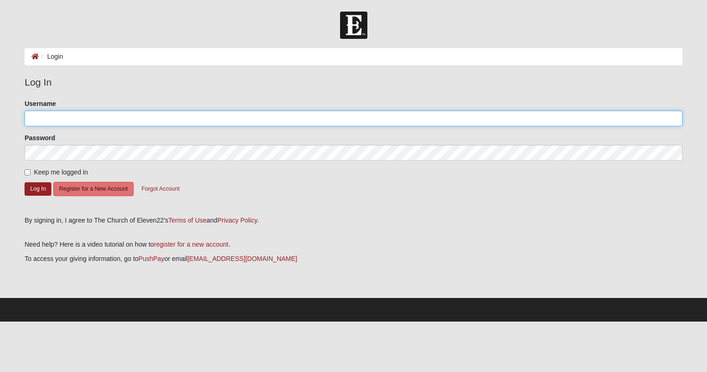
click at [148, 118] on input "Username" at bounding box center [354, 119] width 658 height 16
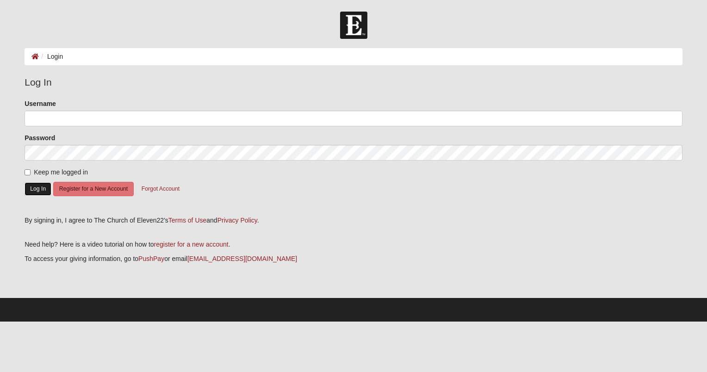
click at [39, 190] on button "Log In" at bounding box center [38, 188] width 27 height 13
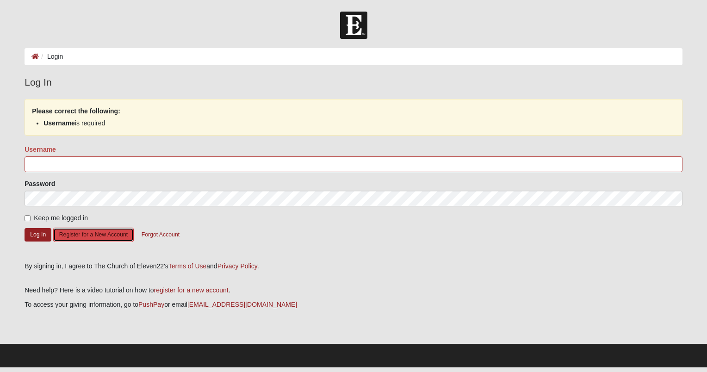
click at [79, 234] on button "Register for a New Account" at bounding box center [93, 235] width 81 height 14
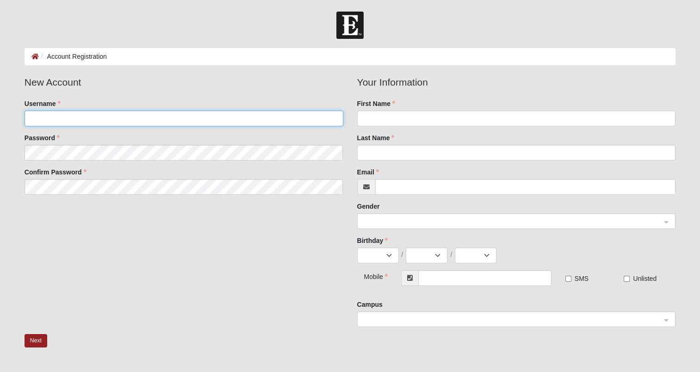
click at [108, 123] on input "Username" at bounding box center [184, 119] width 319 height 16
type input "Gwenwessel"
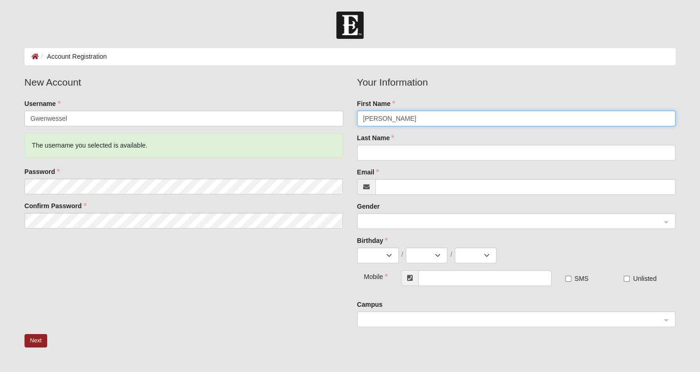
type input "Gwen"
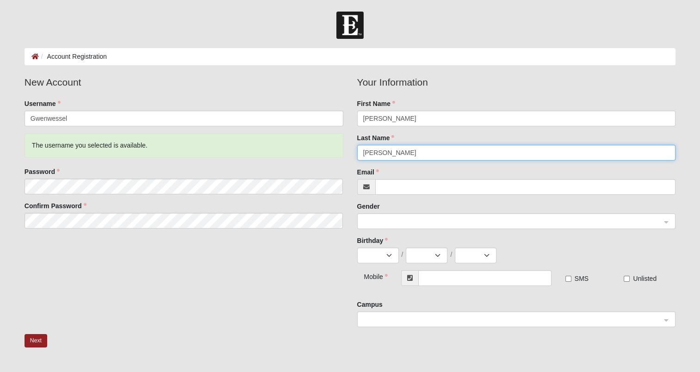
type input "Wessel"
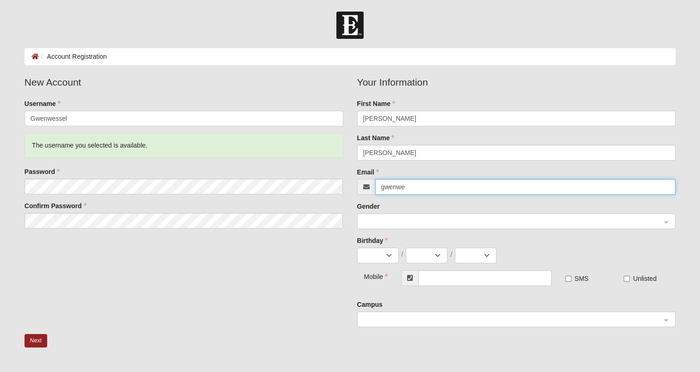
type input "[EMAIL_ADDRESS][DOMAIN_NAME]"
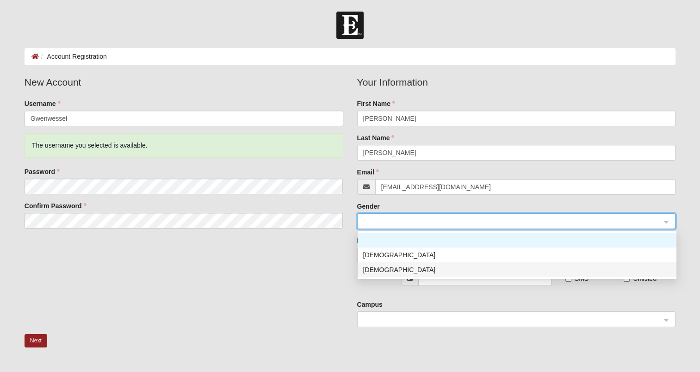
click at [375, 274] on div "Female" at bounding box center [517, 270] width 308 height 10
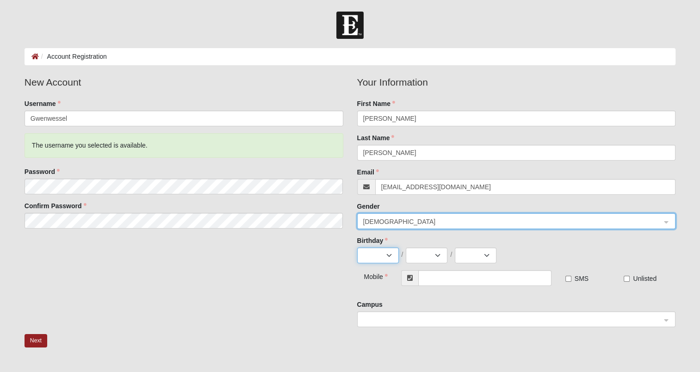
click at [377, 256] on select "Jan Feb Mar Apr May Jun Jul Aug Sep Oct Nov Dec" at bounding box center [378, 256] width 42 height 16
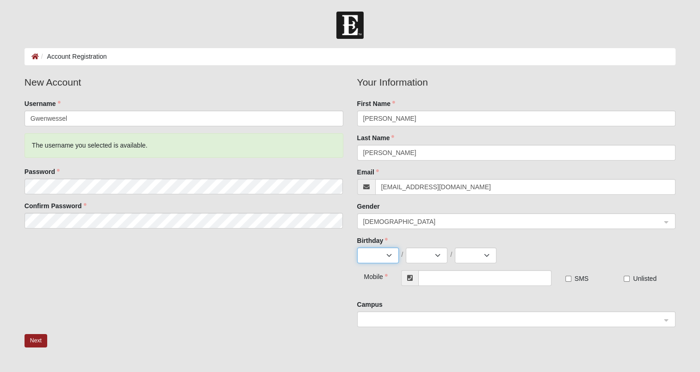
select select "9"
click at [357, 248] on select "Jan Feb Mar Apr May Jun Jul Aug Sep Oct Nov Dec" at bounding box center [378, 256] width 42 height 16
click at [429, 263] on fieldset "Your Information First Name Gwen Last Name Wessel Email gwenwessel@gmail.com Ge…" at bounding box center [516, 172] width 319 height 195
click at [429, 255] on select "1 2 3 4 5 6 7 8 9 10 11 12 13 14 15 16 17 18 19 20 21 22 23 24 25 26 27 28 29 30" at bounding box center [427, 256] width 42 height 16
select select "24"
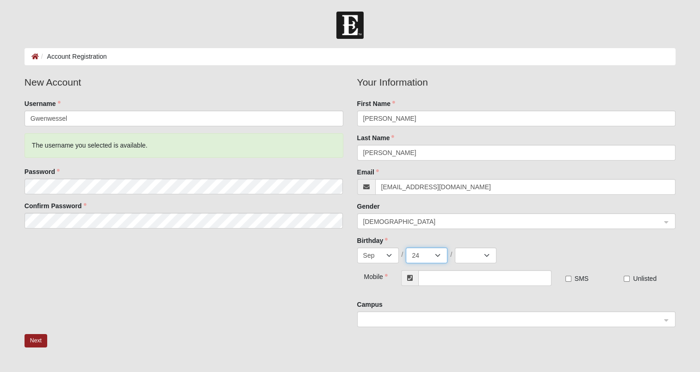
click at [406, 248] on select "1 2 3 4 5 6 7 8 9 10 11 12 13 14 15 16 17 18 19 20 21 22 23 24 25 26 27 28 29 30" at bounding box center [427, 256] width 42 height 16
click at [475, 255] on select "2025 2024 2023 2022 2021 2020 2019 2018 2017 2016 2015 2014 2013 2012 2011 2010…" at bounding box center [476, 256] width 42 height 16
select select "1977"
click at [455, 248] on select "2025 2024 2023 2022 2021 2020 2019 2018 2017 2016 2015 2014 2013 2012 2011 2010…" at bounding box center [476, 256] width 42 height 16
click at [470, 276] on input "text" at bounding box center [484, 278] width 133 height 16
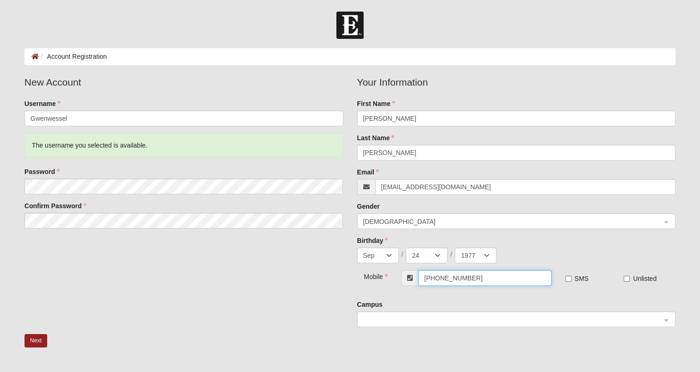
type input "[PHONE_NUMBER]"
click at [570, 279] on input "SMS" at bounding box center [568, 279] width 6 height 6
checkbox input "true"
click at [518, 317] on span at bounding box center [512, 320] width 298 height 10
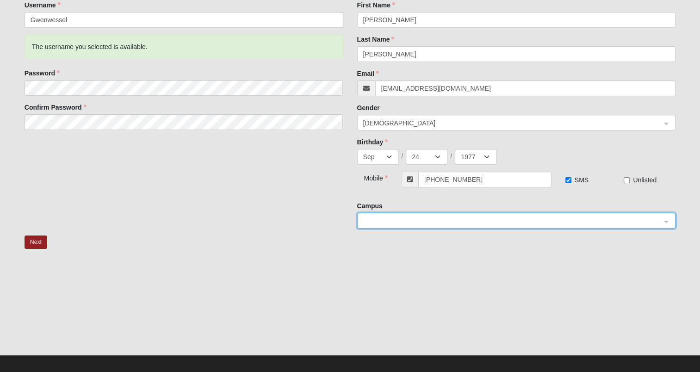
scroll to position [106, 0]
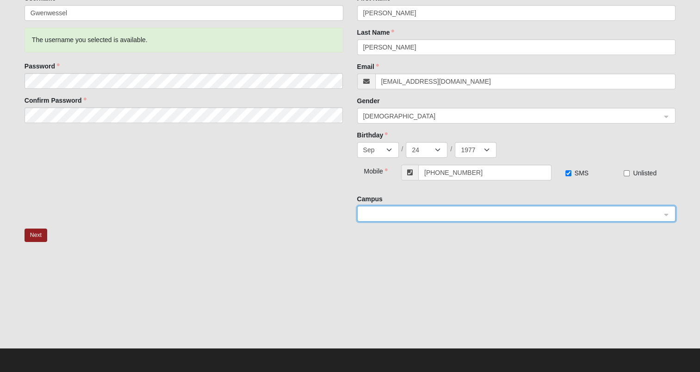
click at [636, 217] on span at bounding box center [512, 214] width 298 height 10
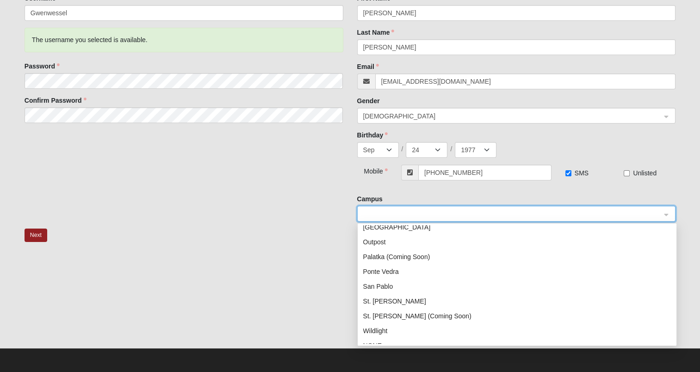
scroll to position [118, 0]
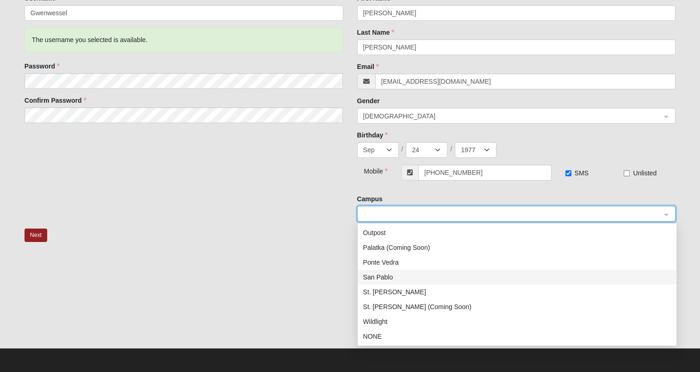
click at [392, 275] on div "San Pablo" at bounding box center [517, 277] width 308 height 10
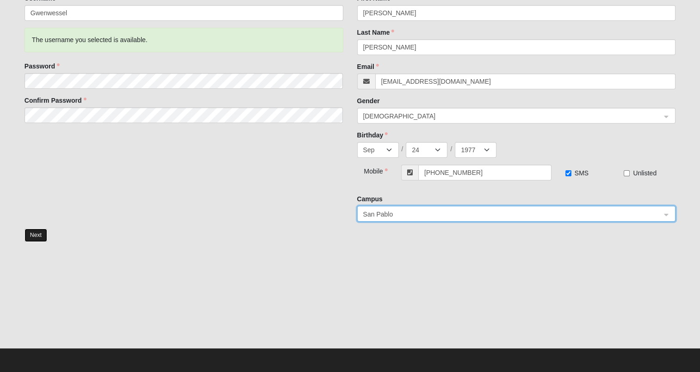
click at [40, 234] on button "Next" at bounding box center [36, 235] width 23 height 13
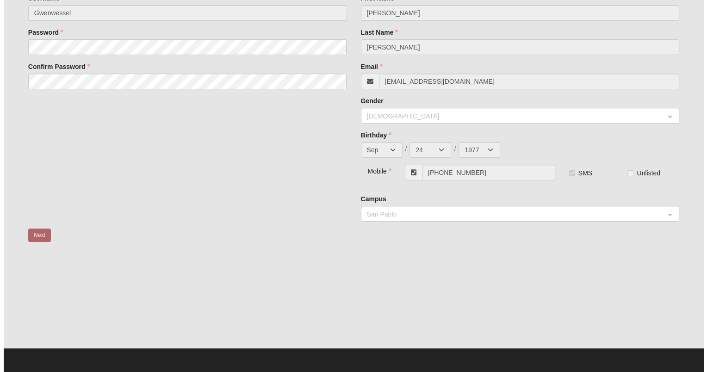
scroll to position [0, 0]
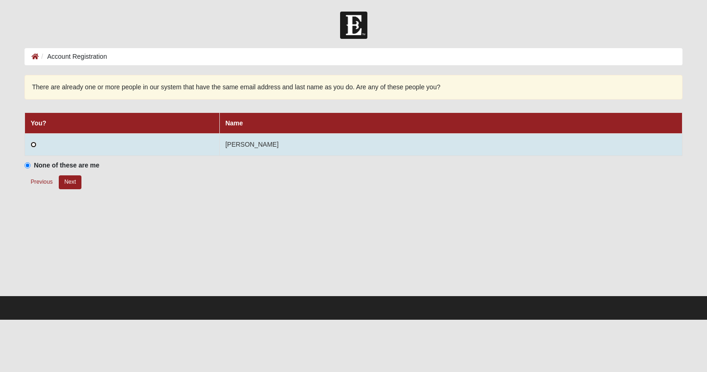
click at [36, 146] on input "radio" at bounding box center [34, 145] width 6 height 6
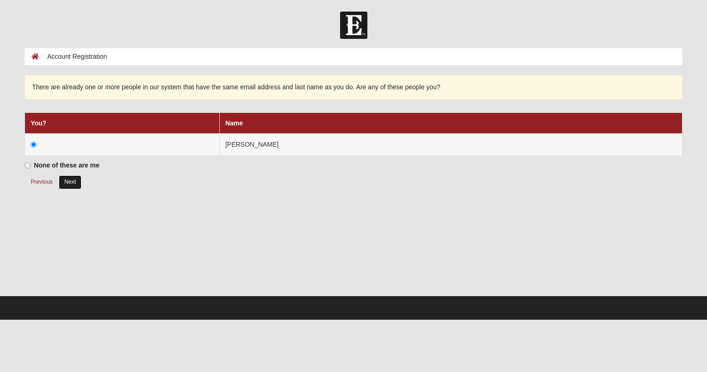
click at [71, 183] on button "Next" at bounding box center [70, 181] width 23 height 13
radio input "true"
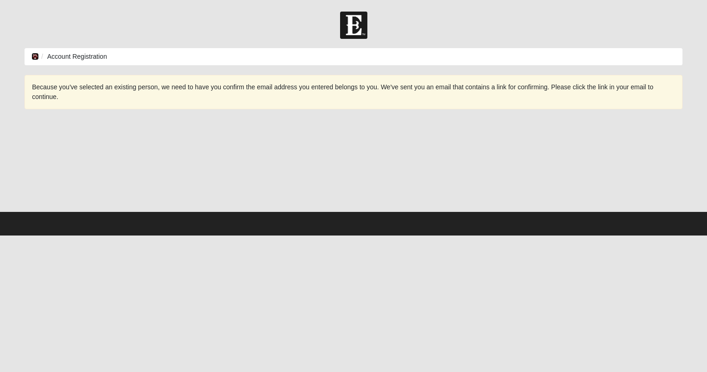
click at [33, 56] on icon at bounding box center [34, 56] width 7 height 6
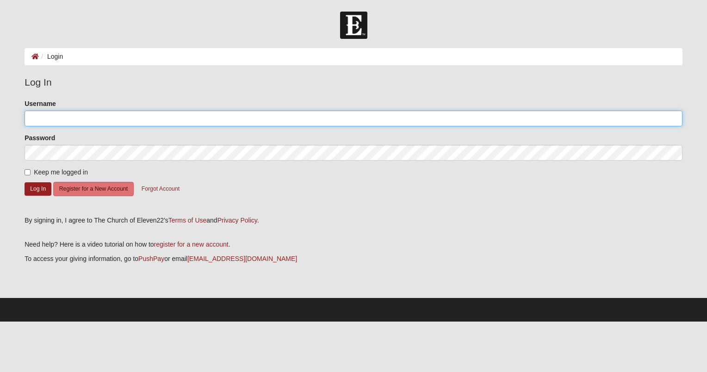
click at [67, 114] on input "Username" at bounding box center [354, 119] width 658 height 16
click at [85, 113] on input "Username" at bounding box center [354, 119] width 658 height 16
type input "[EMAIL_ADDRESS][DOMAIN_NAME]"
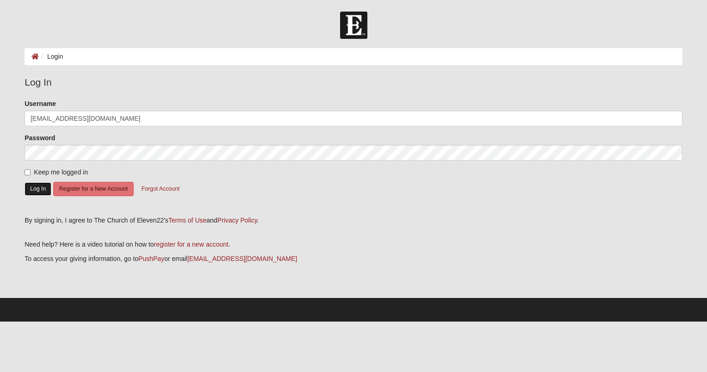
click at [39, 189] on button "Log In" at bounding box center [38, 188] width 27 height 13
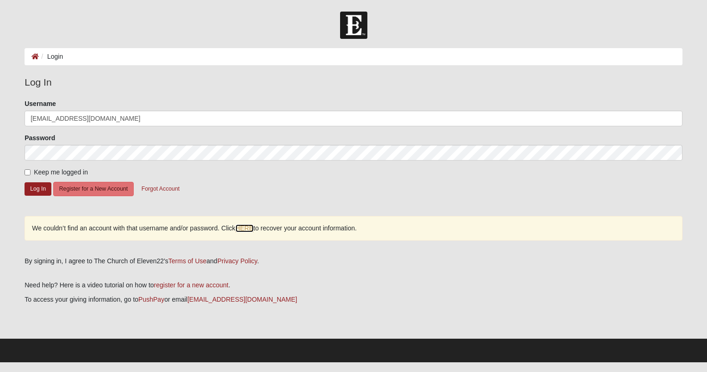
click at [249, 229] on link "HERE" at bounding box center [245, 228] width 18 height 8
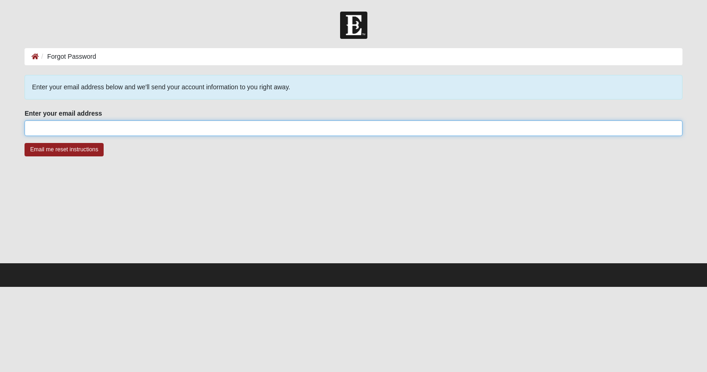
click at [162, 123] on input "Enter your email address" at bounding box center [354, 128] width 658 height 16
type input "gwenwessel@gmail.com"
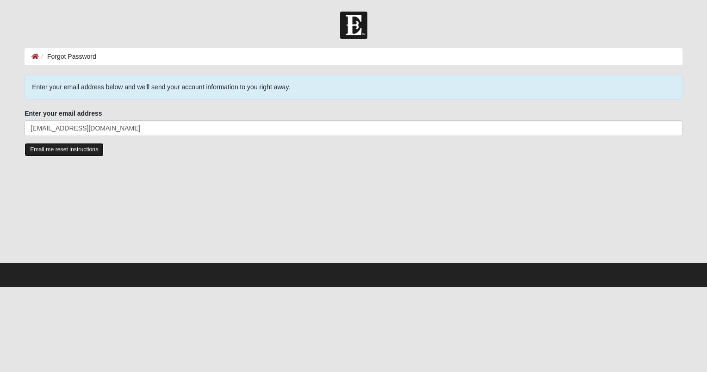
click at [71, 150] on input "Email me reset instructions" at bounding box center [64, 149] width 79 height 13
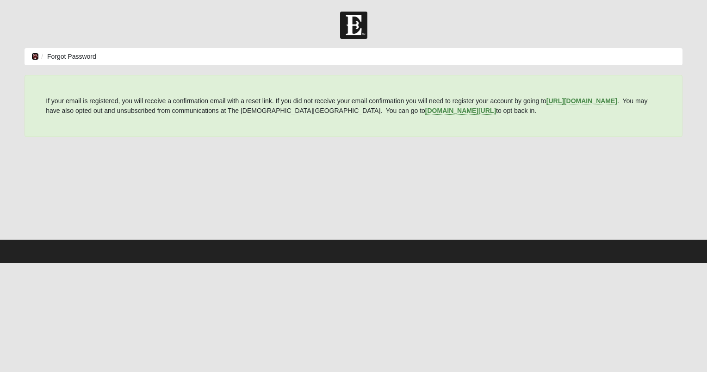
click at [37, 57] on icon at bounding box center [34, 56] width 7 height 6
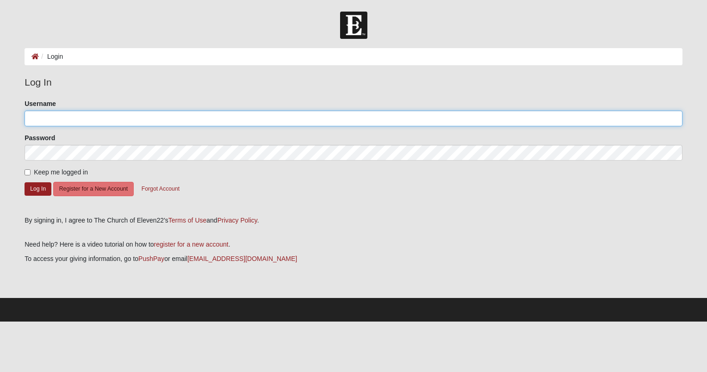
click at [111, 120] on input "Username" at bounding box center [354, 119] width 658 height 16
type input "g"
type input "Gwenwessel"
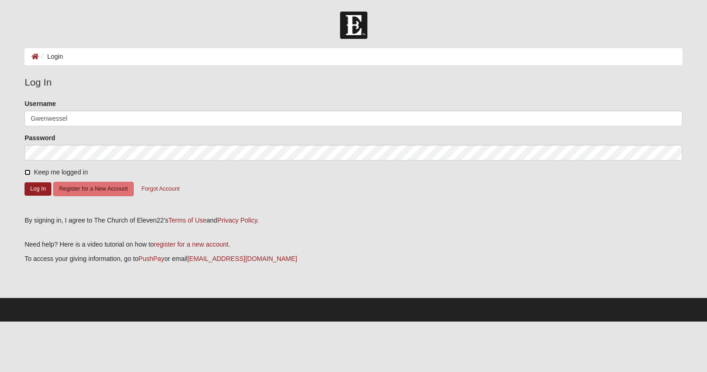
click at [26, 174] on input "Keep me logged in" at bounding box center [28, 172] width 6 height 6
checkbox input "true"
click at [37, 188] on button "Log In" at bounding box center [38, 188] width 27 height 13
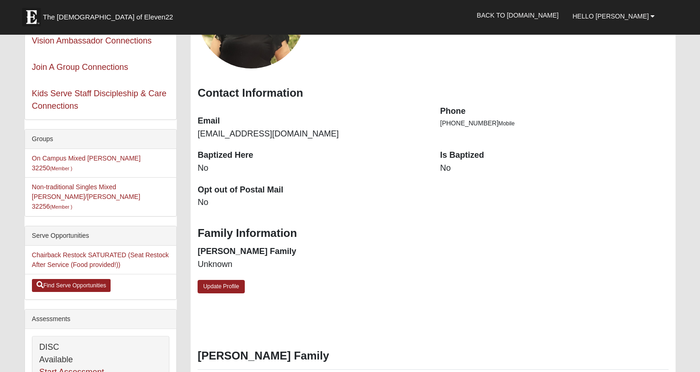
scroll to position [127, 0]
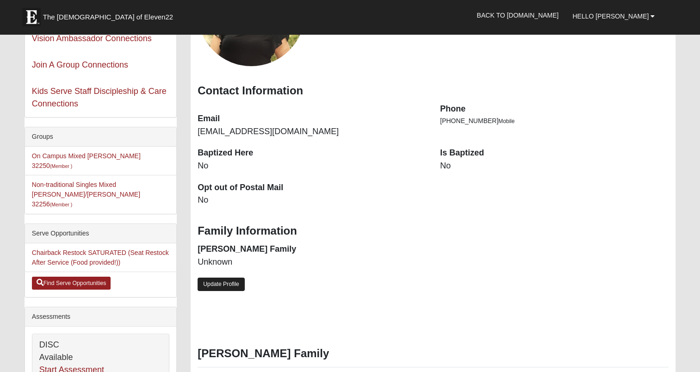
click at [221, 283] on link "Update Profile" at bounding box center [221, 284] width 47 height 13
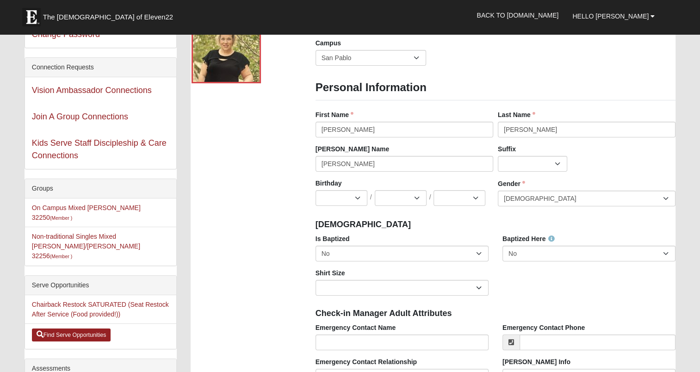
scroll to position [94, 0]
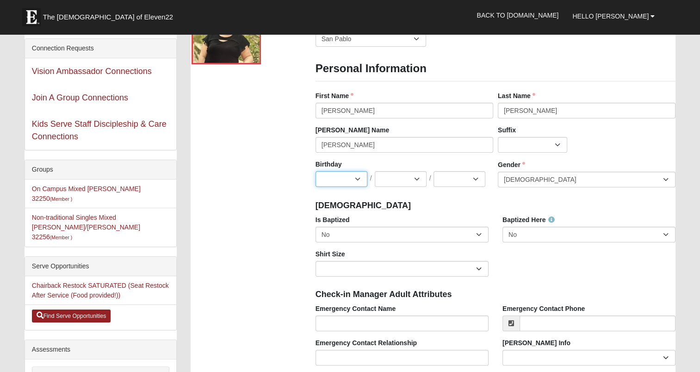
click at [354, 179] on select "Jan Feb Mar Apr May Jun [DATE] Aug Sep Oct Nov Dec" at bounding box center [342, 179] width 52 height 16
select select "9"
click at [316, 171] on select "Jan Feb Mar Apr May Jun [DATE] Aug Sep Oct Nov Dec" at bounding box center [342, 179] width 52 height 16
click at [388, 180] on select "1 2 3 4 5 6 7 8 9 10 11 12 13 14 15 16 17 18 19 20 21 22 23 24 25 26 27 28 29 3…" at bounding box center [401, 179] width 52 height 16
select select "24"
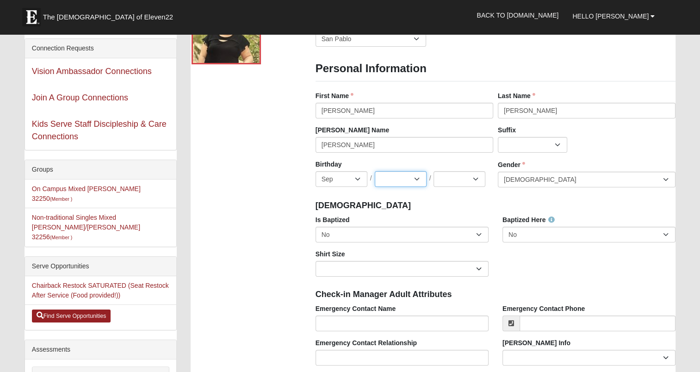
click at [375, 171] on select "1 2 3 4 5 6 7 8 9 10 11 12 13 14 15 16 17 18 19 20 21 22 23 24 25 26 27 28 29 3…" at bounding box center [401, 179] width 52 height 16
click at [450, 176] on select "2025 2024 2023 2022 2021 2020 2019 2018 2017 2016 2015 2014 2013 2012 2011 2010…" at bounding box center [460, 179] width 52 height 16
select select "1977"
click at [434, 171] on select "2025 2024 2023 2022 2021 2020 2019 2018 2017 2016 2015 2014 2013 2012 2011 2010…" at bounding box center [460, 179] width 52 height 16
click at [411, 237] on select "No Yes" at bounding box center [402, 235] width 173 height 16
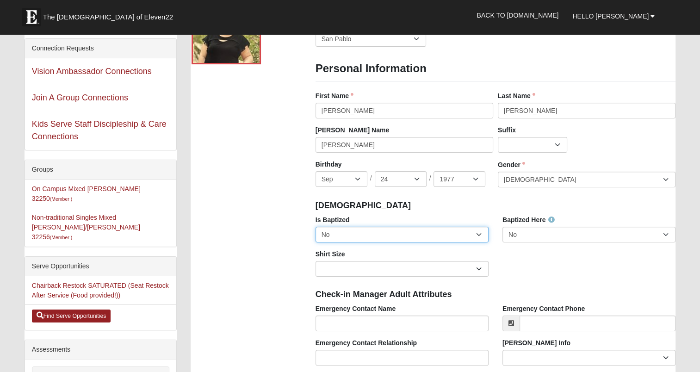
select select "True"
click at [316, 227] on select "No Yes" at bounding box center [402, 235] width 173 height 16
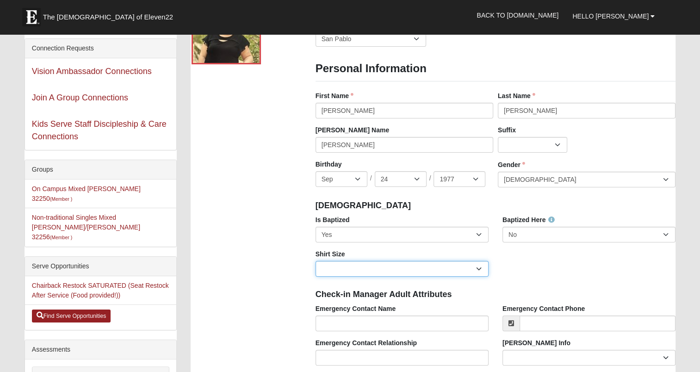
click at [384, 269] on select "Adult Small Adult Medium Adult Large Adult XL Adult XXL Adult 3XL Adult 4XL You…" at bounding box center [402, 269] width 173 height 16
select select "Adult Large"
click at [316, 261] on select "Adult Small Adult Medium Adult Large Adult XL Adult XXL Adult 3XL Adult 4XL You…" at bounding box center [402, 269] width 173 height 16
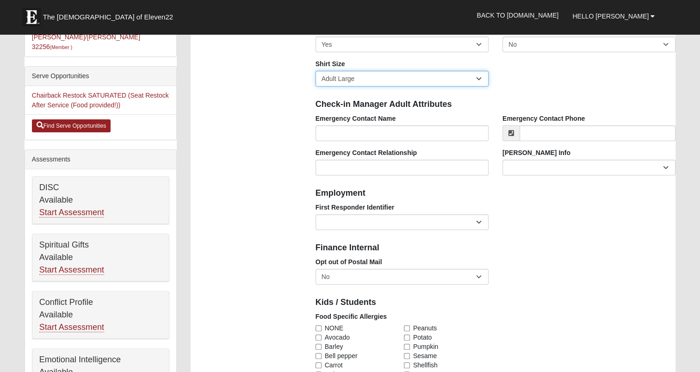
scroll to position [292, 0]
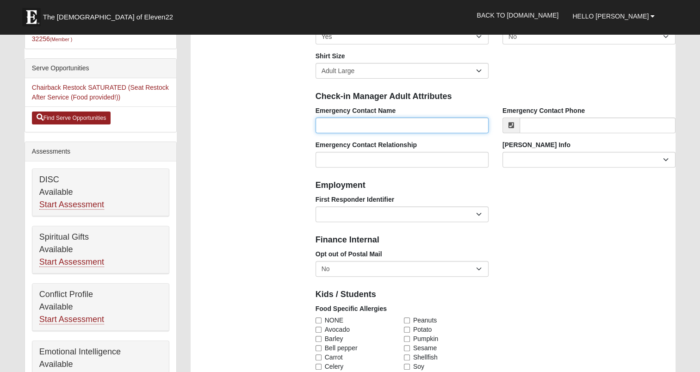
click at [425, 126] on input "Emergency Contact Name" at bounding box center [402, 126] width 173 height 16
type input "Debra Ealy"
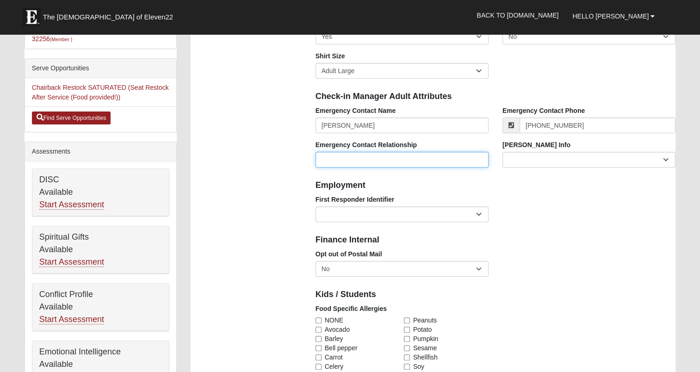
type input "(574) 315-9767"
click at [394, 158] on input "Emergency Contact Relationship" at bounding box center [402, 160] width 173 height 16
type input "mother"
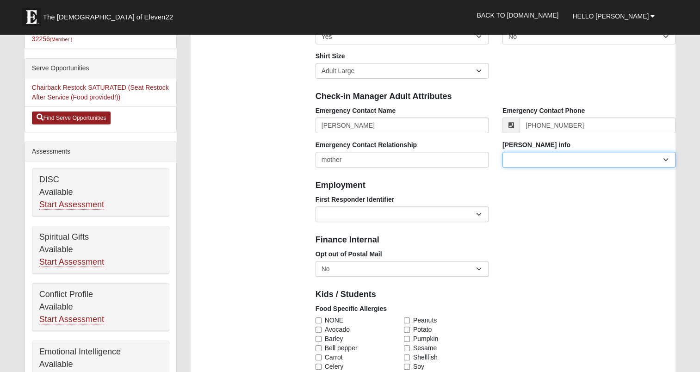
click at [519, 161] on select "Current Foster Child Current Foster Parent Former Foster Child Former Foster Pa…" at bounding box center [589, 160] width 173 height 16
click at [491, 146] on div "Emergency Contact Relationship mother" at bounding box center [402, 157] width 187 height 34
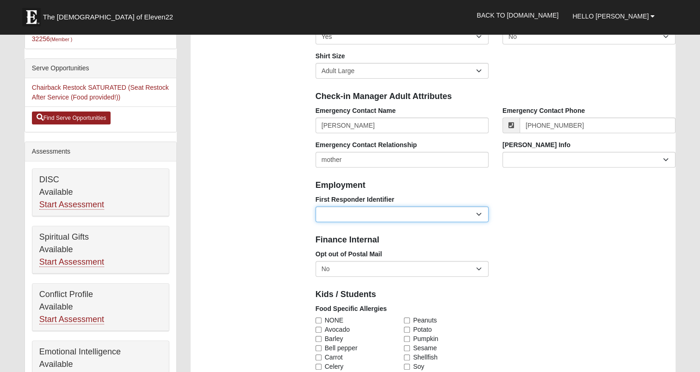
click at [401, 213] on select "EMT | Paramedic | Medical Firefighter | Fire Department Police Officer | Sherif…" at bounding box center [402, 214] width 173 height 16
click at [484, 200] on div "First Responder Identifier EMT | Paramedic | Medical Firefighter | Fire Departm…" at bounding box center [402, 208] width 173 height 27
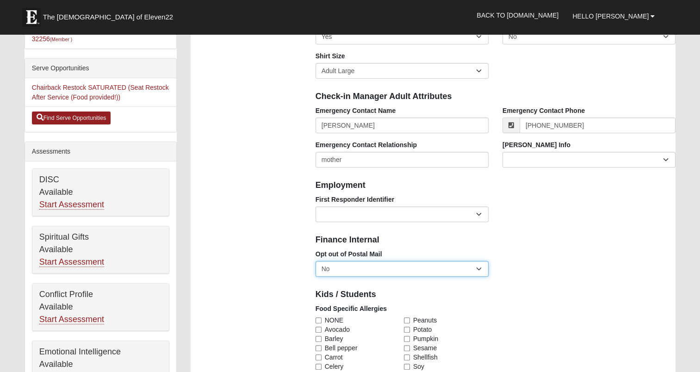
click at [445, 265] on select "No Yes" at bounding box center [402, 269] width 173 height 16
click at [506, 249] on div "Finance Internal" at bounding box center [496, 239] width 374 height 20
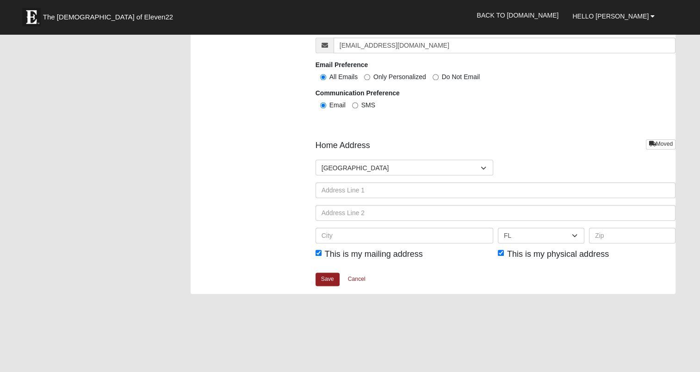
scroll to position [1062, 0]
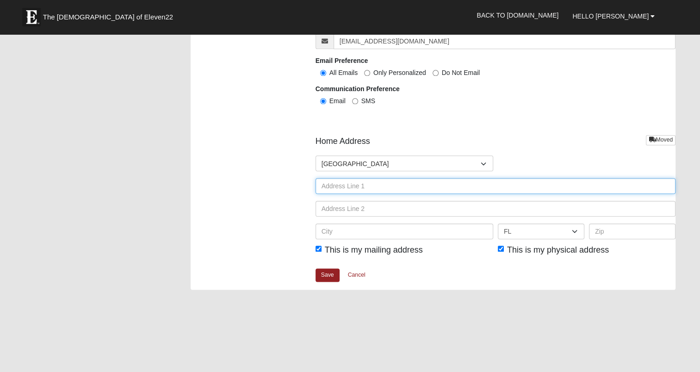
click at [387, 186] on input "text" at bounding box center [496, 186] width 360 height 16
type input "3551 San Pablo Rd S"
type input "2908"
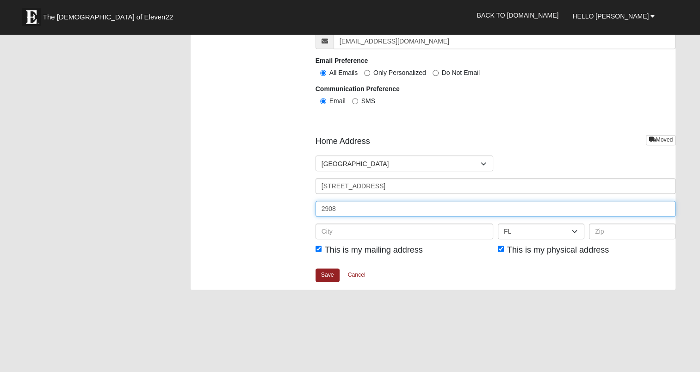
type input "Jacksonville"
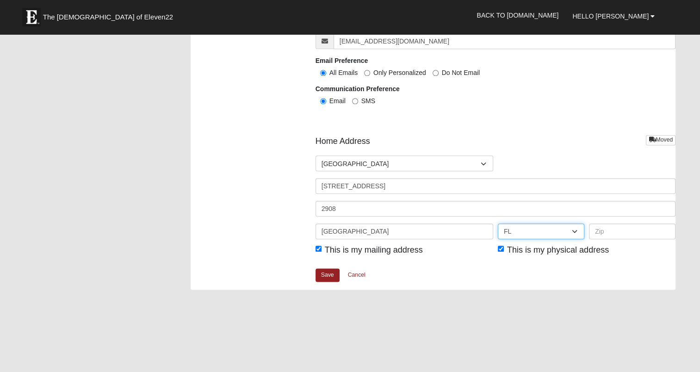
type input "32224"
click at [329, 277] on link "Save" at bounding box center [328, 274] width 24 height 13
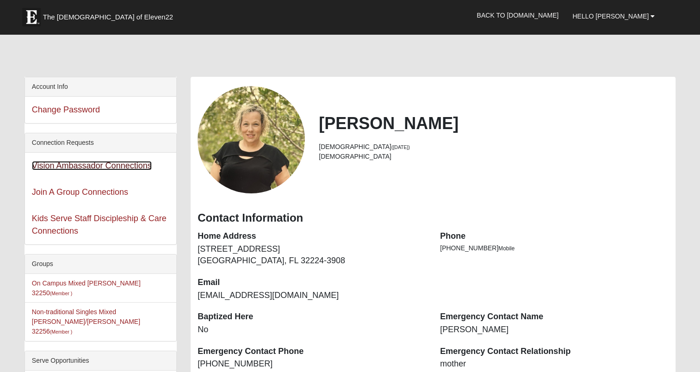
click at [108, 168] on link "Vision Ambassador Connections" at bounding box center [92, 165] width 120 height 9
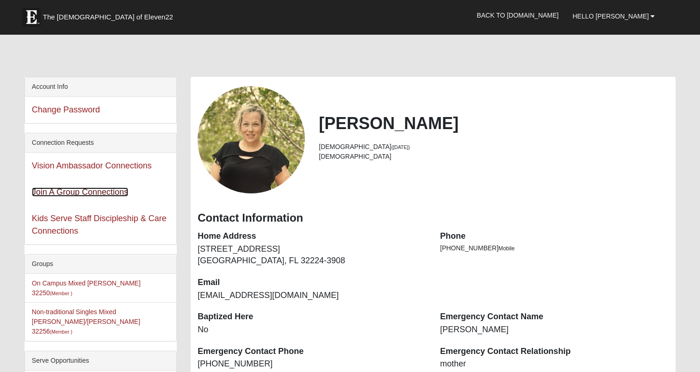
click at [98, 195] on link "Join A Group Connections" at bounding box center [80, 191] width 96 height 9
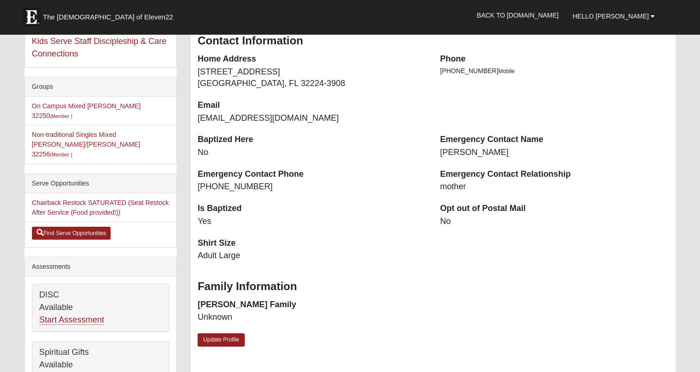
scroll to position [203, 0]
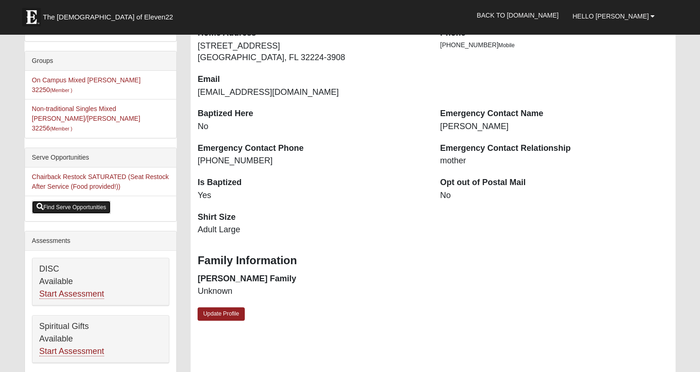
click at [63, 201] on link "Find Serve Opportunities" at bounding box center [71, 207] width 79 height 13
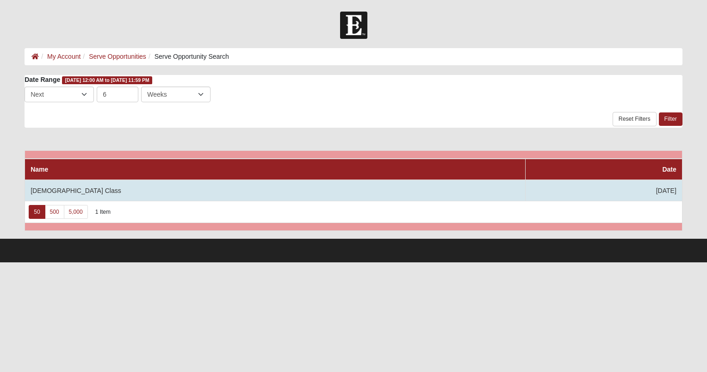
click at [154, 188] on td "[DEMOGRAPHIC_DATA] Class" at bounding box center [275, 190] width 501 height 21
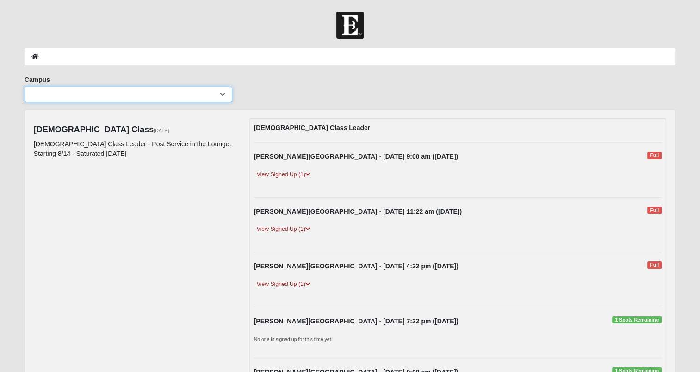
click at [103, 93] on select "Arlington Baymeadows Eleven22 Online Fleming Island Jesup Mandarin North Jax Or…" at bounding box center [129, 95] width 208 height 16
select select "3"
click at [25, 87] on select "Arlington Baymeadows Eleven22 Online Fleming Island Jesup Mandarin North Jax Or…" at bounding box center [129, 95] width 208 height 16
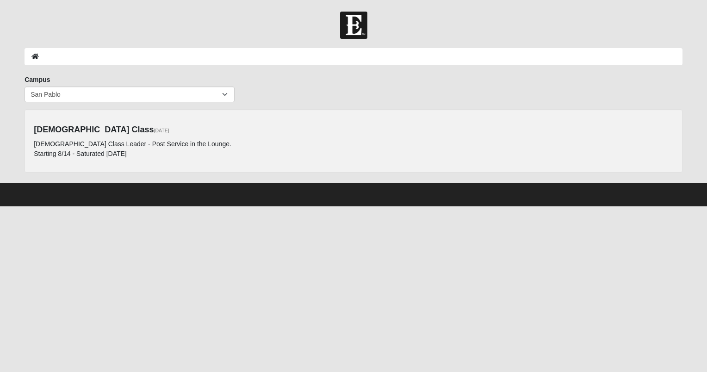
click at [36, 56] on icon at bounding box center [34, 56] width 7 height 6
click at [37, 57] on icon at bounding box center [34, 56] width 7 height 6
click at [34, 57] on icon at bounding box center [34, 56] width 7 height 6
click at [169, 95] on select "Arlington Baymeadows Eleven22 Online Fleming Island Jesup Mandarin North Jax Or…" at bounding box center [130, 95] width 210 height 16
click at [292, 165] on div "Baptism Class 9/7/2025 Baptism Class Leader - Post Service in the Lounge. Start…" at bounding box center [354, 140] width 658 height 63
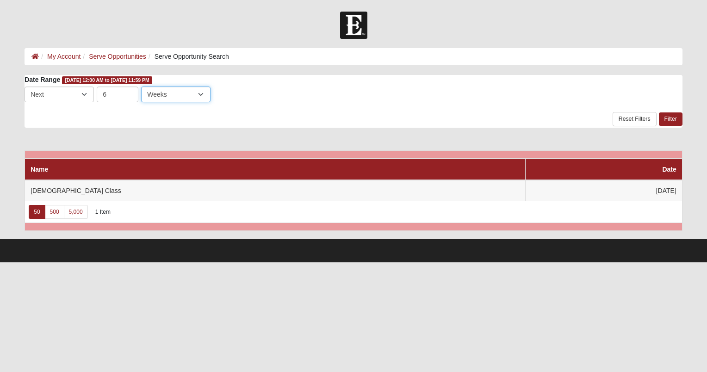
click at [174, 99] on select "Days Weeks Months" at bounding box center [175, 95] width 69 height 16
select select "3"
click at [141, 87] on select "Days Weeks Months" at bounding box center [175, 95] width 69 height 16
click at [668, 124] on link "Filter" at bounding box center [671, 118] width 24 height 13
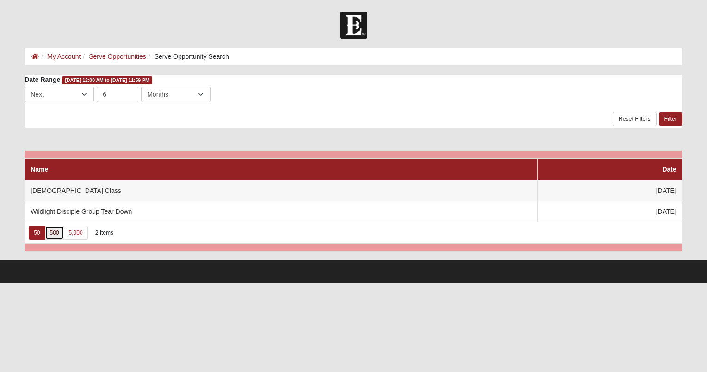
click at [57, 230] on link "500" at bounding box center [54, 233] width 19 height 14
click at [120, 59] on link "Serve Opportunities" at bounding box center [117, 56] width 57 height 7
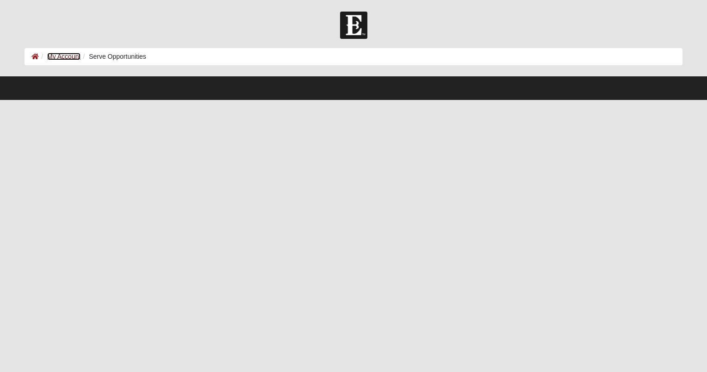
click at [66, 57] on link "My Account" at bounding box center [63, 56] width 33 height 7
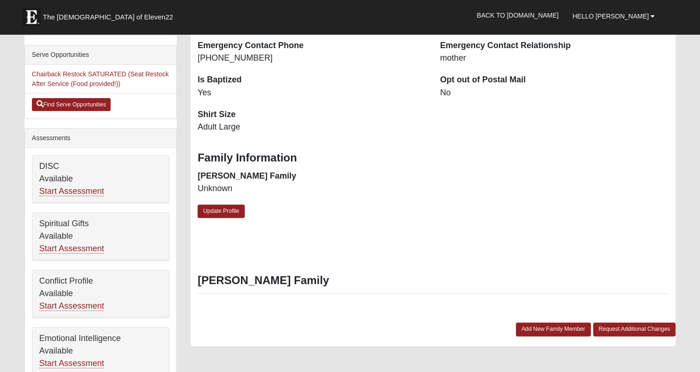
scroll to position [308, 0]
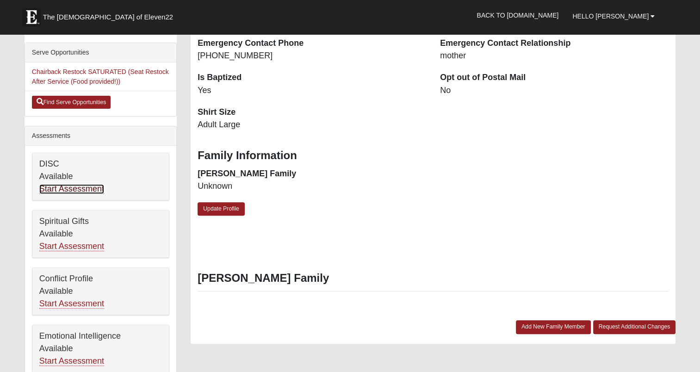
click at [75, 184] on link "Start Assessment" at bounding box center [71, 189] width 65 height 10
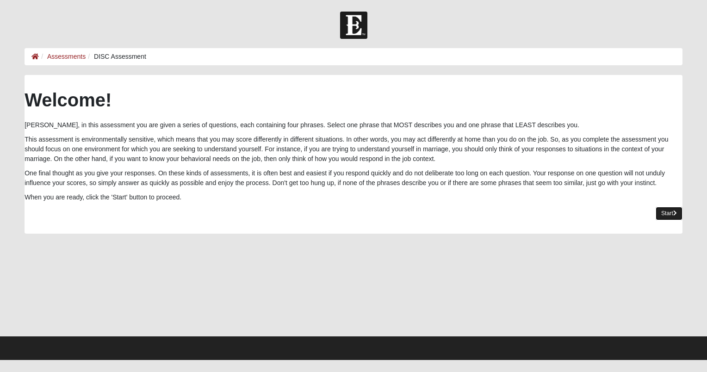
click at [665, 211] on link "Start" at bounding box center [669, 213] width 27 height 13
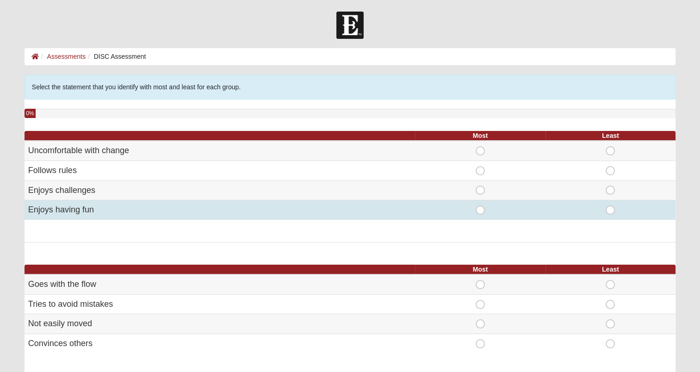
click at [480, 205] on span "Most" at bounding box center [480, 205] width 0 height 0
click at [481, 210] on input "Most" at bounding box center [483, 209] width 6 height 9
radio input "true"
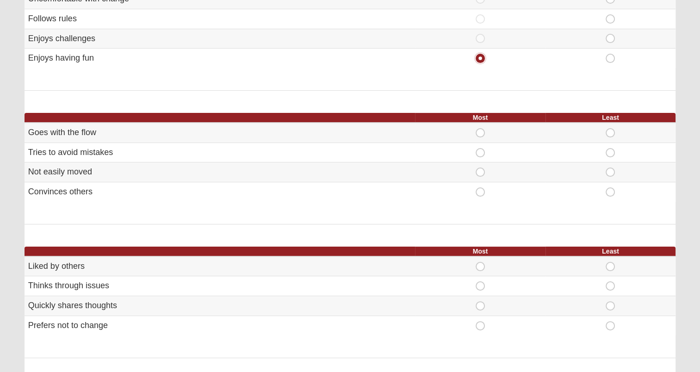
scroll to position [157, 0]
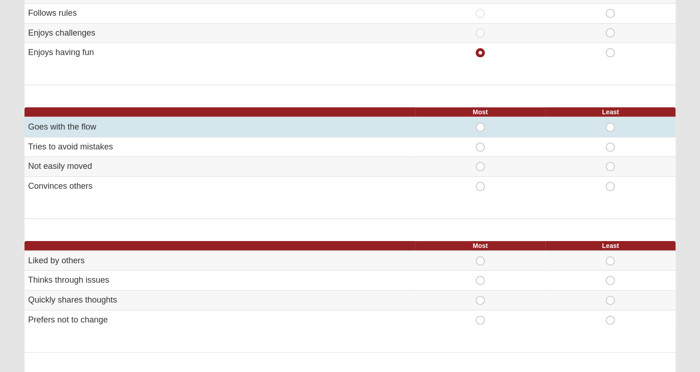
click at [480, 123] on span "Most" at bounding box center [480, 123] width 0 height 0
click at [480, 123] on input "Most" at bounding box center [483, 127] width 6 height 9
radio input "true"
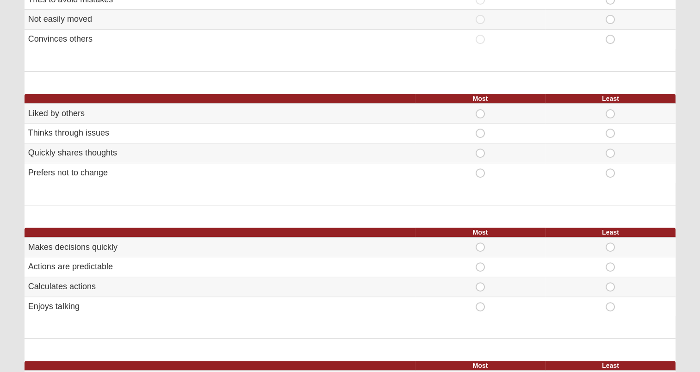
scroll to position [309, 0]
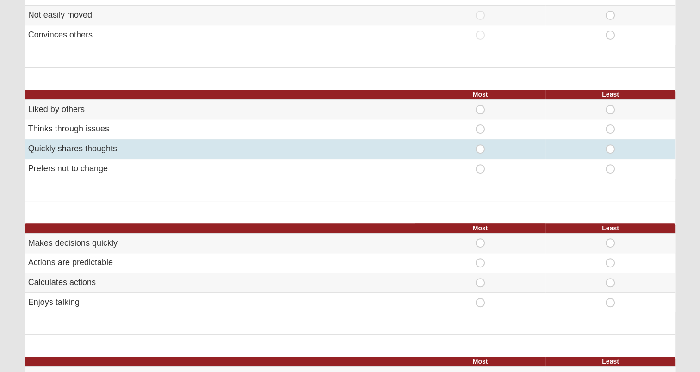
click at [480, 144] on span "Most" at bounding box center [480, 144] width 0 height 0
click at [480, 148] on input "Most" at bounding box center [483, 148] width 6 height 9
radio input "true"
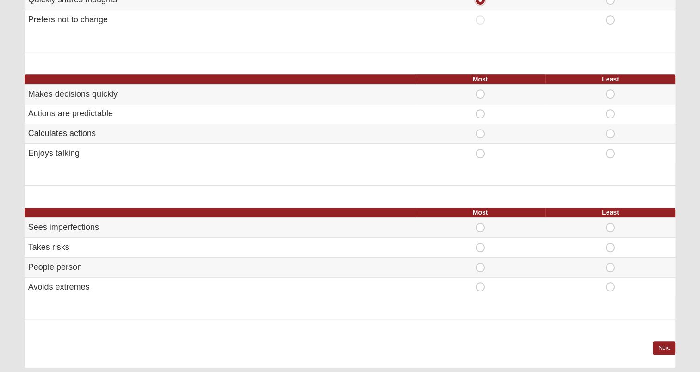
scroll to position [459, 0]
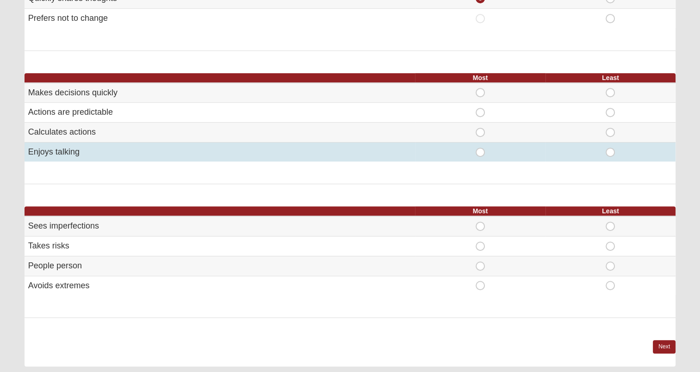
click at [480, 148] on span "Most" at bounding box center [480, 148] width 0 height 0
click at [481, 152] on input "Most" at bounding box center [483, 152] width 6 height 9
radio input "true"
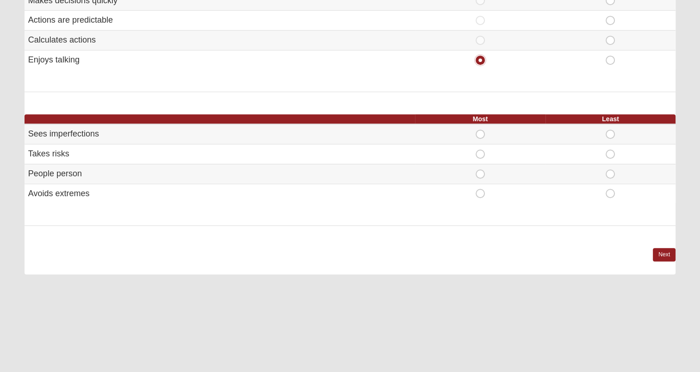
scroll to position [552, 0]
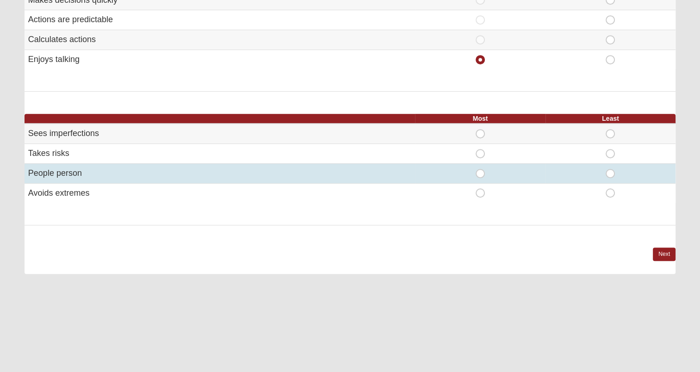
click at [480, 169] on span "Most" at bounding box center [480, 169] width 0 height 0
click at [481, 169] on input "Most" at bounding box center [483, 173] width 6 height 9
radio input "true"
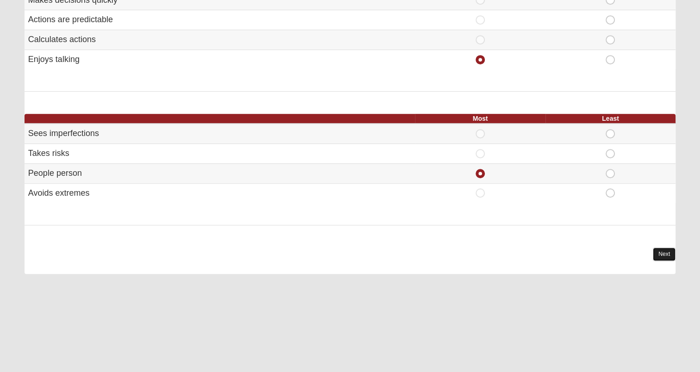
click at [667, 252] on link "Next" at bounding box center [664, 254] width 23 height 13
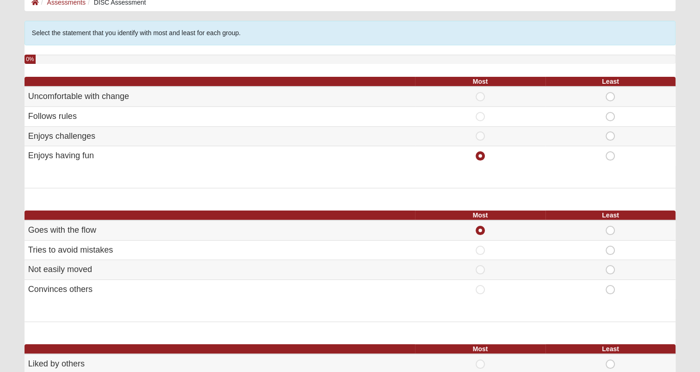
scroll to position [26, 0]
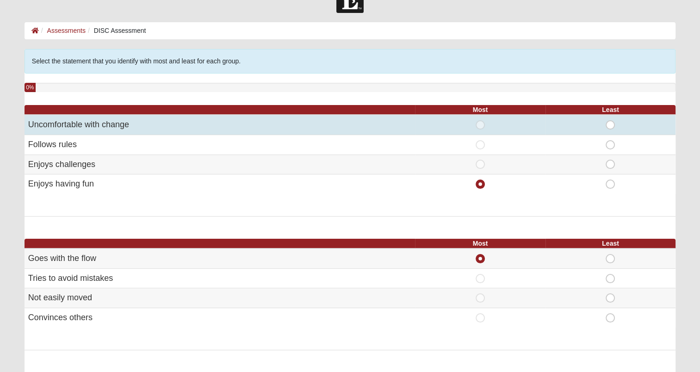
click at [610, 120] on span "Least" at bounding box center [610, 120] width 0 height 0
click at [613, 124] on input "Least" at bounding box center [613, 124] width 6 height 9
radio input "true"
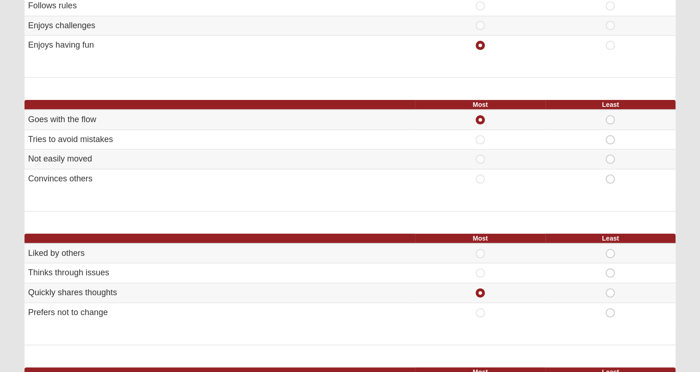
scroll to position [167, 0]
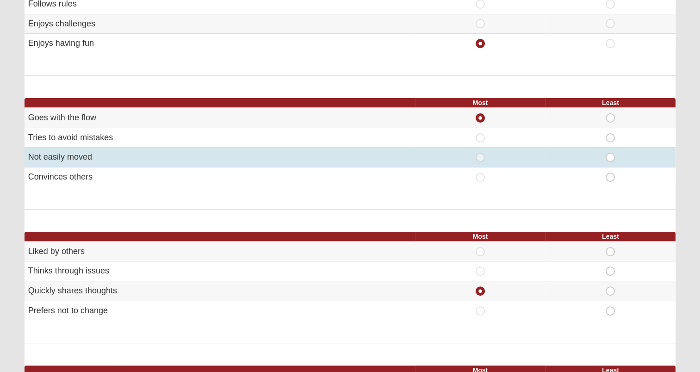
click at [610, 153] on span "Least" at bounding box center [610, 153] width 0 height 0
click at [610, 157] on input "Least" at bounding box center [613, 157] width 6 height 9
radio input "true"
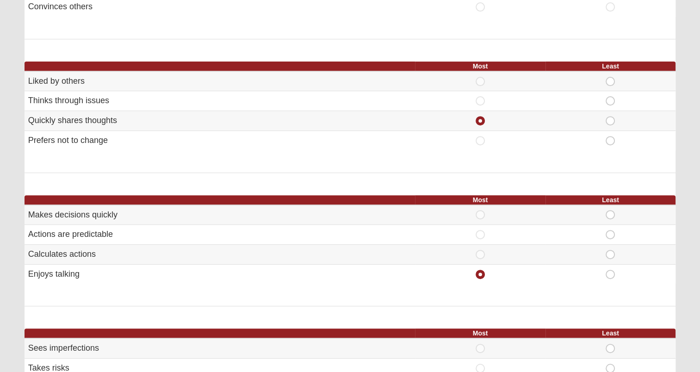
scroll to position [335, 0]
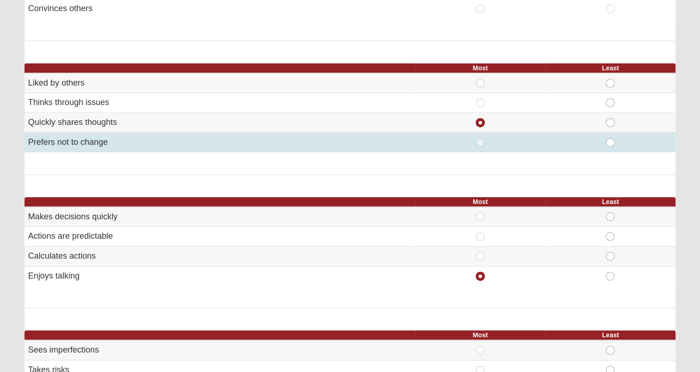
click at [610, 138] on span "Least" at bounding box center [610, 138] width 0 height 0
click at [610, 141] on input "Least" at bounding box center [613, 142] width 6 height 9
radio input "true"
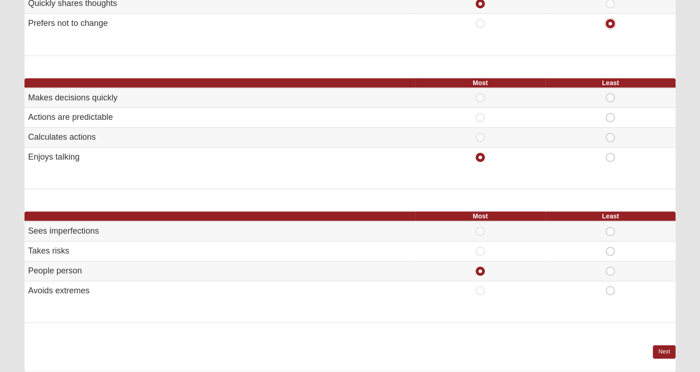
scroll to position [452, 0]
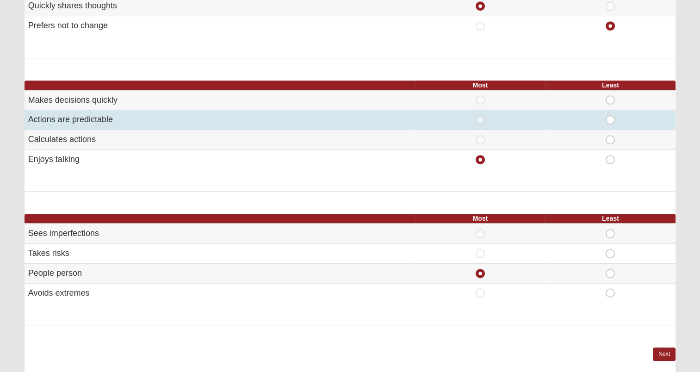
click at [610, 115] on span "Least" at bounding box center [610, 115] width 0 height 0
click at [610, 119] on input "Least" at bounding box center [613, 119] width 6 height 9
radio input "true"
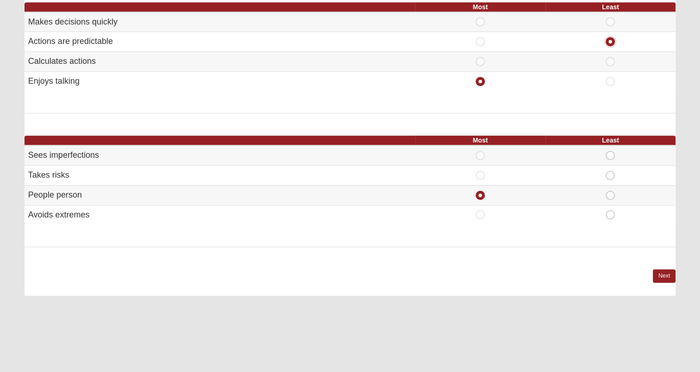
scroll to position [566, 0]
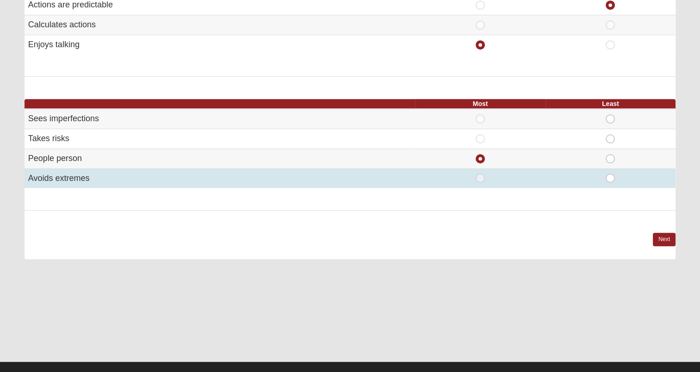
click at [610, 174] on span "Least" at bounding box center [610, 174] width 0 height 0
click at [610, 177] on input "Least" at bounding box center [613, 178] width 6 height 9
radio input "true"
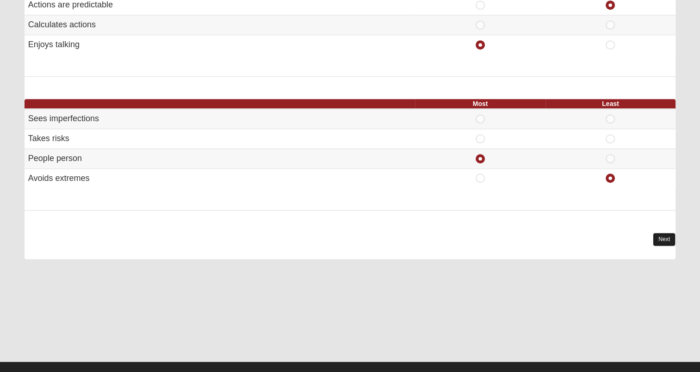
click at [659, 240] on link "Next" at bounding box center [664, 239] width 23 height 13
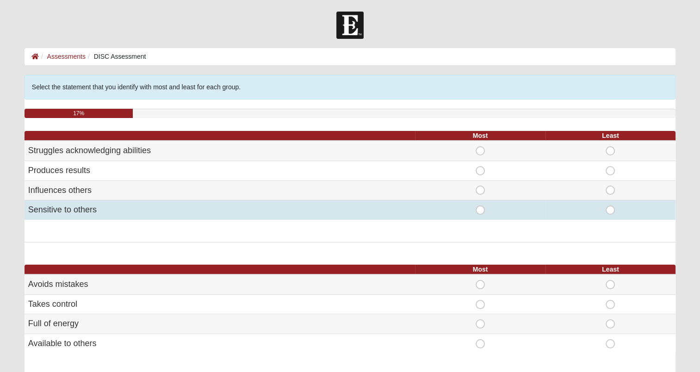
click at [480, 205] on span "Most" at bounding box center [480, 205] width 0 height 0
click at [480, 211] on input "Most" at bounding box center [483, 209] width 6 height 9
radio input "true"
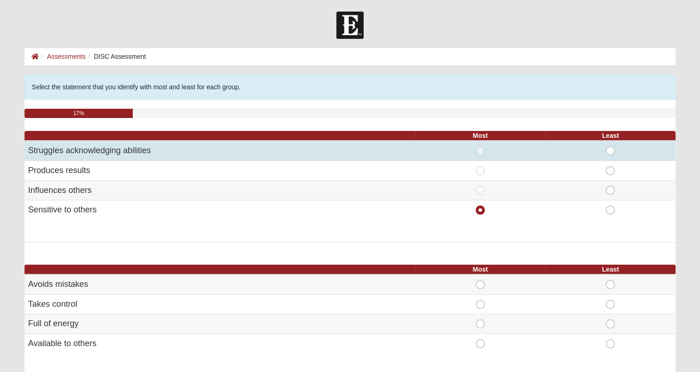
click at [610, 146] on span "Least" at bounding box center [610, 146] width 0 height 0
click at [611, 150] on input "Least" at bounding box center [613, 150] width 6 height 9
radio input "true"
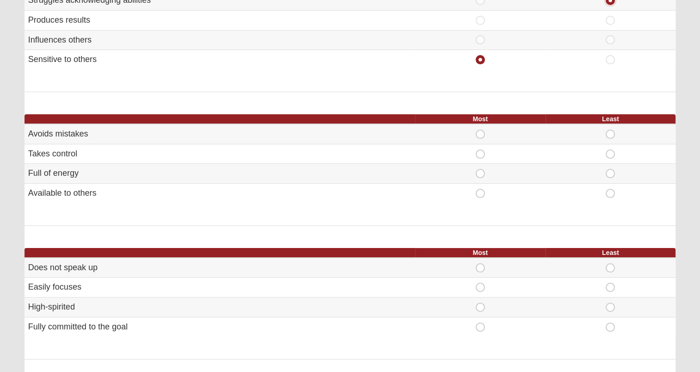
scroll to position [158, 0]
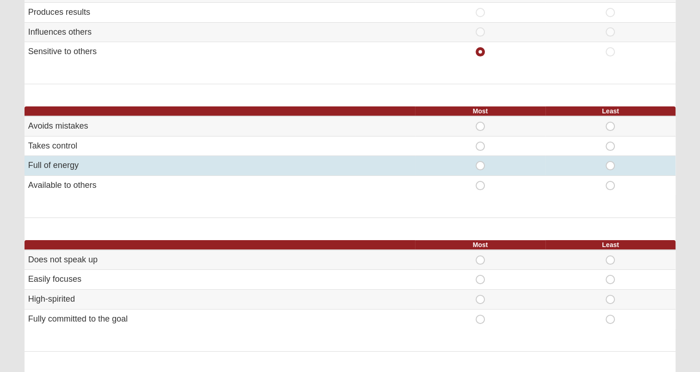
click at [480, 161] on span "Most" at bounding box center [480, 161] width 0 height 0
click at [480, 166] on input "Most" at bounding box center [483, 165] width 6 height 9
radio input "true"
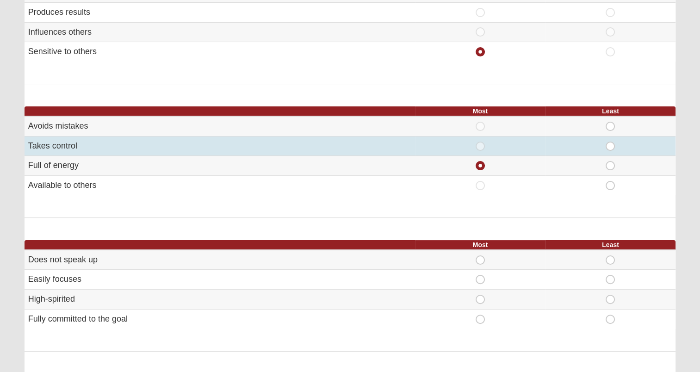
click at [610, 142] on span "Least" at bounding box center [610, 142] width 0 height 0
click at [610, 144] on input "Least" at bounding box center [613, 146] width 6 height 9
radio input "true"
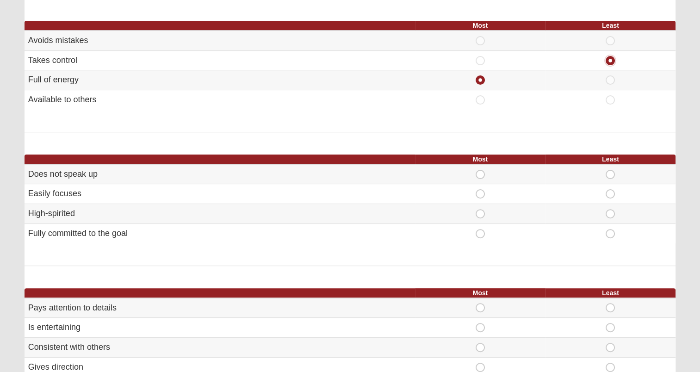
scroll to position [281, 0]
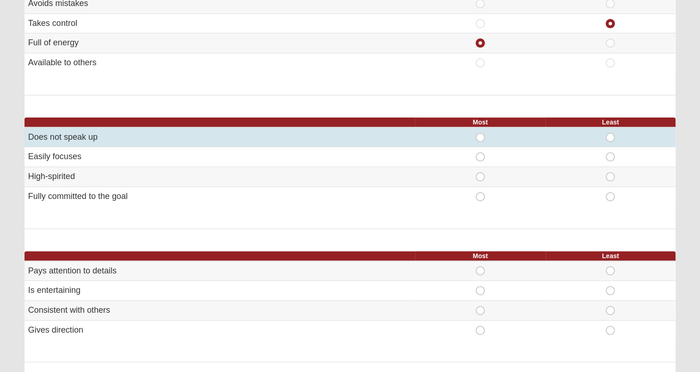
click at [610, 133] on span "Least" at bounding box center [610, 133] width 0 height 0
click at [610, 135] on input "Least" at bounding box center [613, 137] width 6 height 9
radio input "true"
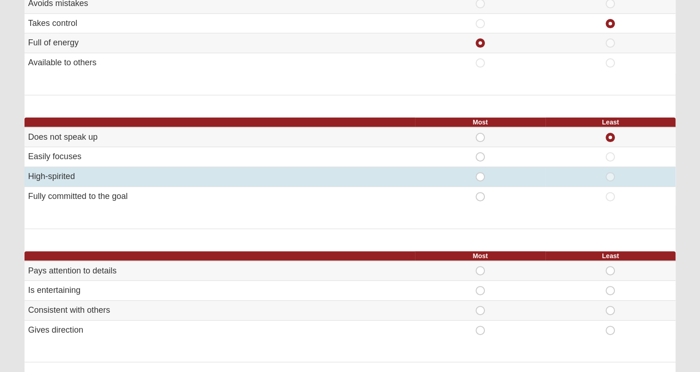
click at [480, 172] on span "Most" at bounding box center [480, 172] width 0 height 0
click at [480, 176] on input "Most" at bounding box center [483, 176] width 6 height 9
radio input "true"
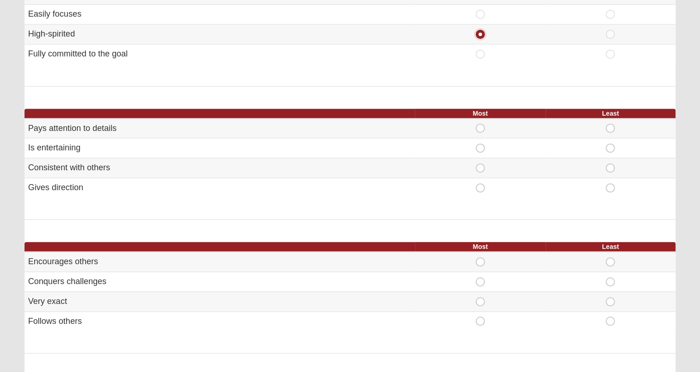
scroll to position [444, 0]
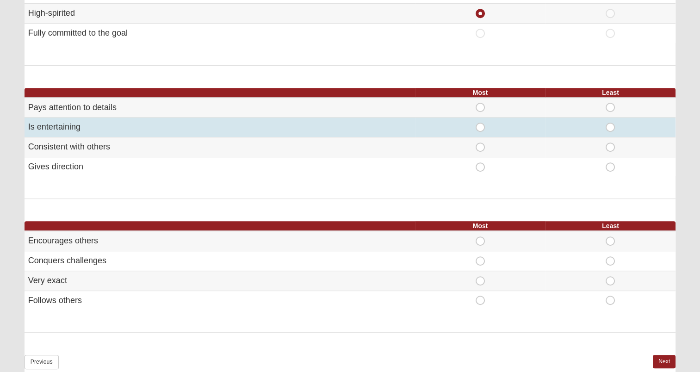
click at [480, 123] on span "Most" at bounding box center [480, 123] width 0 height 0
click at [480, 126] on input "Most" at bounding box center [483, 127] width 6 height 9
radio input "true"
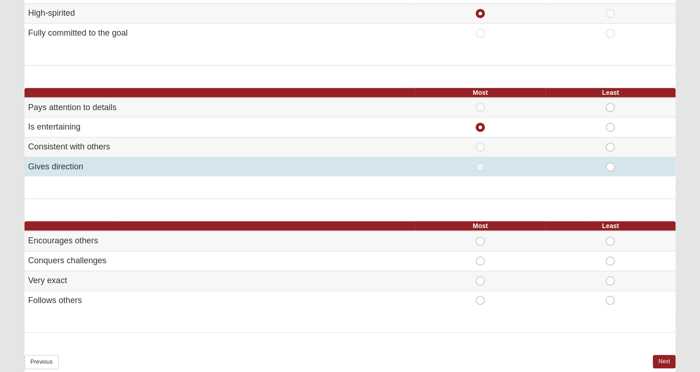
click at [610, 162] on span "Least" at bounding box center [610, 162] width 0 height 0
click at [611, 163] on input "Least" at bounding box center [613, 166] width 6 height 9
radio input "true"
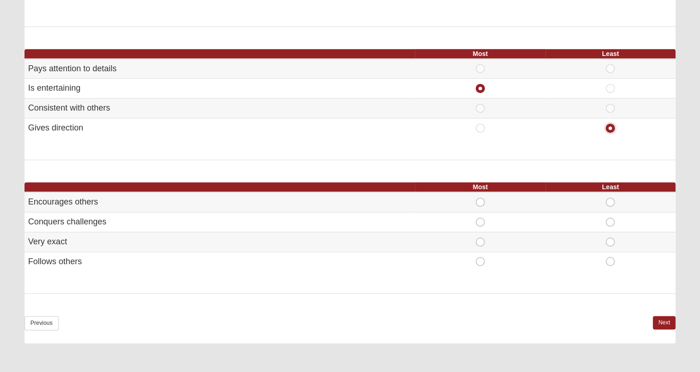
scroll to position [480, 0]
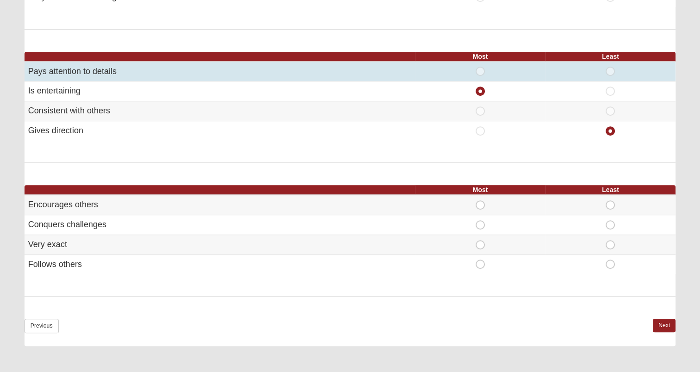
click at [480, 67] on span "Most" at bounding box center [480, 67] width 0 height 0
click at [480, 69] on input "Most" at bounding box center [483, 71] width 6 height 9
radio input "true"
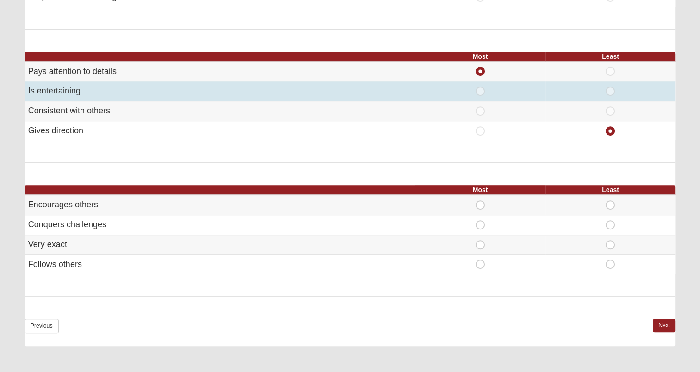
click at [480, 87] on span "Most" at bounding box center [480, 87] width 0 height 0
click at [481, 93] on input "Most" at bounding box center [483, 91] width 6 height 9
radio input "true"
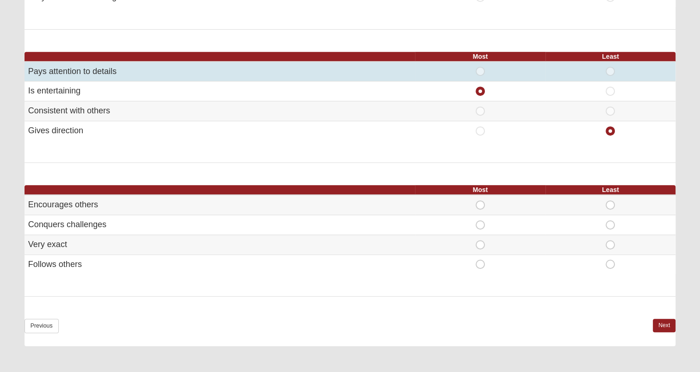
click at [480, 67] on span "Most" at bounding box center [480, 67] width 0 height 0
click at [480, 68] on input "Most" at bounding box center [483, 71] width 6 height 9
radio input "true"
radio input "false"
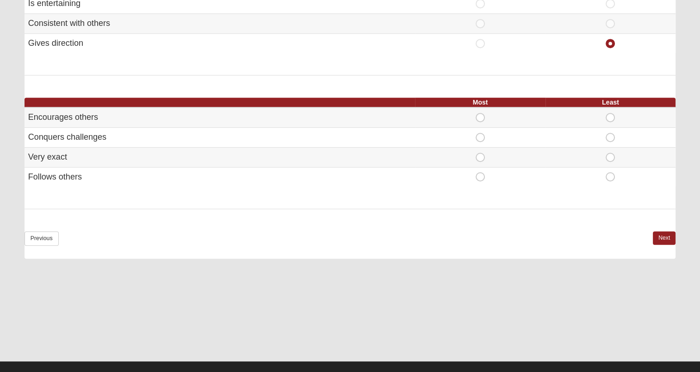
scroll to position [569, 0]
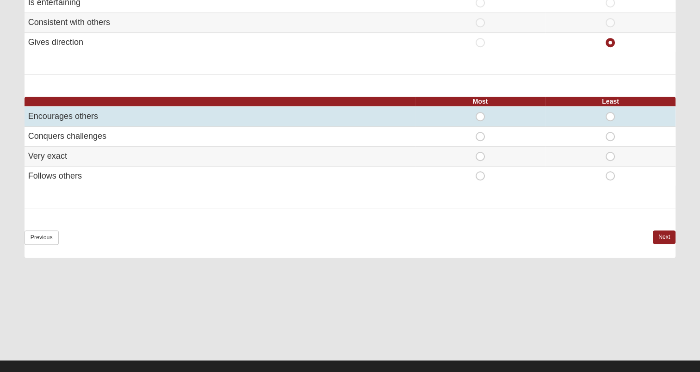
click at [480, 112] on span "Most" at bounding box center [480, 112] width 0 height 0
click at [483, 114] on input "Most" at bounding box center [483, 116] width 6 height 9
radio input "true"
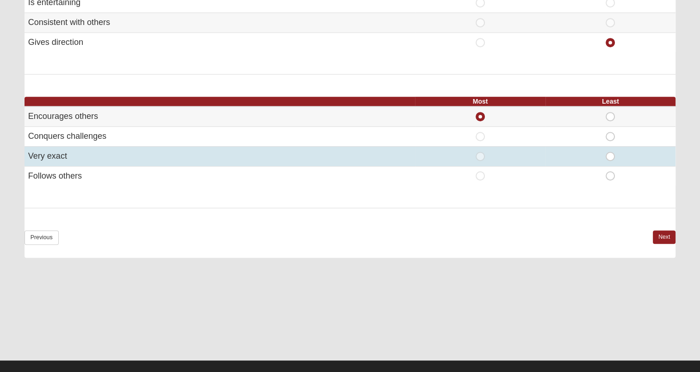
click at [618, 157] on div "Least" at bounding box center [610, 156] width 119 height 9
click at [610, 152] on span "Least" at bounding box center [610, 152] width 0 height 0
click at [610, 152] on input "Least" at bounding box center [613, 156] width 6 height 9
radio input "true"
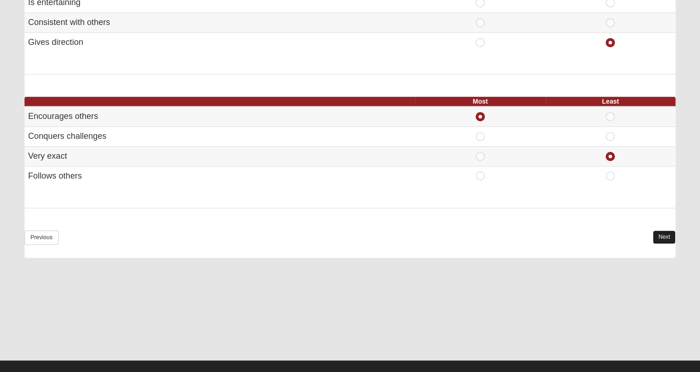
click at [666, 234] on link "Next" at bounding box center [664, 236] width 23 height 13
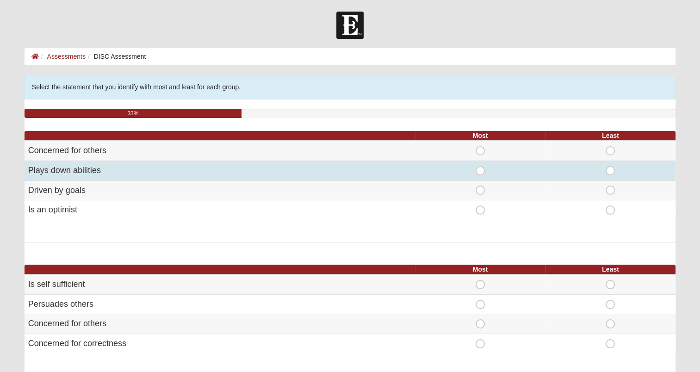
click at [610, 166] on span "Least" at bounding box center [610, 166] width 0 height 0
click at [610, 172] on input "Least" at bounding box center [613, 170] width 6 height 9
radio input "true"
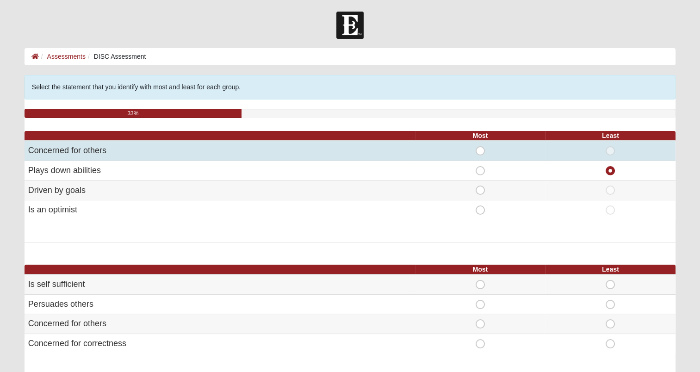
click at [480, 146] on span "Most" at bounding box center [480, 146] width 0 height 0
click at [480, 151] on input "Most" at bounding box center [483, 150] width 6 height 9
radio input "true"
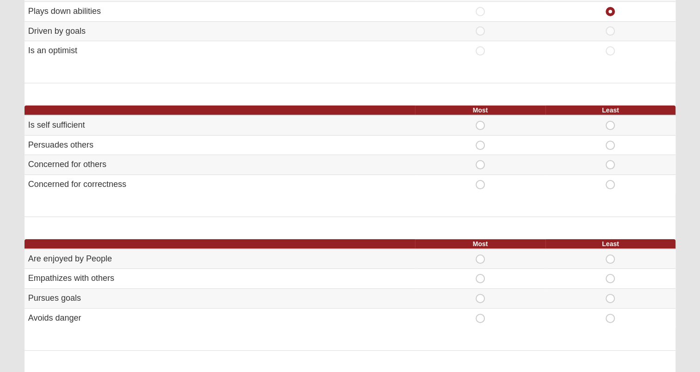
scroll to position [167, 0]
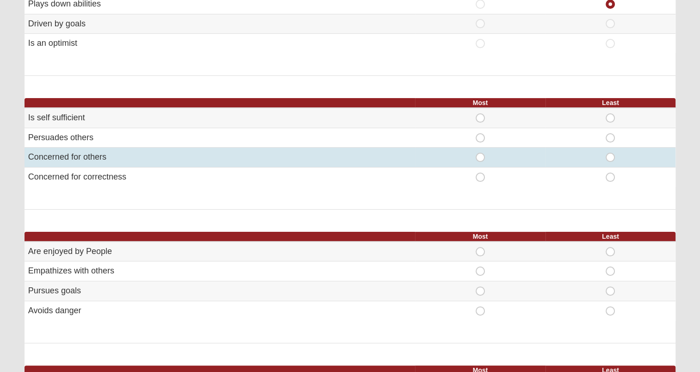
click at [480, 153] on span "Most" at bounding box center [480, 153] width 0 height 0
click at [481, 157] on input "Most" at bounding box center [483, 157] width 6 height 9
radio input "true"
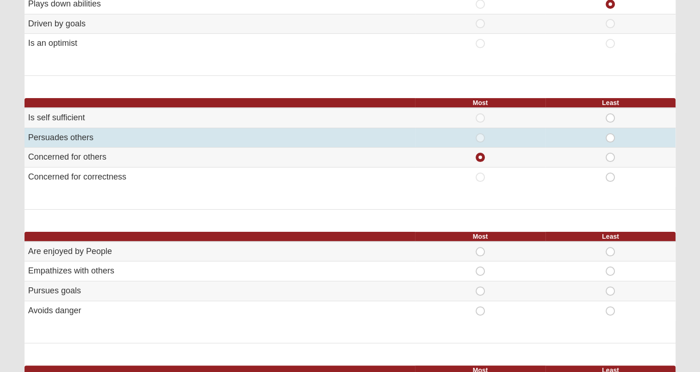
click at [610, 133] on span "Least" at bounding box center [610, 133] width 0 height 0
click at [610, 138] on input "Least" at bounding box center [613, 137] width 6 height 9
radio input "true"
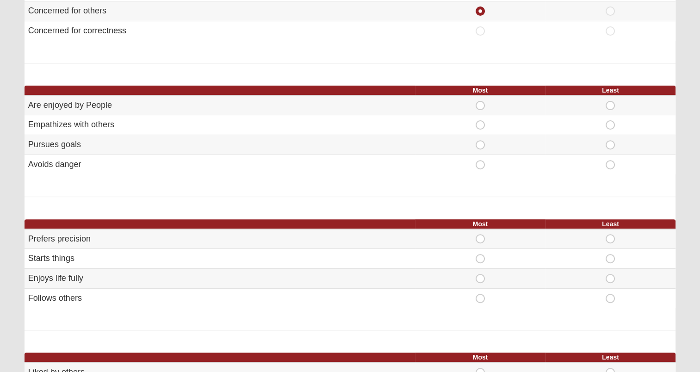
scroll to position [314, 0]
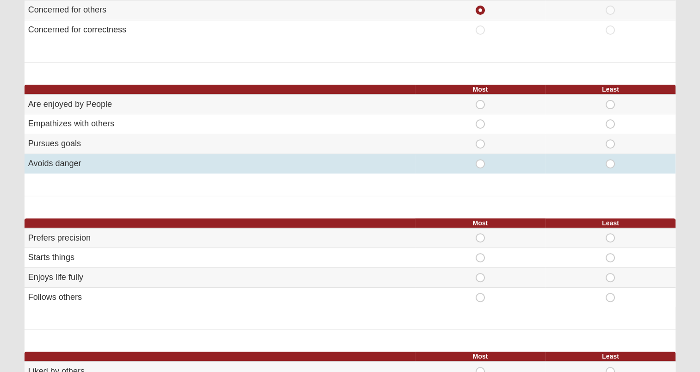
click at [610, 159] on span "Least" at bounding box center [610, 159] width 0 height 0
click at [611, 162] on input "Least" at bounding box center [613, 163] width 6 height 9
radio input "true"
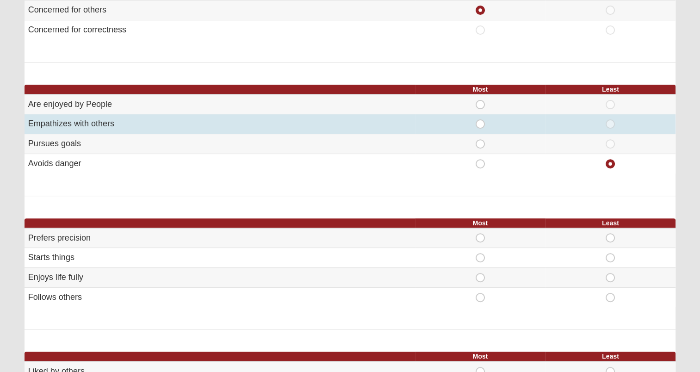
click at [480, 119] on span "Most" at bounding box center [480, 119] width 0 height 0
click at [480, 124] on input "Most" at bounding box center [483, 123] width 6 height 9
radio input "true"
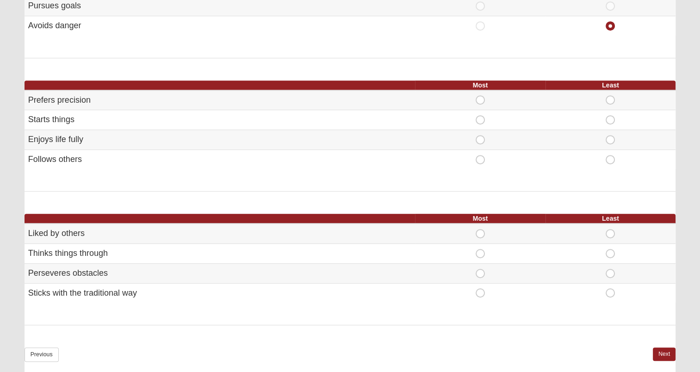
scroll to position [465, 0]
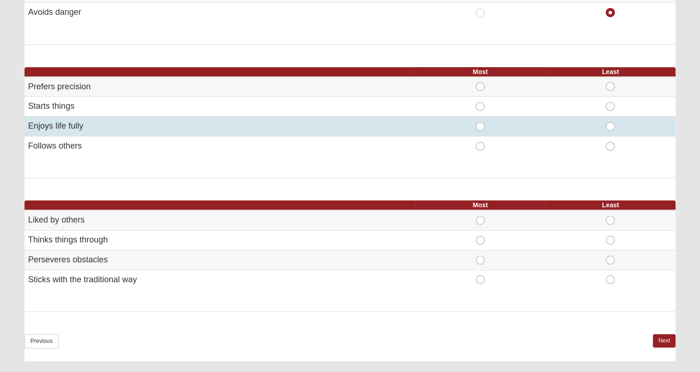
click at [480, 122] on span "Most" at bounding box center [480, 122] width 0 height 0
click at [481, 124] on input "Most" at bounding box center [483, 126] width 6 height 9
radio input "true"
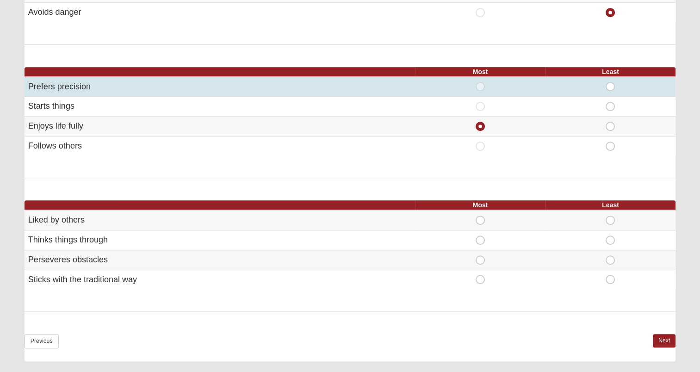
click at [610, 82] on span "Least" at bounding box center [610, 82] width 0 height 0
click at [610, 87] on input "Least" at bounding box center [613, 86] width 6 height 9
radio input "true"
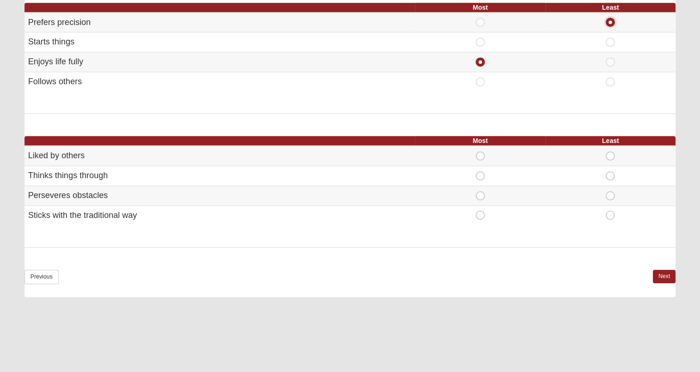
scroll to position [531, 0]
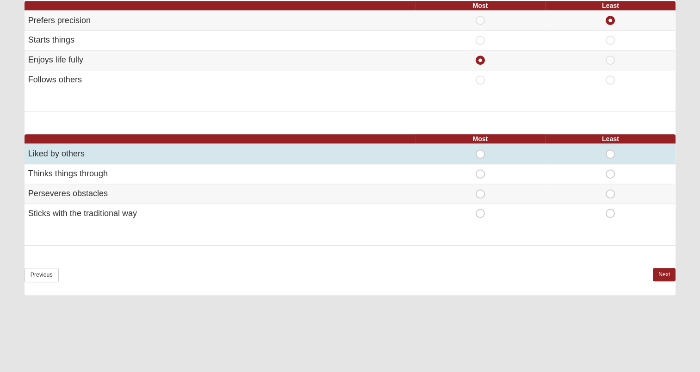
click at [480, 149] on span "Most" at bounding box center [480, 149] width 0 height 0
click at [481, 150] on input "Most" at bounding box center [483, 153] width 6 height 9
radio input "true"
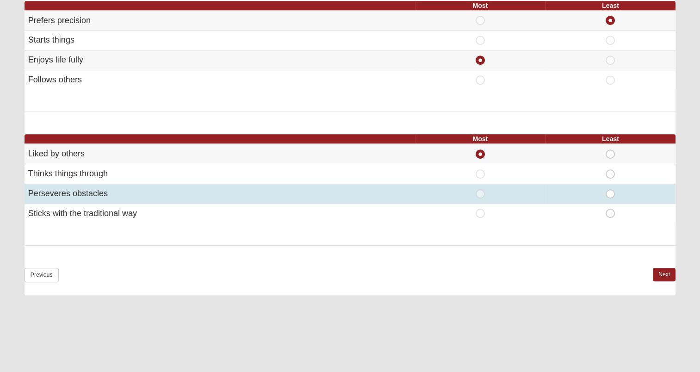
click at [610, 189] on span "Least" at bounding box center [610, 189] width 0 height 0
click at [612, 192] on input "Least" at bounding box center [613, 193] width 6 height 9
radio input "true"
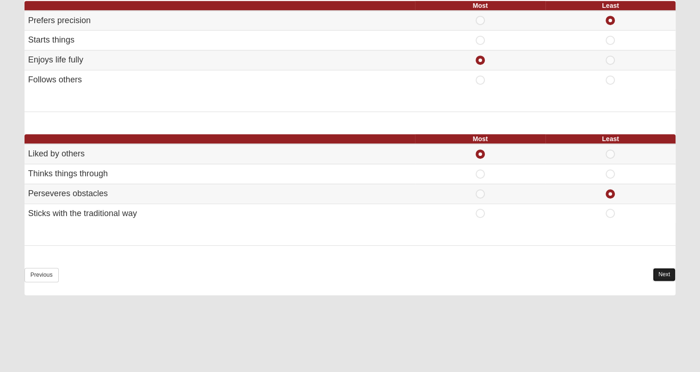
click at [661, 269] on link "Next" at bounding box center [664, 274] width 23 height 13
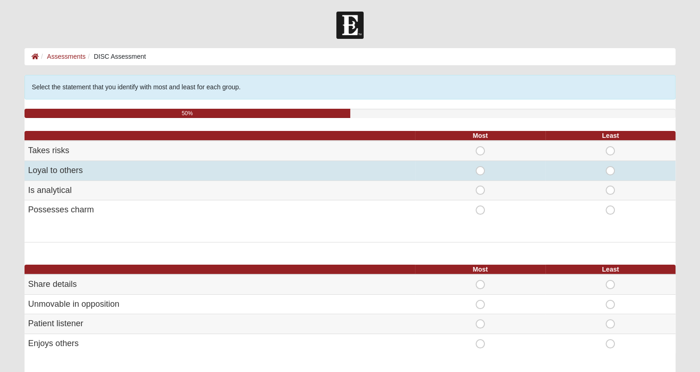
click at [480, 166] on span "Most" at bounding box center [480, 166] width 0 height 0
click at [480, 169] on input "Most" at bounding box center [483, 170] width 6 height 9
radio input "true"
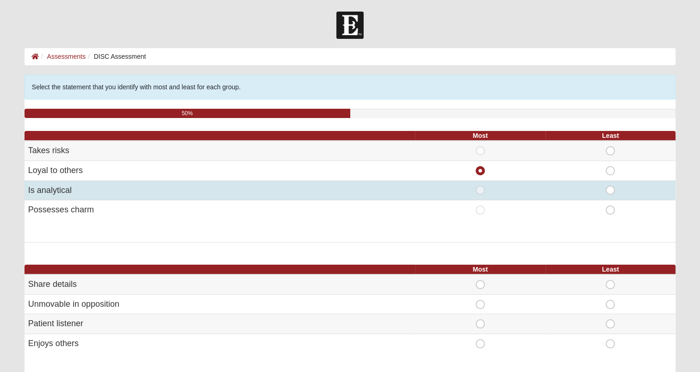
click at [610, 186] on span "Least" at bounding box center [610, 186] width 0 height 0
click at [610, 189] on input "Least" at bounding box center [613, 190] width 6 height 9
radio input "true"
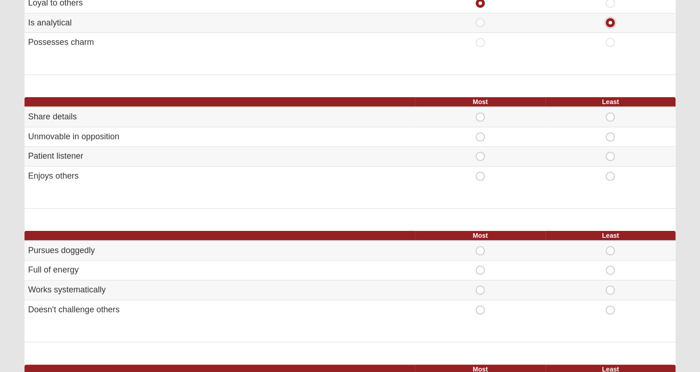
scroll to position [168, 0]
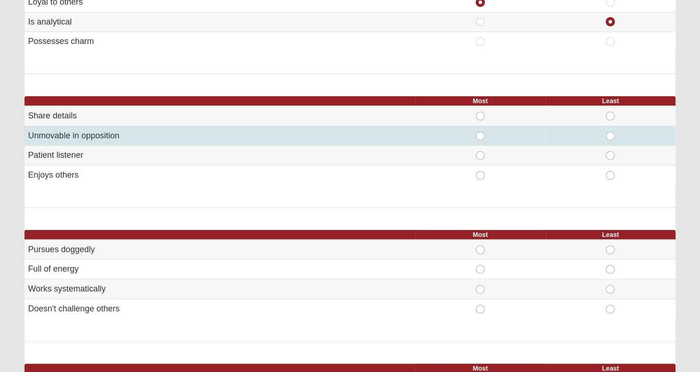
click at [610, 131] on span "Least" at bounding box center [610, 131] width 0 height 0
click at [612, 135] on input "Least" at bounding box center [613, 135] width 6 height 9
radio input "true"
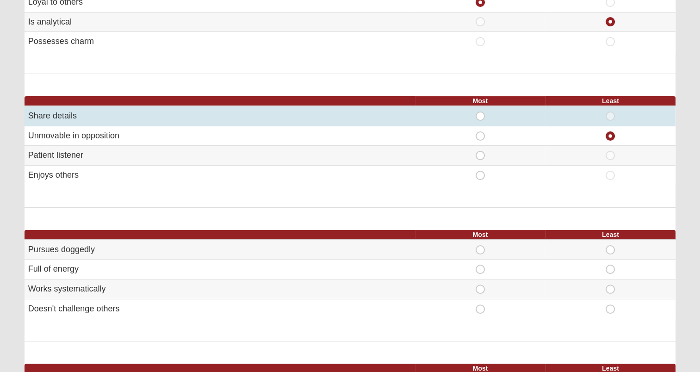
click at [480, 112] on span "Most" at bounding box center [480, 112] width 0 height 0
click at [481, 117] on input "Most" at bounding box center [483, 116] width 6 height 9
radio input "true"
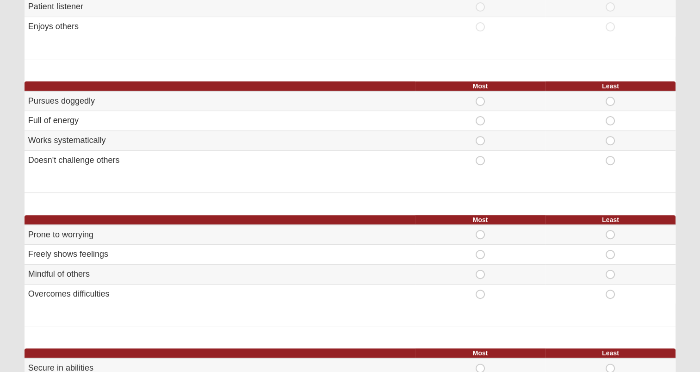
scroll to position [324, 0]
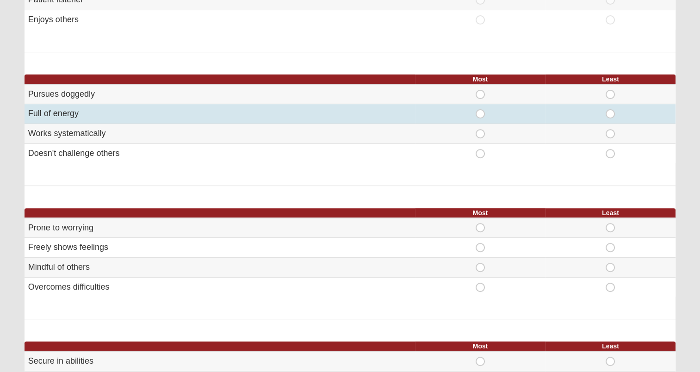
click at [480, 109] on span "Most" at bounding box center [480, 109] width 0 height 0
click at [482, 111] on input "Most" at bounding box center [483, 113] width 6 height 9
radio input "true"
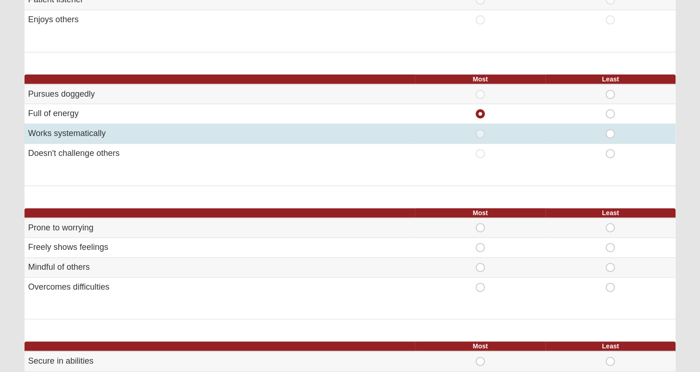
click at [610, 129] on span "Least" at bounding box center [610, 129] width 0 height 0
click at [610, 131] on input "Least" at bounding box center [613, 133] width 6 height 9
radio input "true"
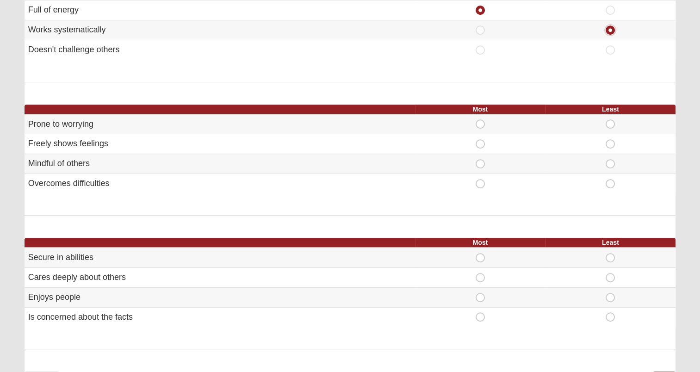
scroll to position [435, 0]
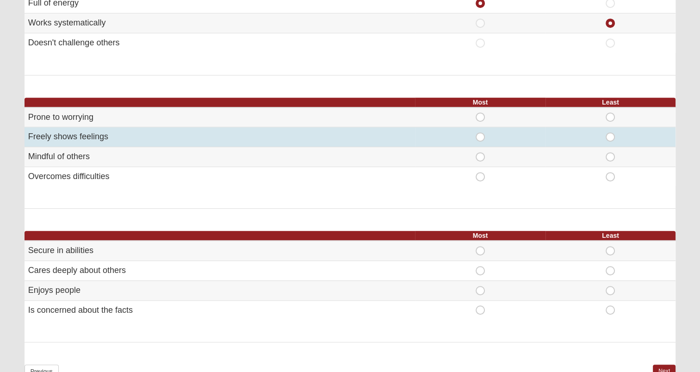
click at [480, 132] on span "Most" at bounding box center [480, 132] width 0 height 0
click at [480, 136] on input "Most" at bounding box center [483, 136] width 6 height 9
radio input "true"
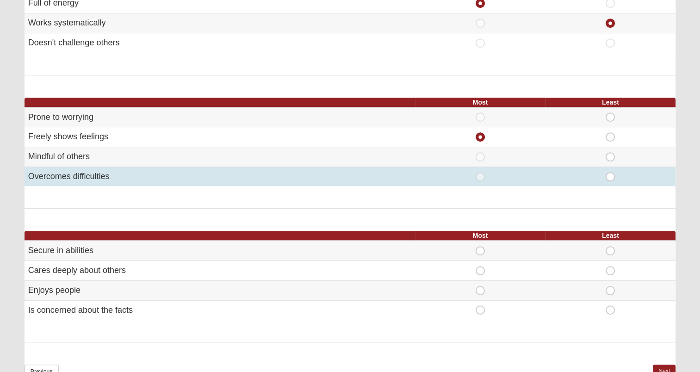
click at [480, 172] on span "Most" at bounding box center [480, 172] width 0 height 0
click at [480, 173] on input "Most" at bounding box center [483, 176] width 6 height 9
radio input "true"
radio input "false"
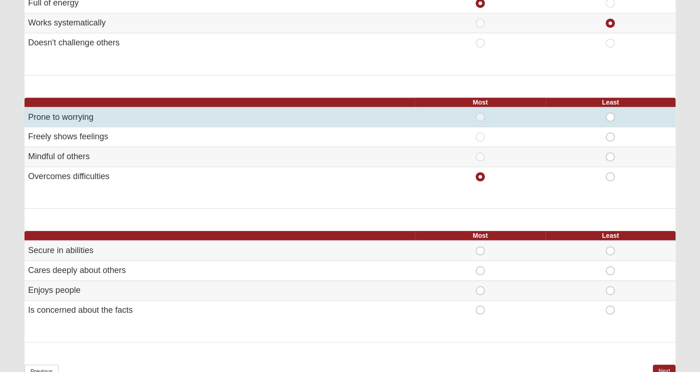
click at [610, 112] on span "Least" at bounding box center [610, 112] width 0 height 0
click at [611, 116] on input "Least" at bounding box center [613, 116] width 6 height 9
radio input "true"
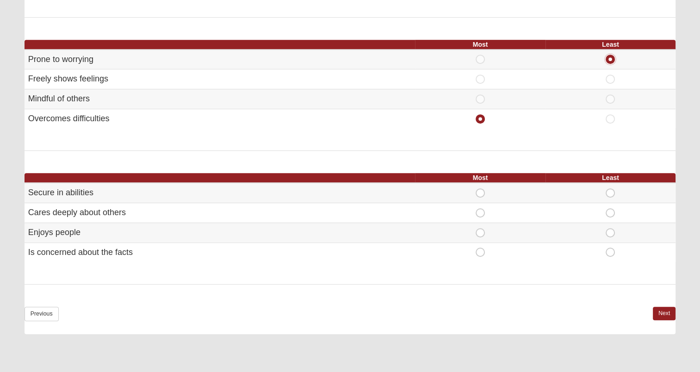
scroll to position [509, 0]
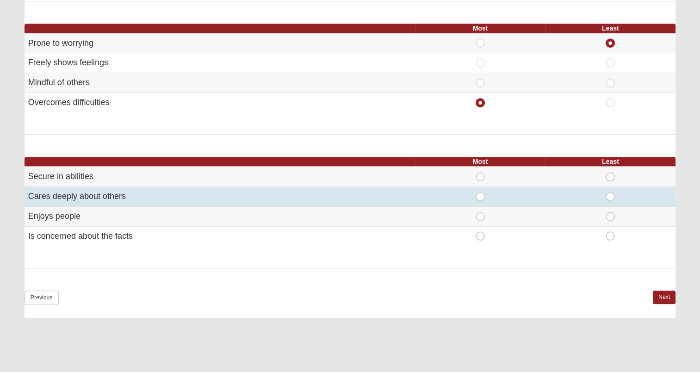
click at [480, 192] on span "Most" at bounding box center [480, 192] width 0 height 0
click at [482, 193] on input "Most" at bounding box center [483, 196] width 6 height 9
radio input "true"
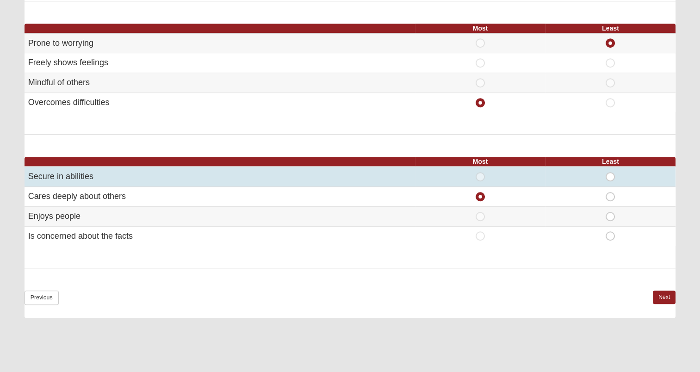
click at [610, 172] on span "Least" at bounding box center [610, 172] width 0 height 0
click at [612, 176] on input "Least" at bounding box center [613, 176] width 6 height 9
radio input "true"
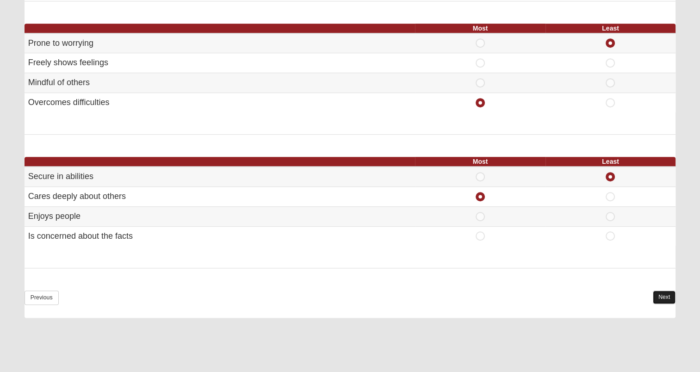
click at [660, 292] on link "Next" at bounding box center [664, 297] width 23 height 13
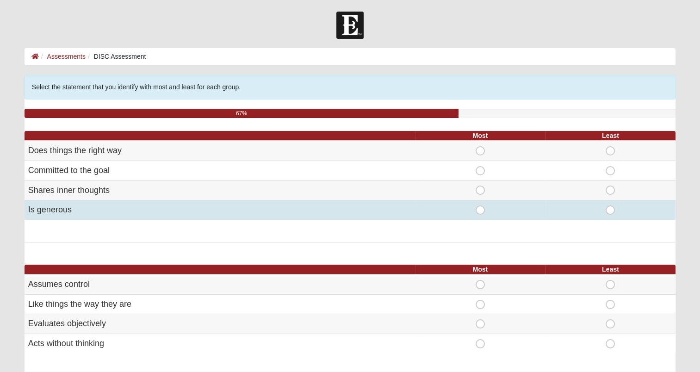
click at [480, 205] on span "Most" at bounding box center [480, 205] width 0 height 0
click at [481, 210] on input "Most" at bounding box center [483, 209] width 6 height 9
radio input "true"
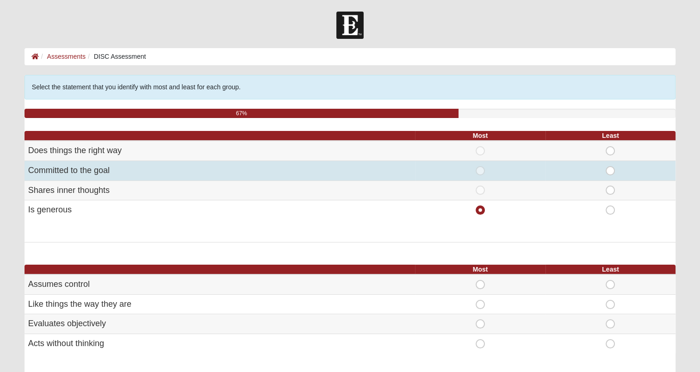
click at [610, 166] on span "Least" at bounding box center [610, 166] width 0 height 0
click at [611, 174] on input "Least" at bounding box center [613, 170] width 6 height 9
radio input "true"
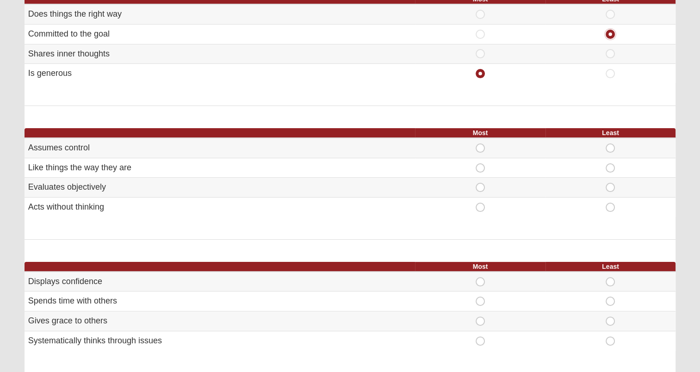
scroll to position [159, 0]
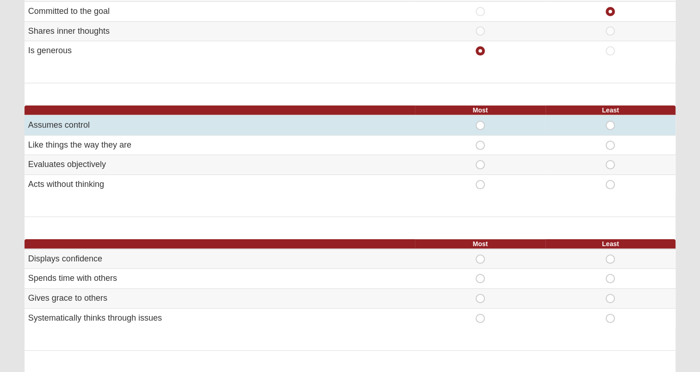
click at [610, 121] on span "Least" at bounding box center [610, 121] width 0 height 0
click at [611, 124] on input "Least" at bounding box center [613, 125] width 6 height 9
radio input "true"
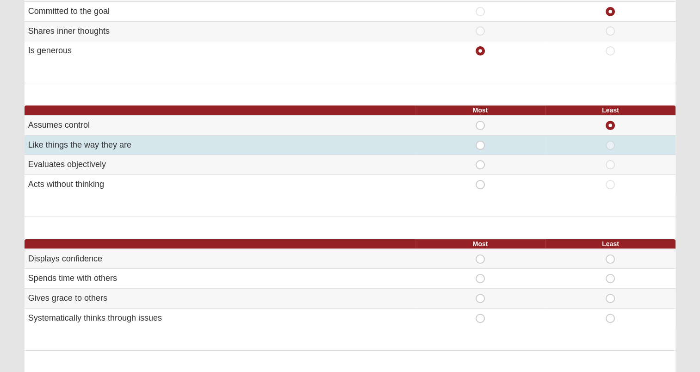
click at [610, 141] on span "Least" at bounding box center [610, 141] width 0 height 0
click at [611, 144] on input "Least" at bounding box center [613, 145] width 6 height 9
radio input "true"
radio input "false"
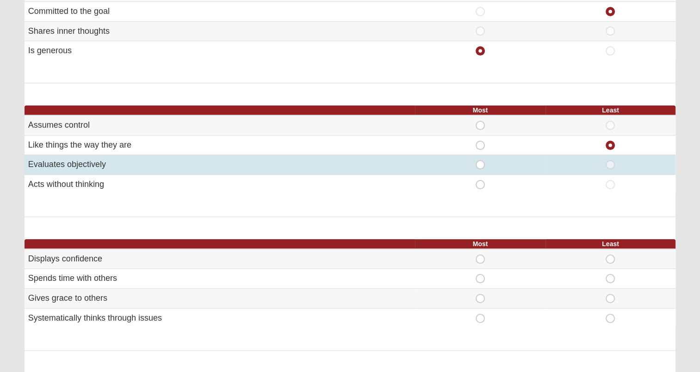
click at [472, 163] on div "Most" at bounding box center [480, 164] width 119 height 9
click at [480, 160] on span "Most" at bounding box center [480, 160] width 0 height 0
click at [480, 163] on input "Most" at bounding box center [483, 164] width 6 height 9
radio input "true"
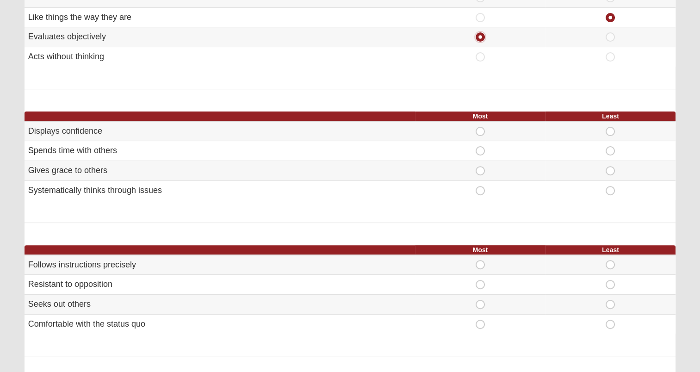
scroll to position [307, 0]
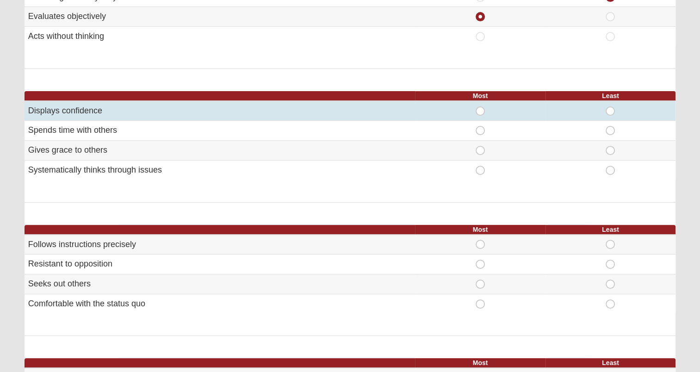
click at [610, 106] on span "Least" at bounding box center [610, 106] width 0 height 0
click at [612, 111] on input "Least" at bounding box center [613, 110] width 6 height 9
radio input "true"
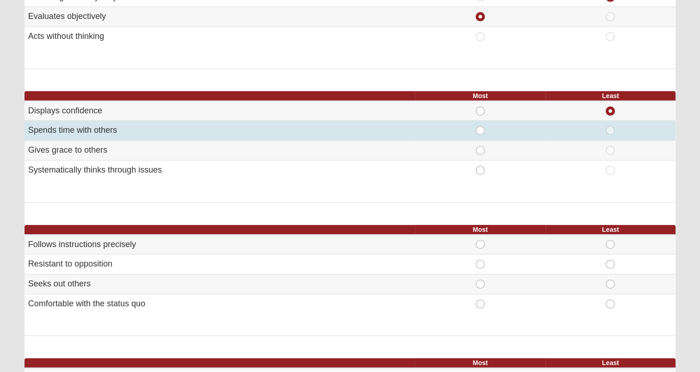
click at [480, 126] on span "Most" at bounding box center [480, 126] width 0 height 0
click at [480, 130] on input "Most" at bounding box center [483, 130] width 6 height 9
radio input "true"
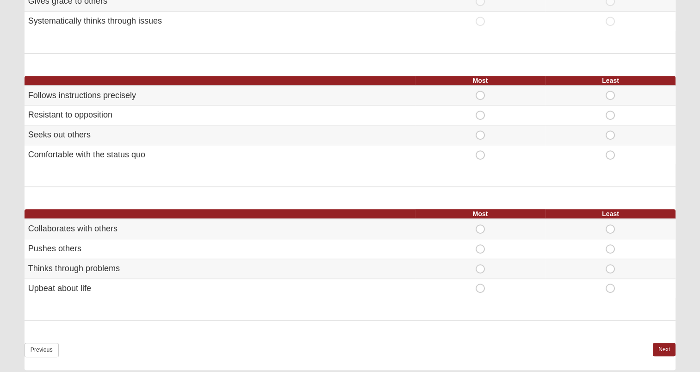
scroll to position [460, 0]
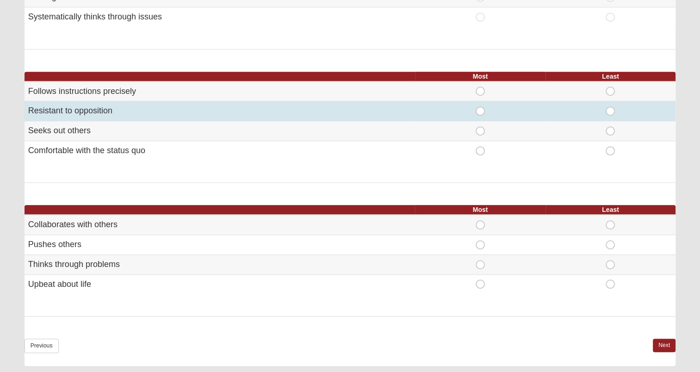
click at [610, 106] on span "Least" at bounding box center [610, 106] width 0 height 0
click at [610, 111] on input "Least" at bounding box center [613, 110] width 6 height 9
radio input "true"
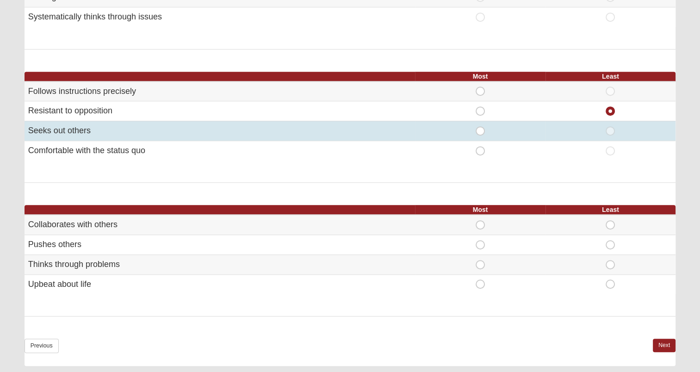
click at [480, 126] on span "Most" at bounding box center [480, 126] width 0 height 0
click at [482, 129] on input "Most" at bounding box center [483, 130] width 6 height 9
radio input "true"
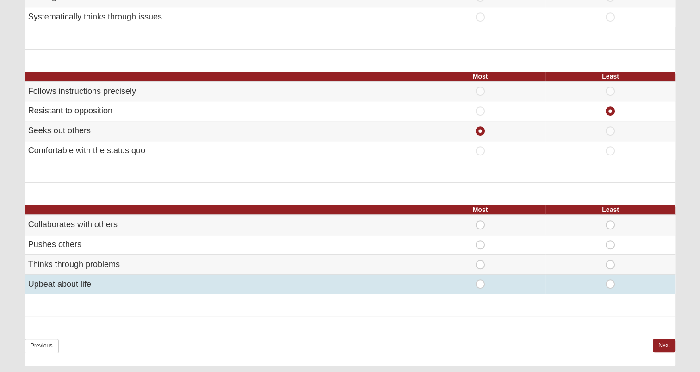
click at [480, 279] on span "Most" at bounding box center [480, 279] width 0 height 0
click at [480, 279] on input "Most" at bounding box center [483, 283] width 6 height 9
radio input "true"
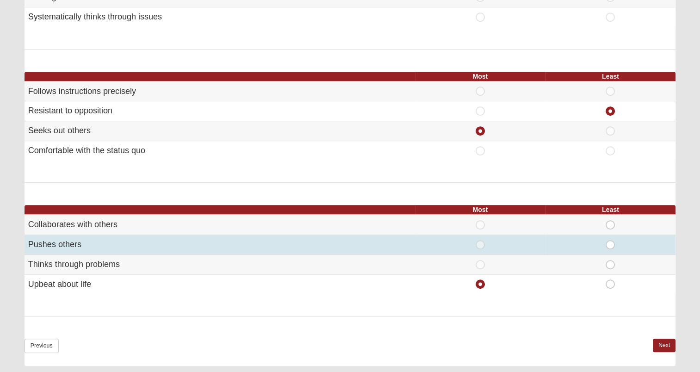
click at [610, 240] on span "Least" at bounding box center [610, 240] width 0 height 0
click at [612, 242] on input "Least" at bounding box center [613, 244] width 6 height 9
radio input "true"
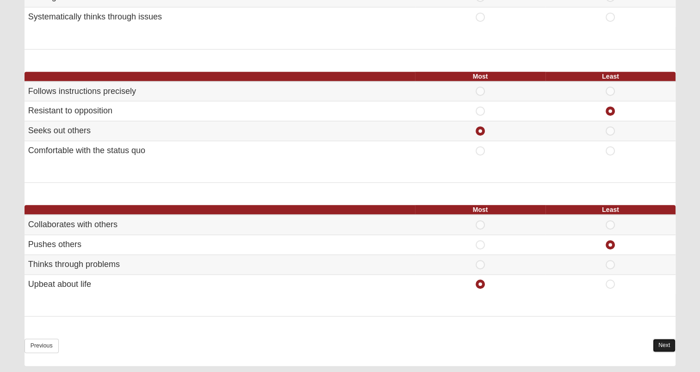
click at [662, 346] on link "Next" at bounding box center [664, 345] width 23 height 13
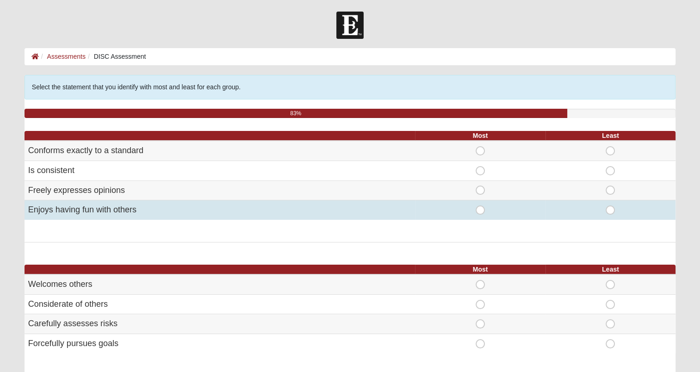
click at [480, 205] on span "Most" at bounding box center [480, 205] width 0 height 0
click at [482, 209] on input "Most" at bounding box center [483, 209] width 6 height 9
radio input "true"
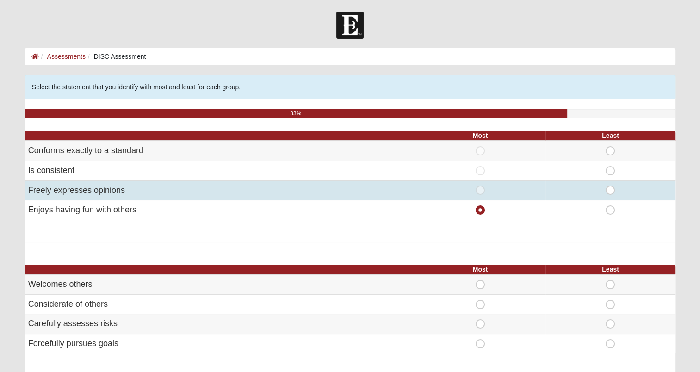
click at [610, 186] on span "Least" at bounding box center [610, 186] width 0 height 0
click at [610, 189] on input "Least" at bounding box center [613, 190] width 6 height 9
radio input "true"
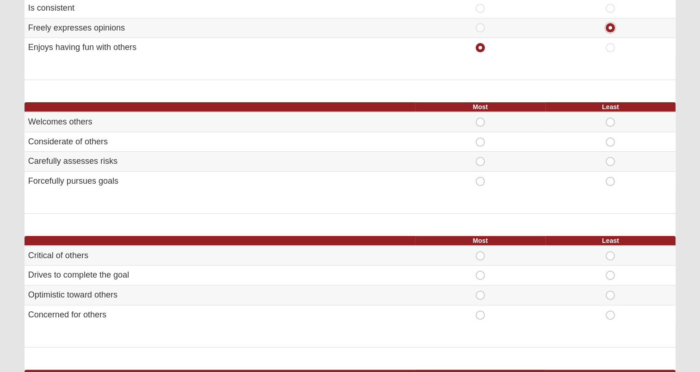
scroll to position [168, 0]
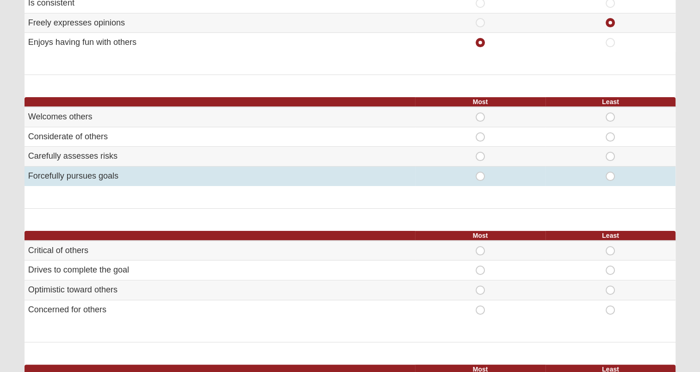
click at [610, 172] on span "Least" at bounding box center [610, 172] width 0 height 0
click at [610, 174] on input "Least" at bounding box center [613, 176] width 6 height 9
radio input "true"
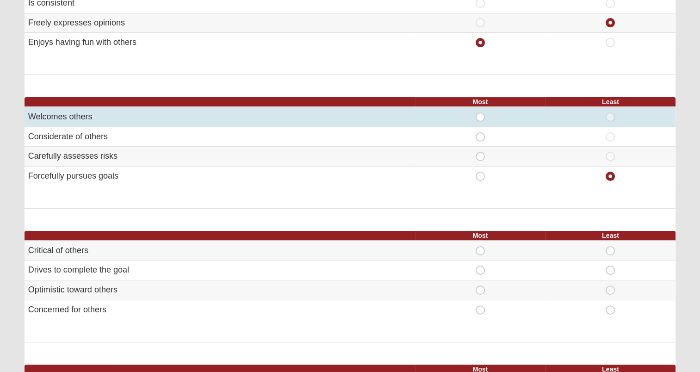
click at [480, 112] on span "Most" at bounding box center [480, 112] width 0 height 0
click at [481, 115] on input "Most" at bounding box center [483, 116] width 6 height 9
radio input "true"
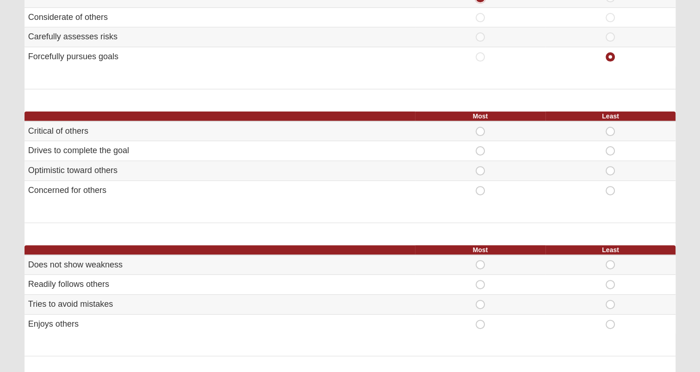
scroll to position [308, 0]
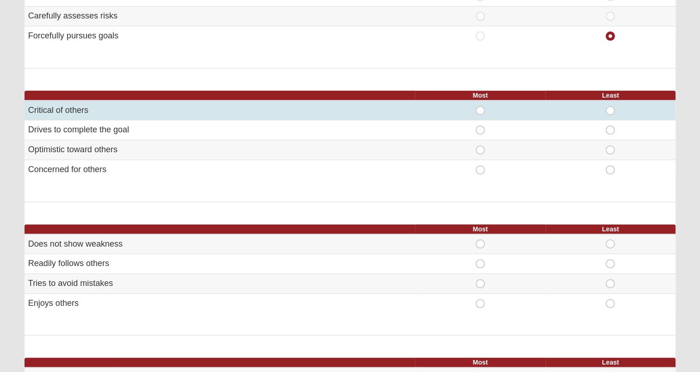
click at [610, 106] on span "Least" at bounding box center [610, 106] width 0 height 0
click at [611, 110] on input "Least" at bounding box center [613, 110] width 6 height 9
radio input "true"
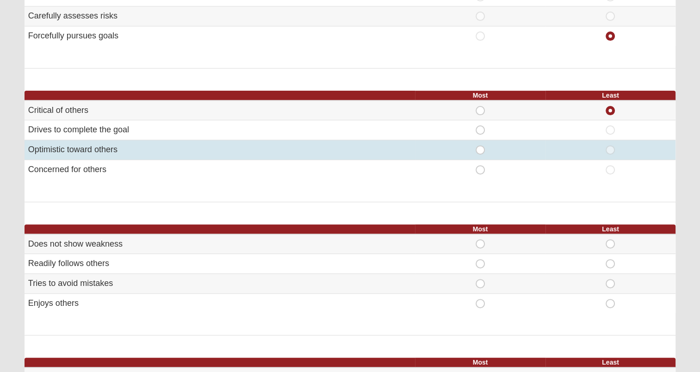
click at [480, 145] on span "Most" at bounding box center [480, 145] width 0 height 0
click at [480, 152] on input "Most" at bounding box center [483, 149] width 6 height 9
radio input "true"
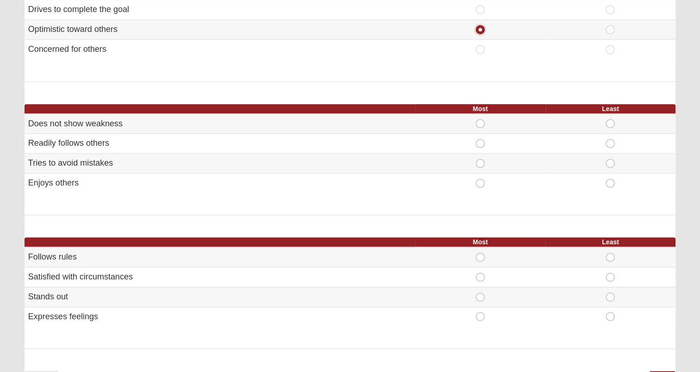
scroll to position [437, 0]
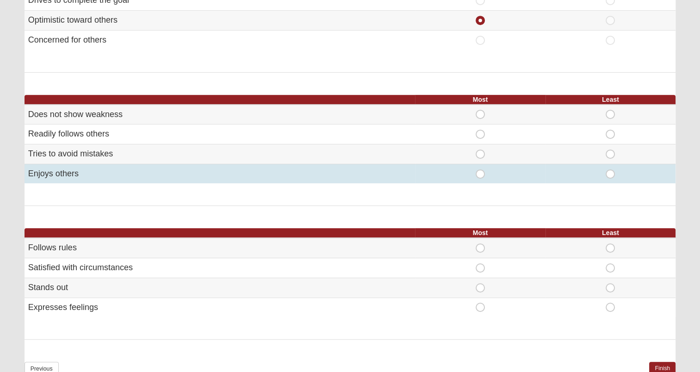
click at [480, 169] on span "Most" at bounding box center [480, 169] width 0 height 0
click at [480, 170] on input "Most" at bounding box center [483, 173] width 6 height 9
radio input "true"
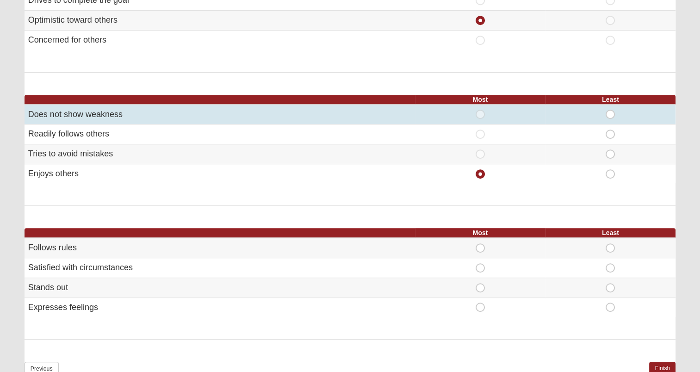
click at [610, 110] on span "Least" at bounding box center [610, 110] width 0 height 0
click at [612, 114] on input "Least" at bounding box center [613, 114] width 6 height 9
radio input "true"
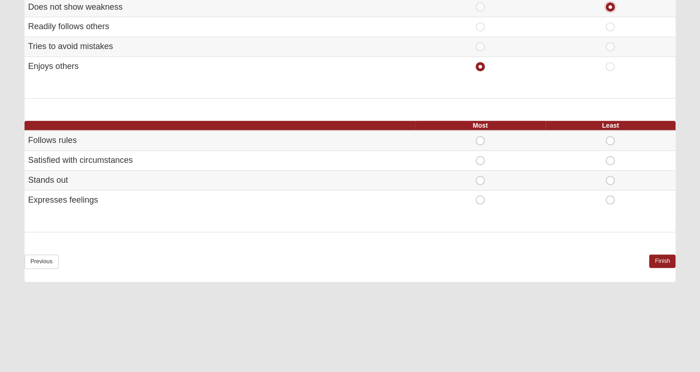
scroll to position [553, 0]
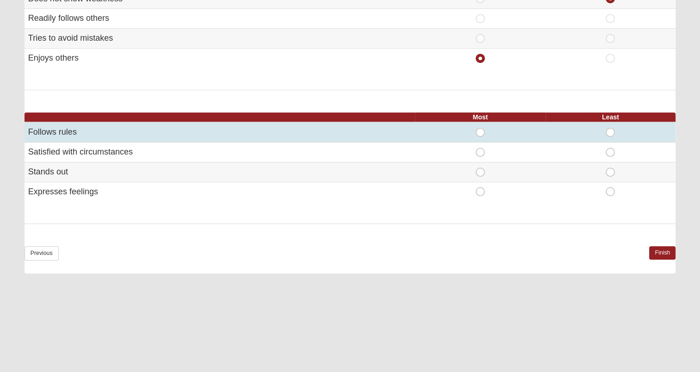
click at [480, 128] on span "Most" at bounding box center [480, 128] width 0 height 0
click at [481, 128] on input "Most" at bounding box center [483, 132] width 6 height 9
radio input "true"
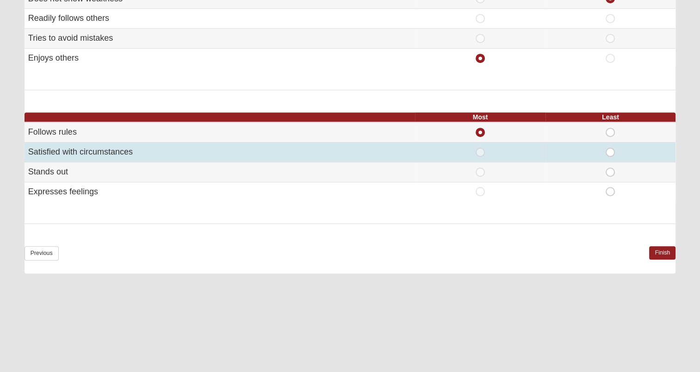
click at [610, 148] on span "Least" at bounding box center [610, 148] width 0 height 0
click at [610, 148] on input "Least" at bounding box center [613, 152] width 6 height 9
radio input "true"
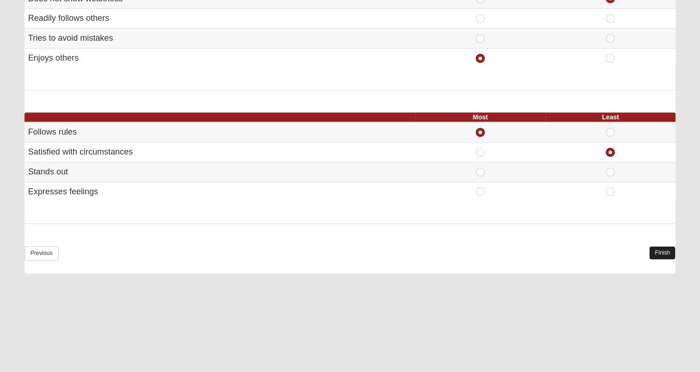
click at [658, 251] on link "Finish" at bounding box center [662, 252] width 26 height 13
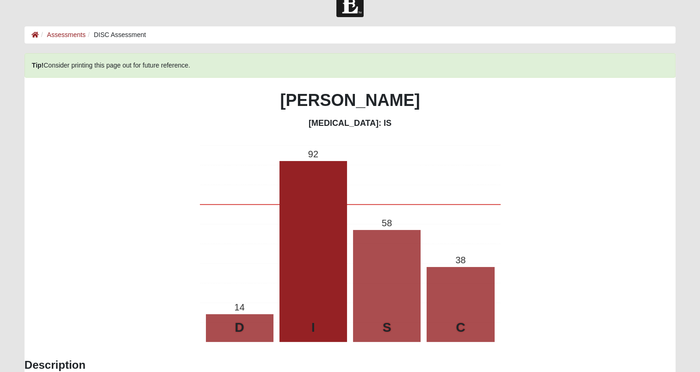
scroll to position [0, 0]
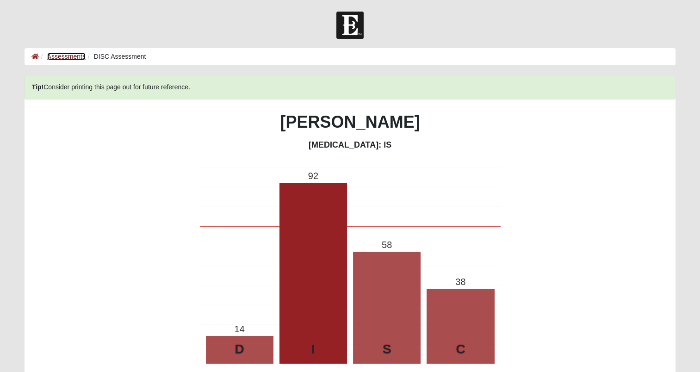
click at [72, 58] on link "Assessments" at bounding box center [66, 56] width 38 height 7
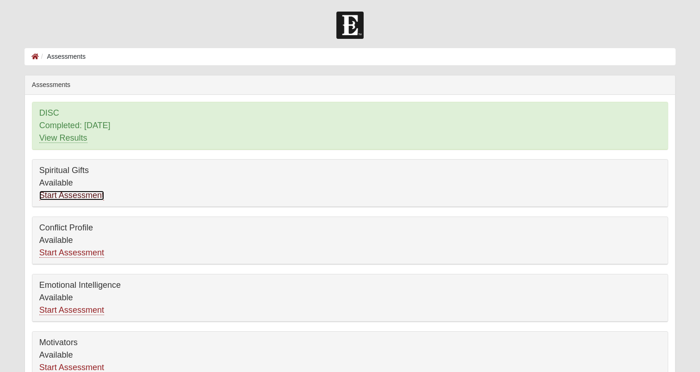
click at [70, 195] on link "Start Assessment" at bounding box center [71, 196] width 65 height 10
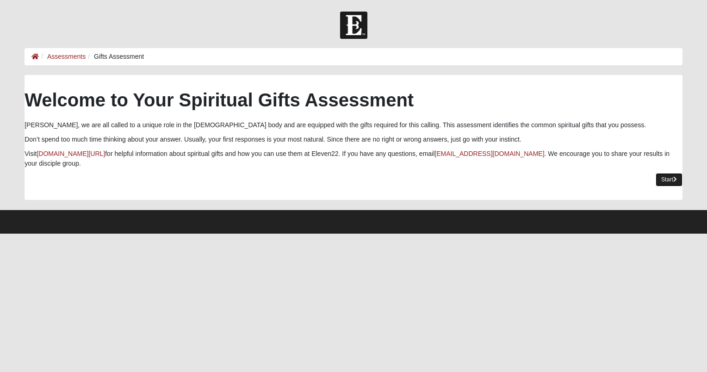
click at [664, 181] on link "Start" at bounding box center [669, 179] width 27 height 13
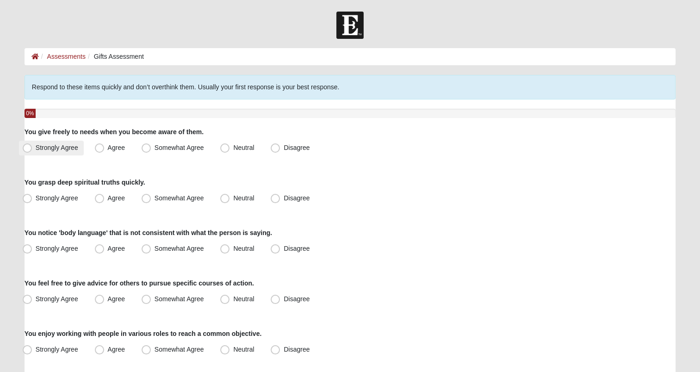
click at [37, 148] on span "Strongly Agree" at bounding box center [57, 147] width 43 height 7
click at [32, 148] on input "Strongly Agree" at bounding box center [29, 148] width 6 height 6
radio input "true"
click at [36, 198] on span "Strongly Agree" at bounding box center [57, 197] width 43 height 7
click at [31, 198] on input "Strongly Agree" at bounding box center [29, 198] width 6 height 6
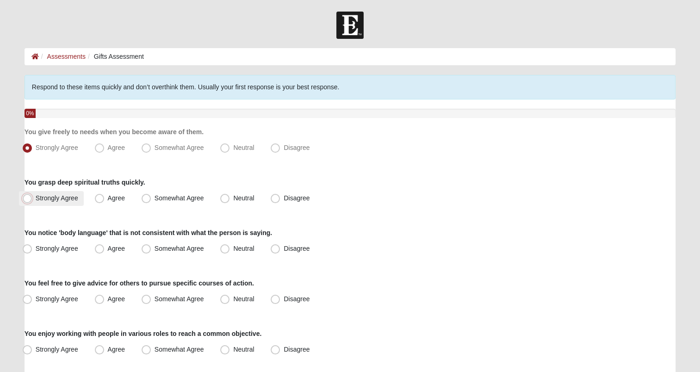
radio input "true"
click at [108, 252] on span "Agree" at bounding box center [116, 248] width 17 height 7
click at [99, 252] on input "Agree" at bounding box center [102, 249] width 6 height 6
radio input "true"
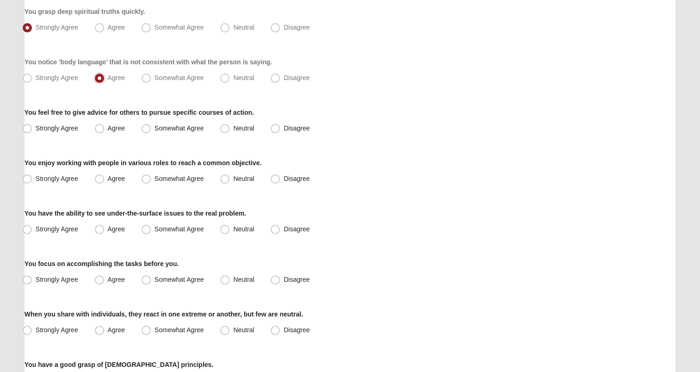
scroll to position [173, 0]
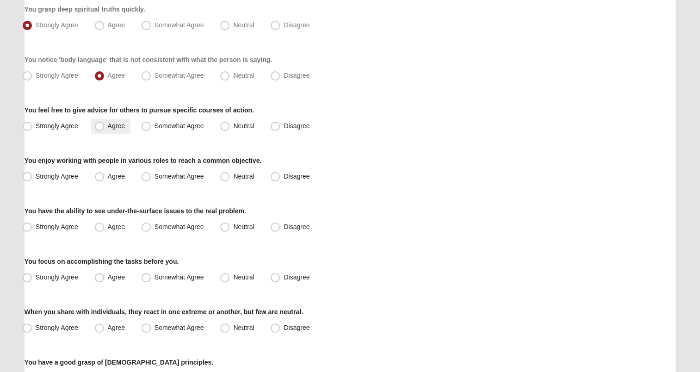
click at [108, 124] on span "Agree" at bounding box center [116, 125] width 17 height 7
click at [104, 124] on input "Agree" at bounding box center [102, 126] width 6 height 6
radio input "true"
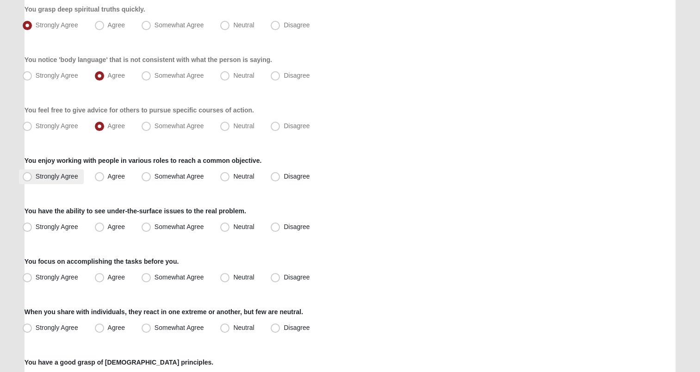
click at [36, 175] on span "Strongly Agree" at bounding box center [57, 176] width 43 height 7
click at [31, 175] on input "Strongly Agree" at bounding box center [29, 177] width 6 height 6
radio input "true"
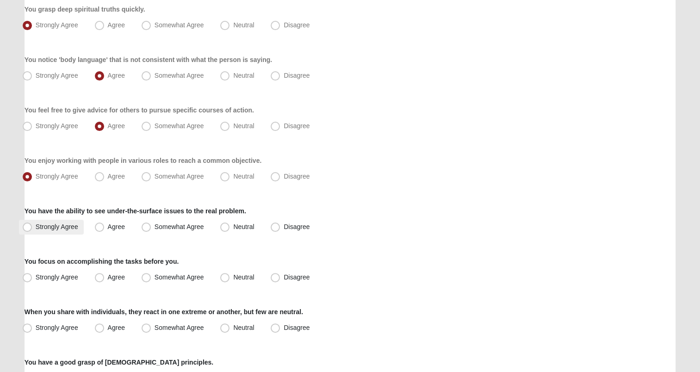
click at [36, 228] on span "Strongly Agree" at bounding box center [57, 226] width 43 height 7
click at [27, 228] on input "Strongly Agree" at bounding box center [29, 227] width 6 height 6
radio input "true"
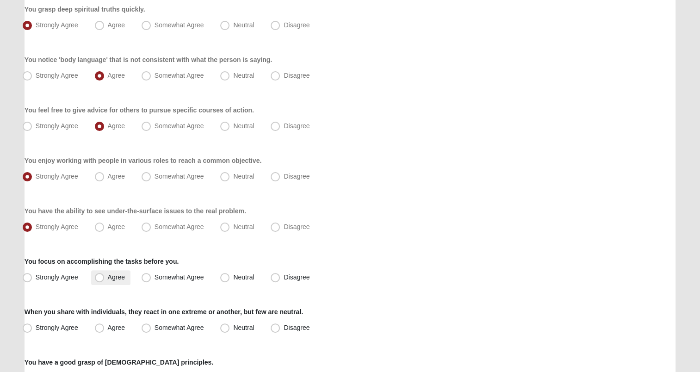
click at [108, 279] on span "Agree" at bounding box center [116, 276] width 17 height 7
click at [99, 279] on input "Agree" at bounding box center [102, 277] width 6 height 6
radio input "true"
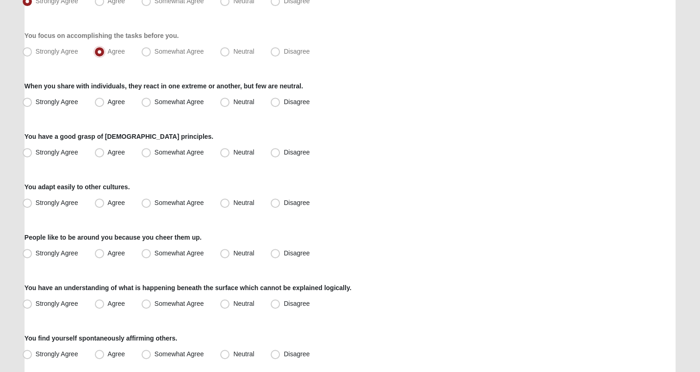
scroll to position [398, 0]
click at [36, 102] on span "Strongly Agree" at bounding box center [57, 102] width 43 height 7
click at [30, 102] on input "Strongly Agree" at bounding box center [29, 103] width 6 height 6
radio input "true"
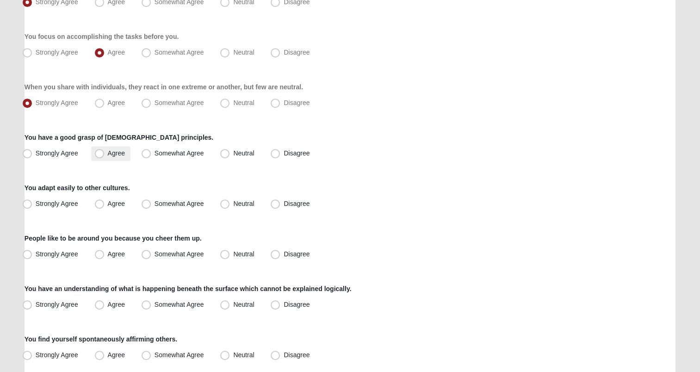
click at [108, 153] on span "Agree" at bounding box center [116, 152] width 17 height 7
click at [99, 153] on input "Agree" at bounding box center [102, 153] width 6 height 6
radio input "true"
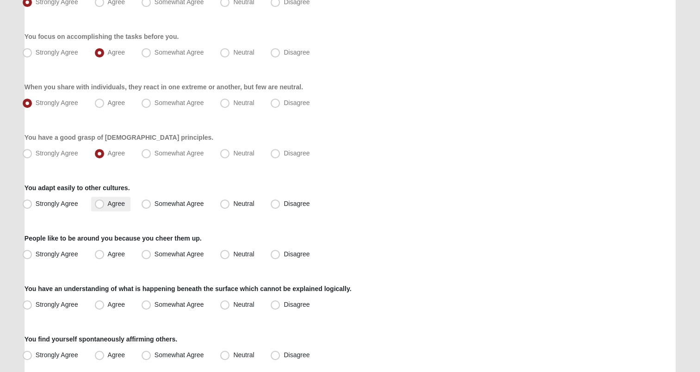
click at [108, 205] on span "Agree" at bounding box center [116, 203] width 17 height 7
click at [101, 205] on input "Agree" at bounding box center [102, 204] width 6 height 6
radio input "true"
click at [33, 252] on label "Strongly Agree" at bounding box center [51, 254] width 65 height 15
click at [32, 252] on input "Strongly Agree" at bounding box center [29, 254] width 6 height 6
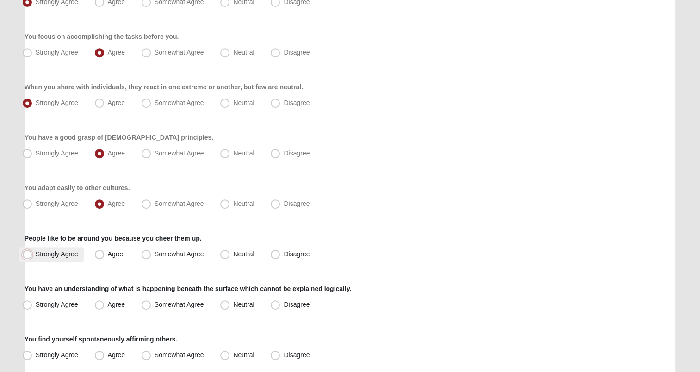
radio input "true"
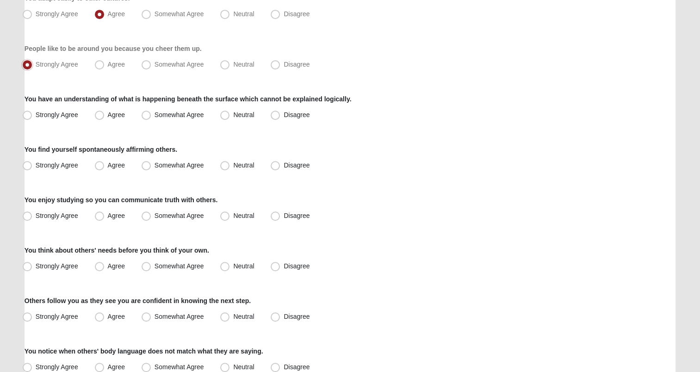
scroll to position [587, 0]
click at [36, 116] on span "Strongly Agree" at bounding box center [57, 115] width 43 height 7
click at [28, 116] on input "Strongly Agree" at bounding box center [29, 116] width 6 height 6
radio input "true"
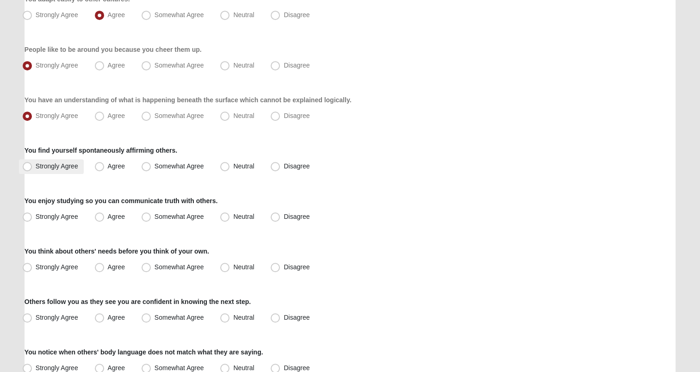
click at [36, 167] on span "Strongly Agree" at bounding box center [57, 165] width 43 height 7
click at [27, 167] on input "Strongly Agree" at bounding box center [29, 166] width 6 height 6
radio input "true"
click at [155, 217] on span "Somewhat Agree" at bounding box center [180, 216] width 50 height 7
click at [147, 217] on input "Somewhat Agree" at bounding box center [148, 217] width 6 height 6
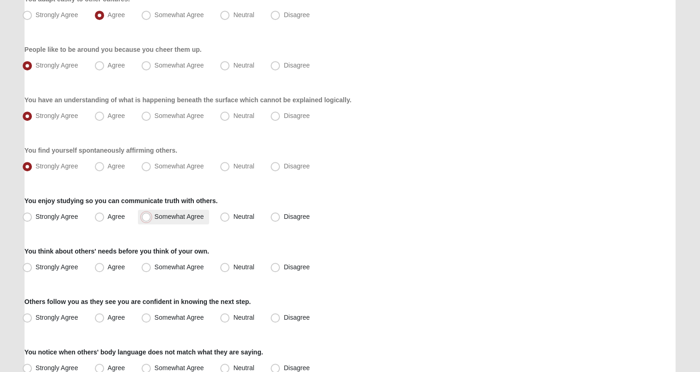
radio input "true"
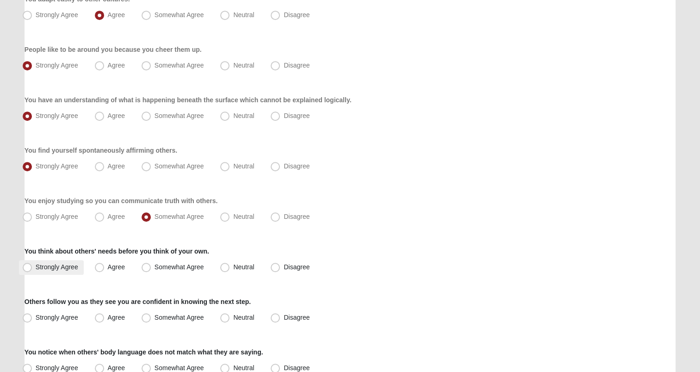
click at [36, 266] on span "Strongly Agree" at bounding box center [57, 266] width 43 height 7
click at [29, 266] on input "Strongly Agree" at bounding box center [29, 267] width 6 height 6
radio input "true"
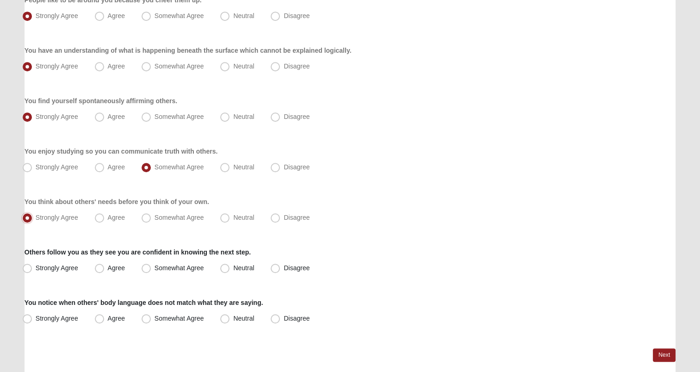
scroll to position [672, 0]
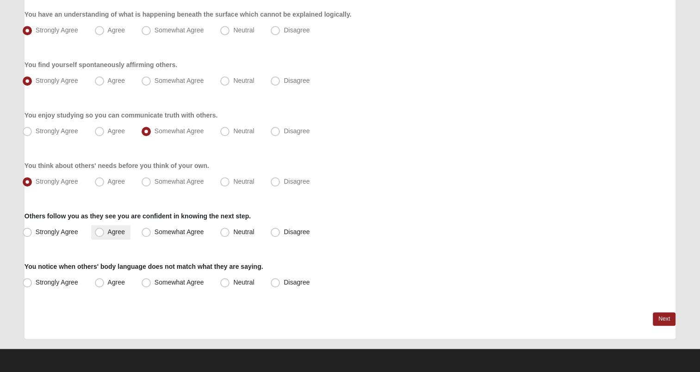
click at [108, 231] on span "Agree" at bounding box center [116, 231] width 17 height 7
click at [102, 231] on input "Agree" at bounding box center [102, 232] width 6 height 6
radio input "true"
click at [36, 283] on span "Strongly Agree" at bounding box center [57, 282] width 43 height 7
click at [27, 283] on input "Strongly Agree" at bounding box center [29, 282] width 6 height 6
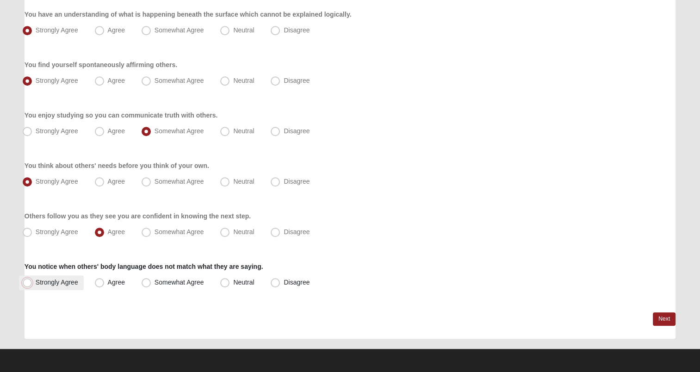
radio input "true"
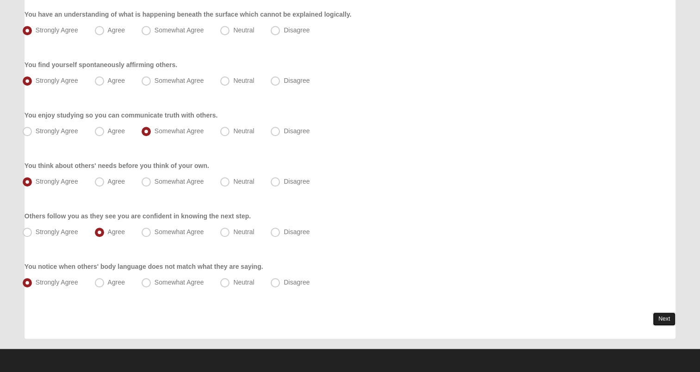
click at [667, 322] on link "Next" at bounding box center [664, 318] width 23 height 13
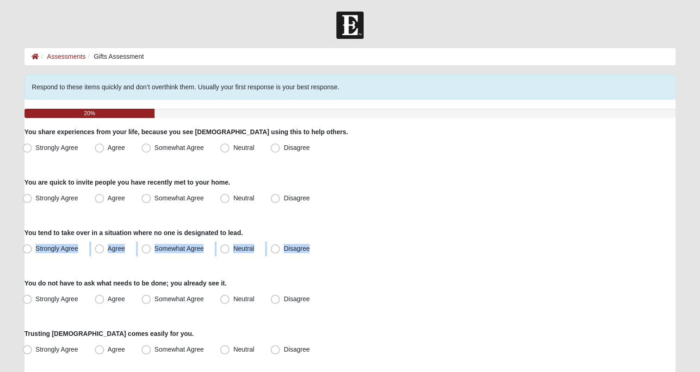
drag, startPoint x: 489, startPoint y: 253, endPoint x: 405, endPoint y: 209, distance: 94.4
click at [343, 154] on div "Strongly Agree Agree Somewhat Agree Neutral Disagree" at bounding box center [350, 148] width 651 height 15
click at [33, 146] on label "Strongly Agree" at bounding box center [51, 148] width 65 height 15
click at [32, 146] on input "Strongly Agree" at bounding box center [29, 148] width 6 height 6
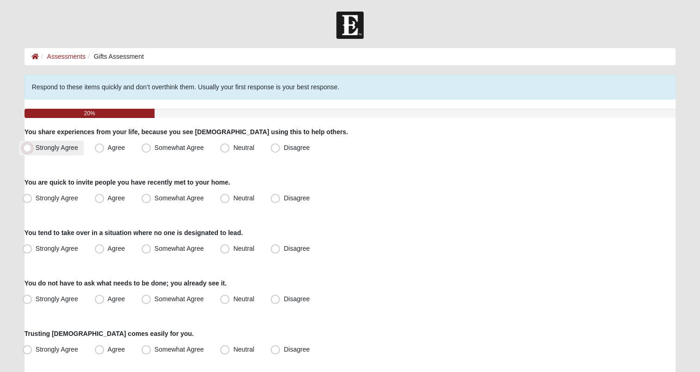
radio input "true"
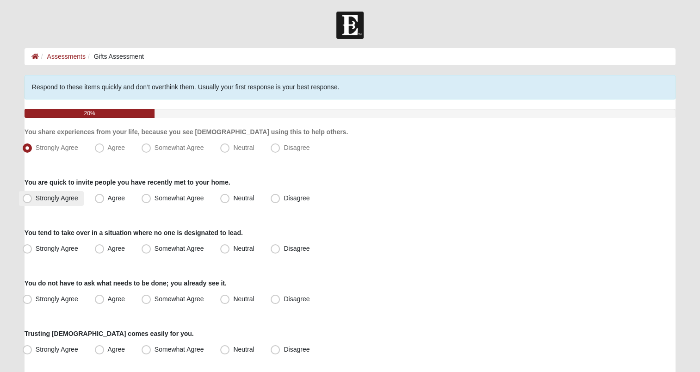
click at [36, 197] on span "Strongly Agree" at bounding box center [57, 197] width 43 height 7
click at [30, 197] on input "Strongly Agree" at bounding box center [29, 198] width 6 height 6
radio input "true"
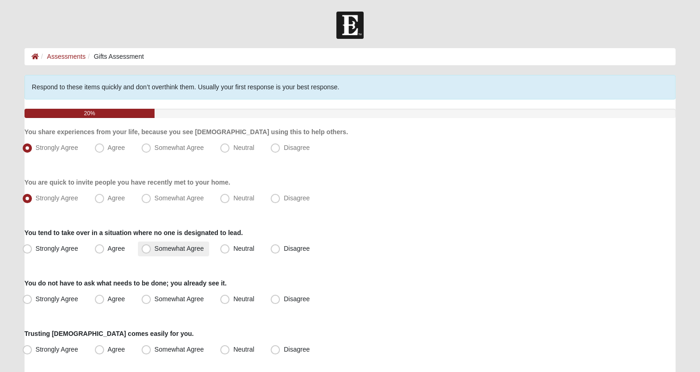
click at [155, 247] on span "Somewhat Agree" at bounding box center [180, 248] width 50 height 7
click at [148, 247] on input "Somewhat Agree" at bounding box center [148, 249] width 6 height 6
radio input "true"
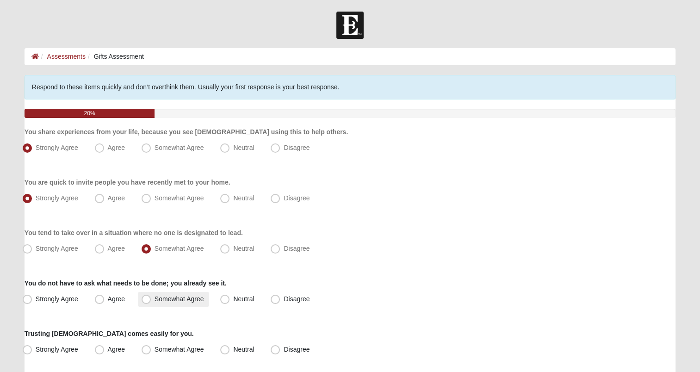
click at [155, 301] on span "Somewhat Agree" at bounding box center [180, 298] width 50 height 7
click at [145, 301] on input "Somewhat Agree" at bounding box center [148, 299] width 6 height 6
radio input "true"
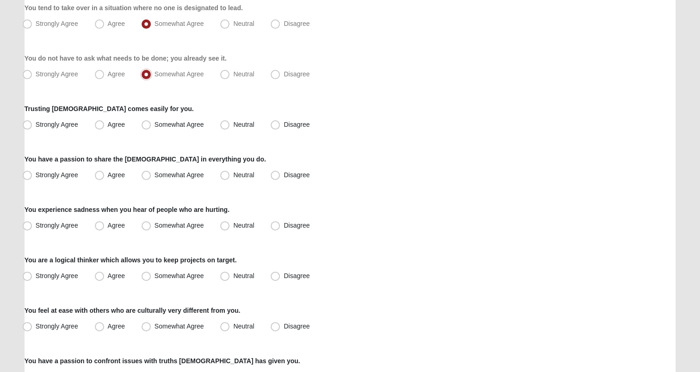
scroll to position [224, 0]
click at [108, 124] on span "Agree" at bounding box center [116, 125] width 17 height 7
click at [103, 124] on input "Agree" at bounding box center [102, 126] width 6 height 6
radio input "true"
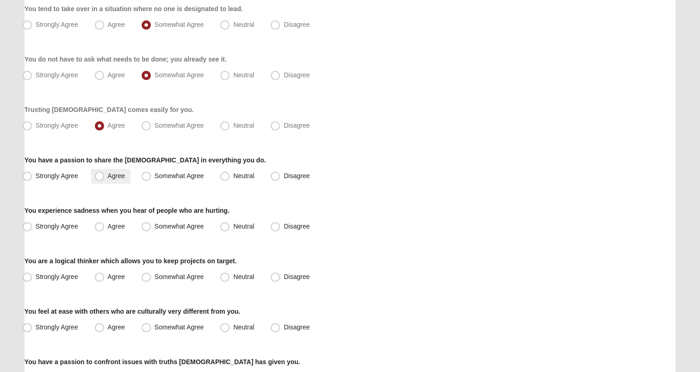
click at [108, 178] on span "Agree" at bounding box center [116, 175] width 17 height 7
click at [102, 178] on input "Agree" at bounding box center [102, 176] width 6 height 6
radio input "true"
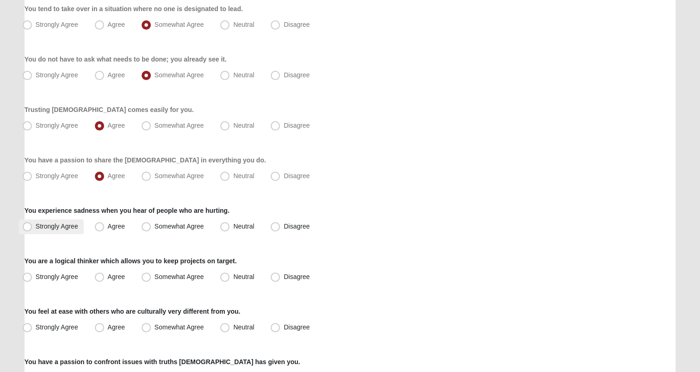
click at [33, 220] on label "Strongly Agree" at bounding box center [51, 226] width 65 height 15
click at [32, 224] on input "Strongly Agree" at bounding box center [29, 227] width 6 height 6
radio input "true"
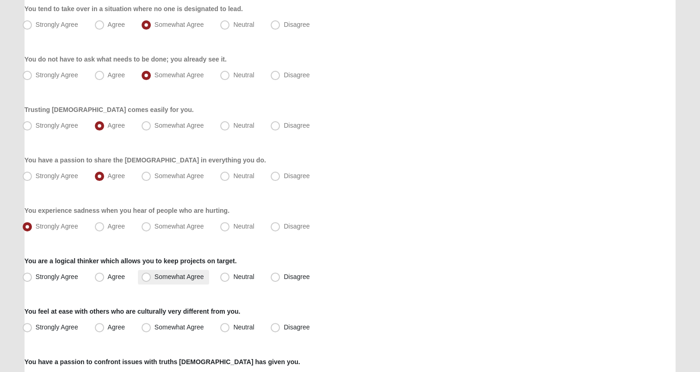
click at [155, 278] on span "Somewhat Agree" at bounding box center [180, 276] width 50 height 7
click at [145, 278] on input "Somewhat Agree" at bounding box center [148, 277] width 6 height 6
radio input "true"
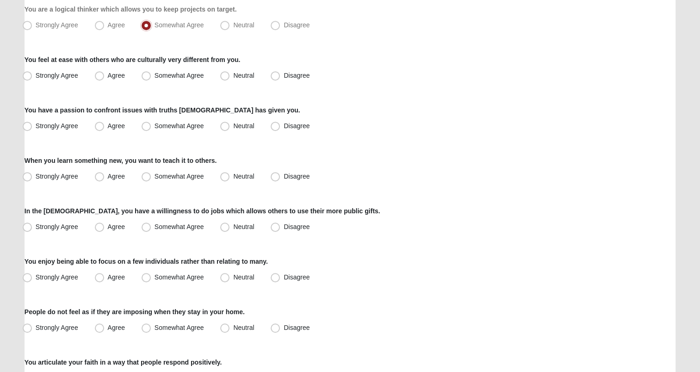
scroll to position [473, 0]
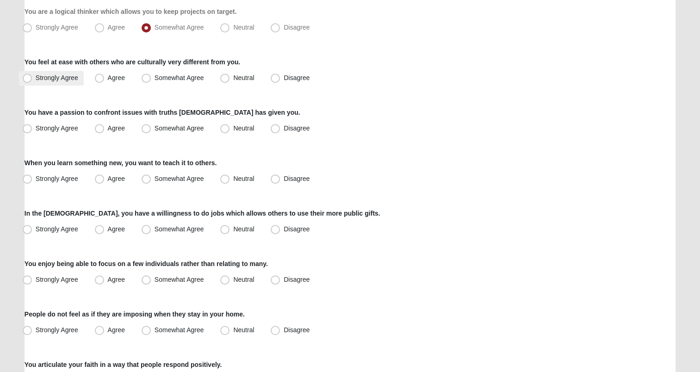
click at [50, 79] on span "Strongly Agree" at bounding box center [57, 77] width 43 height 7
click at [32, 79] on input "Strongly Agree" at bounding box center [29, 78] width 6 height 6
radio input "true"
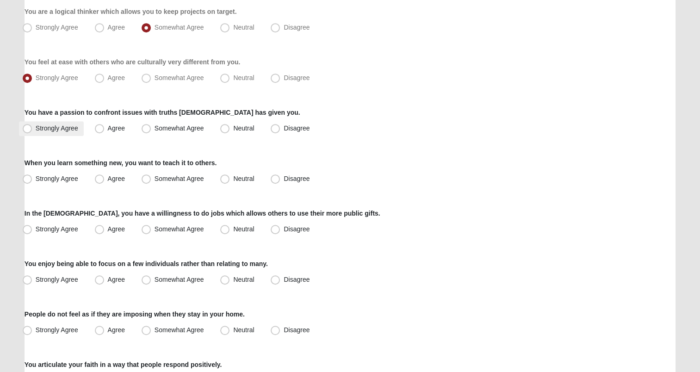
click at [42, 129] on span "Strongly Agree" at bounding box center [57, 127] width 43 height 7
click at [32, 129] on input "Strongly Agree" at bounding box center [29, 128] width 6 height 6
radio input "true"
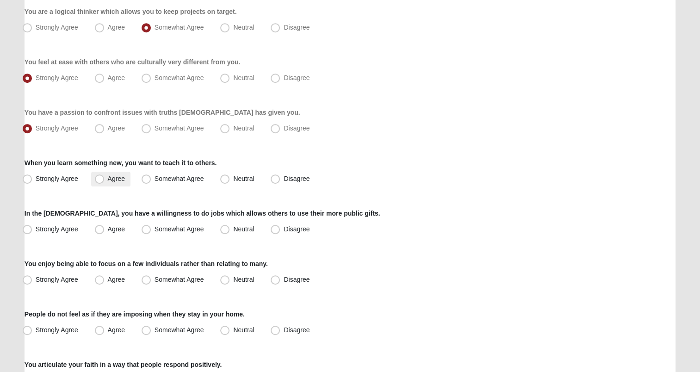
click at [104, 178] on label "Agree" at bounding box center [110, 179] width 39 height 15
click at [104, 178] on input "Agree" at bounding box center [102, 179] width 6 height 6
radio input "true"
click at [108, 231] on span "Agree" at bounding box center [116, 228] width 17 height 7
click at [100, 231] on input "Agree" at bounding box center [102, 229] width 6 height 6
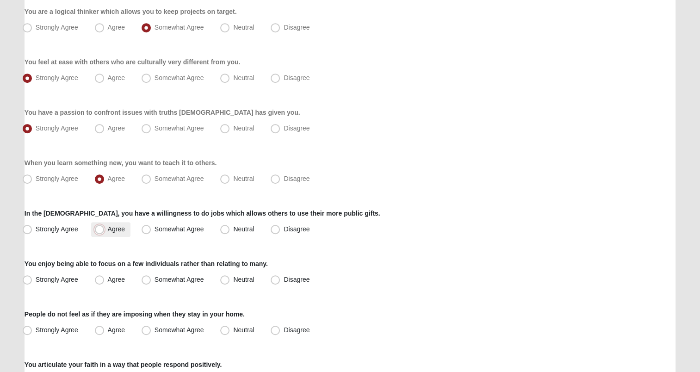
radio input "true"
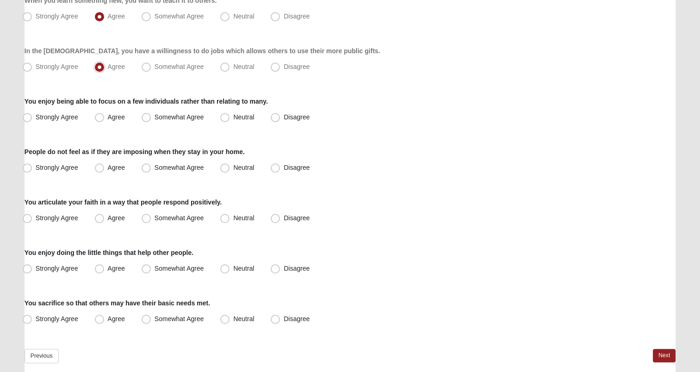
scroll to position [643, 0]
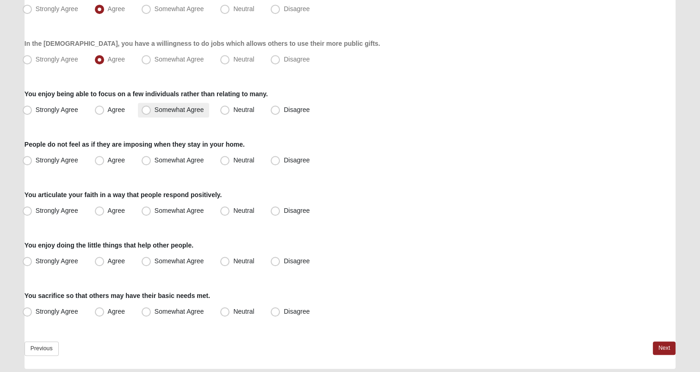
click at [155, 109] on span "Somewhat Agree" at bounding box center [180, 109] width 50 height 7
click at [146, 109] on input "Somewhat Agree" at bounding box center [148, 110] width 6 height 6
radio input "true"
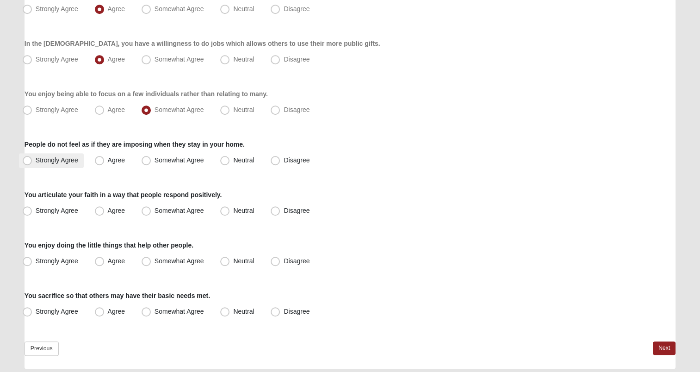
click at [49, 160] on span "Strongly Agree" at bounding box center [57, 159] width 43 height 7
click at [32, 160] on input "Strongly Agree" at bounding box center [29, 160] width 6 height 6
radio input "true"
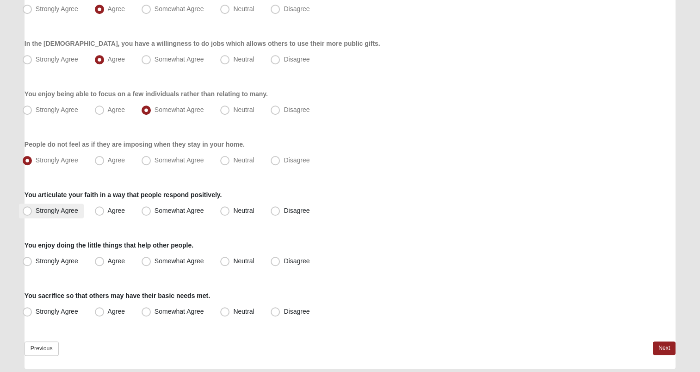
click at [59, 211] on span "Strongly Agree" at bounding box center [57, 210] width 43 height 7
click at [32, 211] on input "Strongly Agree" at bounding box center [29, 211] width 6 height 6
radio input "true"
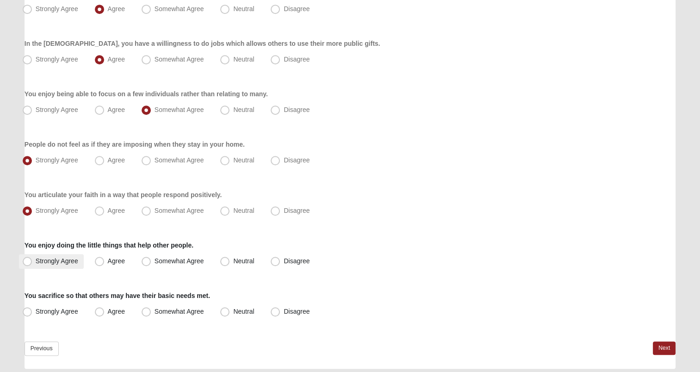
click at [53, 262] on span "Strongly Agree" at bounding box center [57, 260] width 43 height 7
click at [32, 262] on input "Strongly Agree" at bounding box center [29, 261] width 6 height 6
radio input "true"
click at [42, 318] on label "Strongly Agree" at bounding box center [51, 311] width 65 height 15
click at [32, 315] on input "Strongly Agree" at bounding box center [29, 312] width 6 height 6
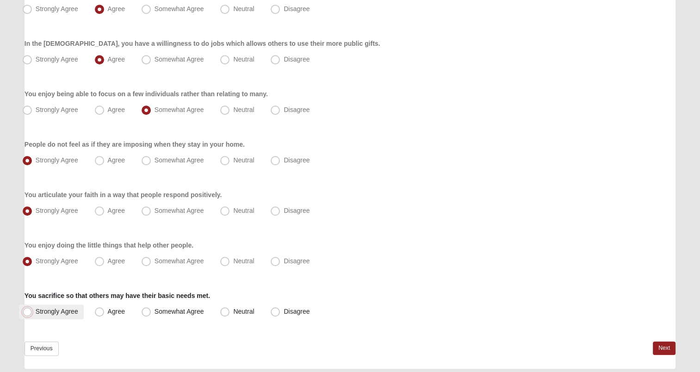
radio input "true"
click at [659, 350] on link "Next" at bounding box center [664, 348] width 23 height 13
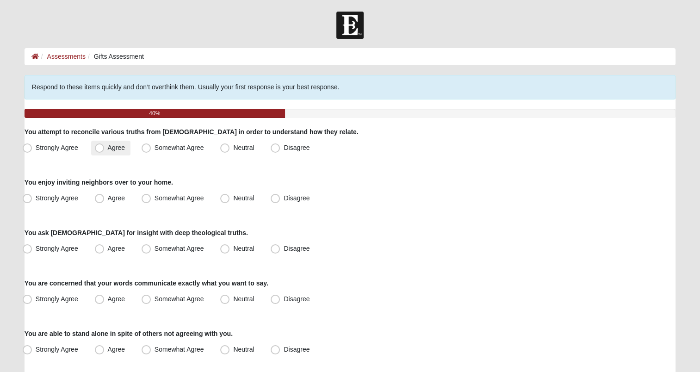
click at [111, 146] on span "Agree" at bounding box center [116, 147] width 17 height 7
click at [105, 146] on input "Agree" at bounding box center [102, 148] width 6 height 6
radio input "true"
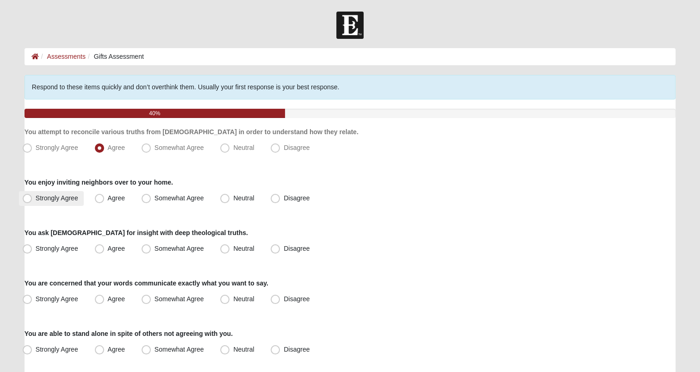
click at [62, 201] on span "Strongly Agree" at bounding box center [57, 197] width 43 height 7
click at [32, 201] on input "Strongly Agree" at bounding box center [29, 198] width 6 height 6
radio input "true"
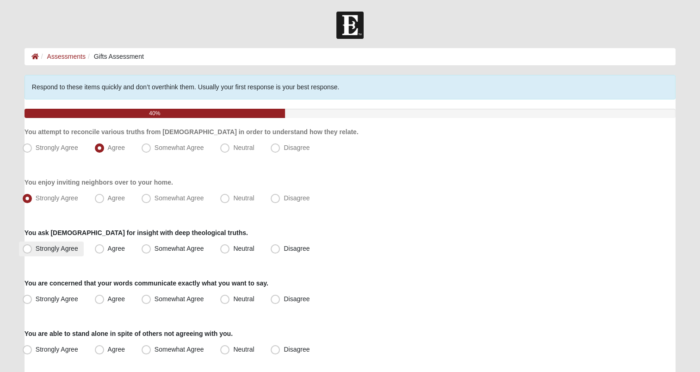
click at [53, 248] on span "Strongly Agree" at bounding box center [57, 248] width 43 height 7
click at [32, 248] on input "Strongly Agree" at bounding box center [29, 249] width 6 height 6
radio input "true"
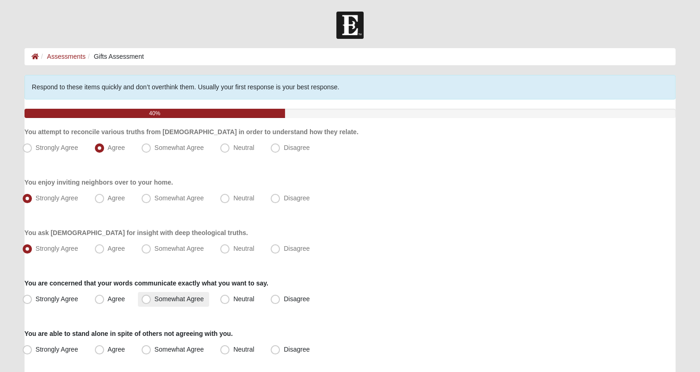
click at [155, 300] on span "Somewhat Agree" at bounding box center [180, 298] width 50 height 7
click at [148, 300] on input "Somewhat Agree" at bounding box center [148, 299] width 6 height 6
radio input "true"
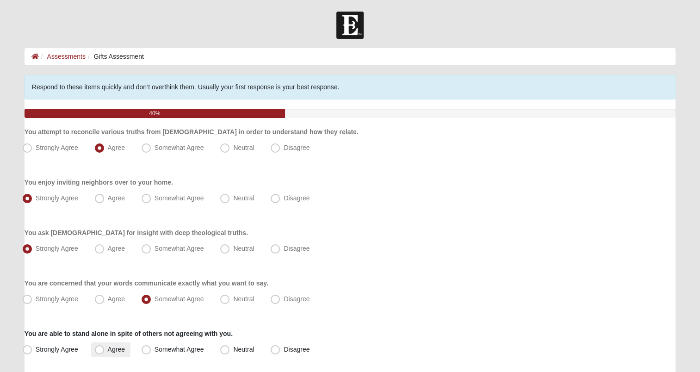
click at [108, 350] on span "Agree" at bounding box center [116, 349] width 17 height 7
click at [101, 350] on input "Agree" at bounding box center [102, 350] width 6 height 6
radio input "true"
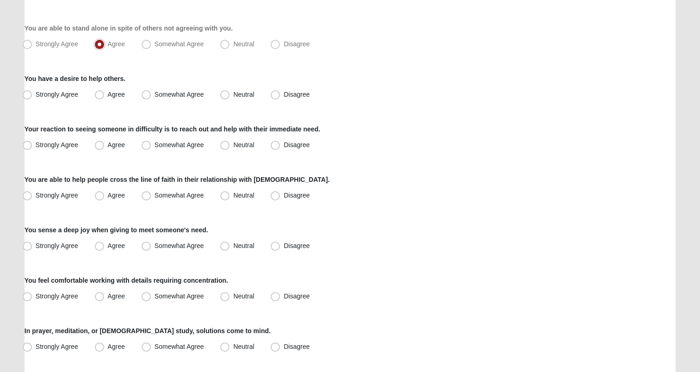
scroll to position [307, 0]
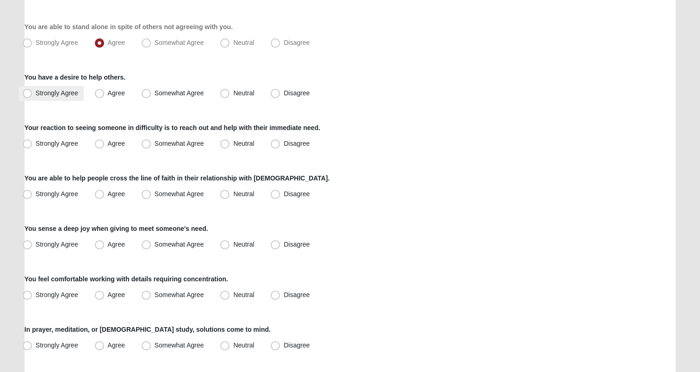
click at [59, 93] on span "Strongly Agree" at bounding box center [57, 92] width 43 height 7
click at [32, 93] on input "Strongly Agree" at bounding box center [29, 93] width 6 height 6
radio input "true"
click at [48, 141] on span "Strongly Agree" at bounding box center [57, 143] width 43 height 7
click at [32, 141] on input "Strongly Agree" at bounding box center [29, 144] width 6 height 6
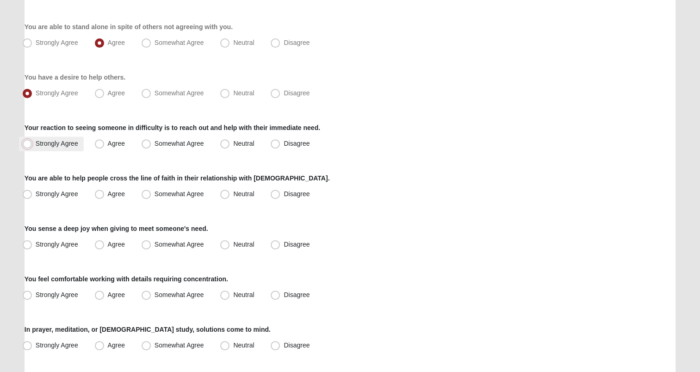
radio input "true"
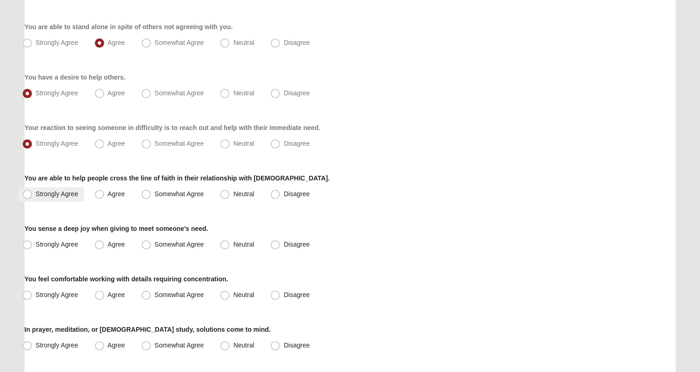
click at [45, 193] on span "Strongly Agree" at bounding box center [57, 193] width 43 height 7
click at [32, 193] on input "Strongly Agree" at bounding box center [29, 194] width 6 height 6
radio input "true"
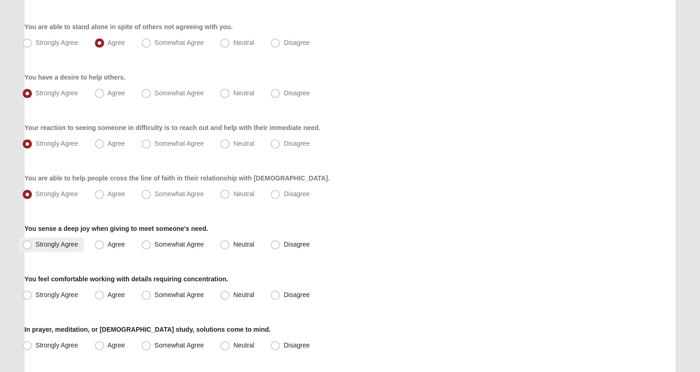
click at [51, 242] on span "Strongly Agree" at bounding box center [57, 244] width 43 height 7
click at [32, 242] on input "Strongly Agree" at bounding box center [29, 245] width 6 height 6
radio input "true"
click at [109, 296] on span "Agree" at bounding box center [116, 294] width 17 height 7
click at [105, 296] on input "Agree" at bounding box center [102, 295] width 6 height 6
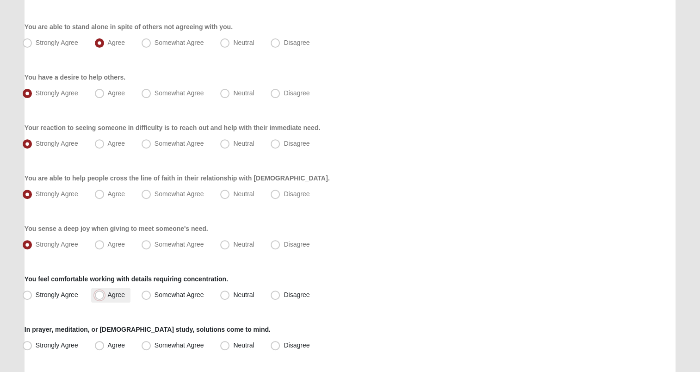
radio input "true"
click at [108, 347] on span "Agree" at bounding box center [116, 345] width 17 height 7
click at [105, 347] on input "Agree" at bounding box center [102, 345] width 6 height 6
radio input "true"
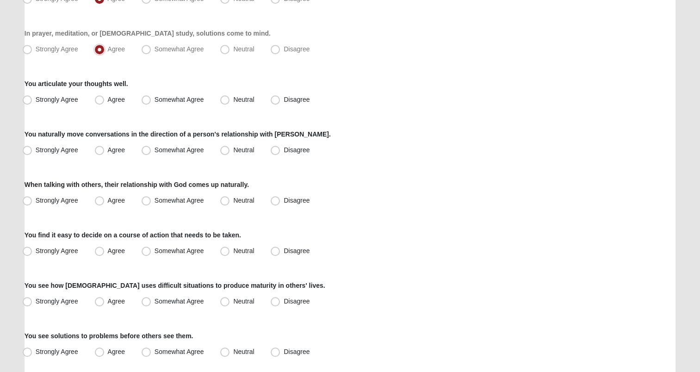
scroll to position [609, 0]
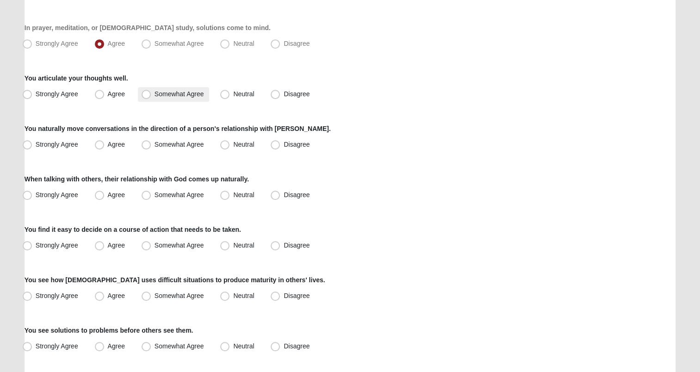
click at [152, 97] on label "Somewhat Agree" at bounding box center [174, 94] width 72 height 15
click at [151, 97] on input "Somewhat Agree" at bounding box center [148, 94] width 6 height 6
radio input "true"
click at [108, 145] on span "Agree" at bounding box center [116, 144] width 17 height 7
click at [99, 145] on input "Agree" at bounding box center [102, 145] width 6 height 6
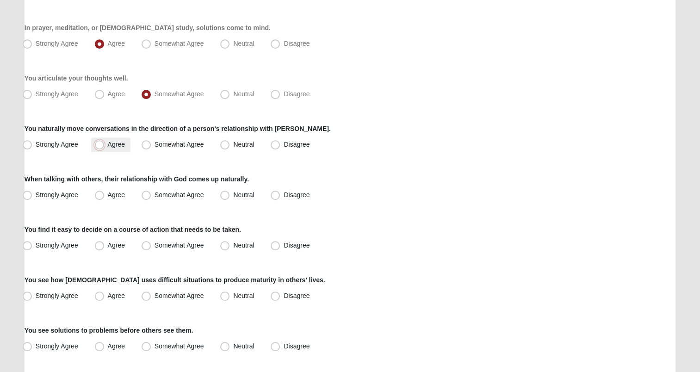
radio input "true"
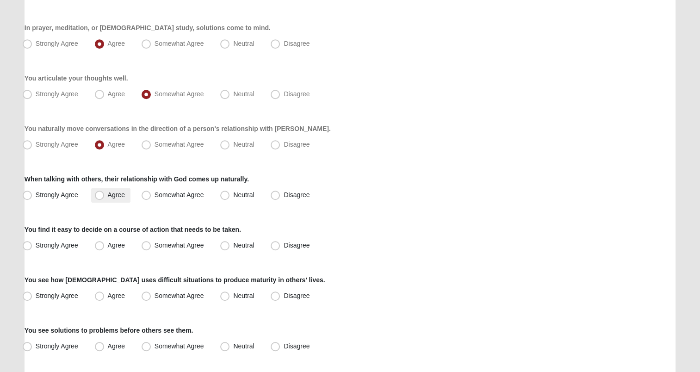
click at [108, 194] on span "Agree" at bounding box center [116, 194] width 17 height 7
click at [99, 194] on input "Agree" at bounding box center [102, 195] width 6 height 6
radio input "true"
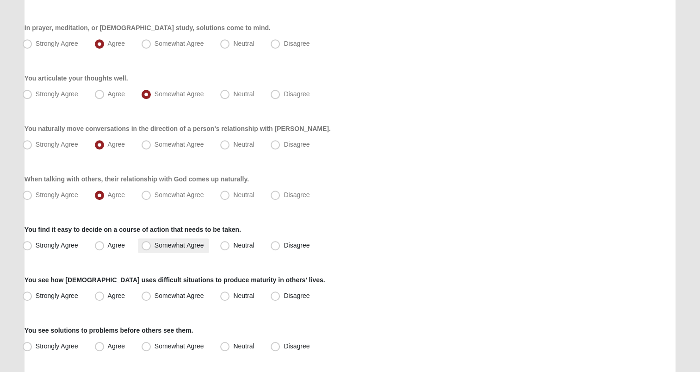
click at [155, 246] on span "Somewhat Agree" at bounding box center [180, 245] width 50 height 7
click at [145, 246] on input "Somewhat Agree" at bounding box center [148, 245] width 6 height 6
radio input "true"
click at [105, 298] on label "Agree" at bounding box center [110, 296] width 39 height 15
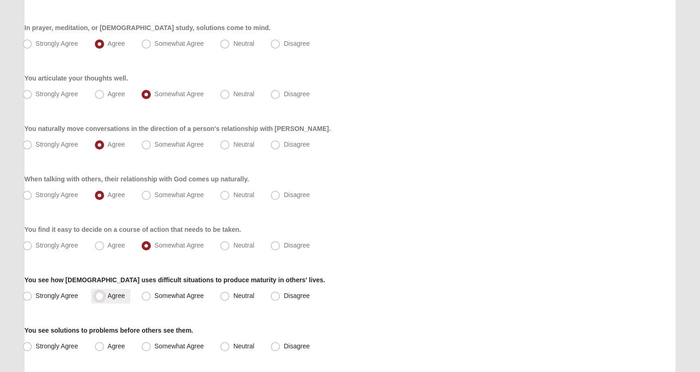
click at [105, 298] on input "Agree" at bounding box center [102, 296] width 6 height 6
radio input "true"
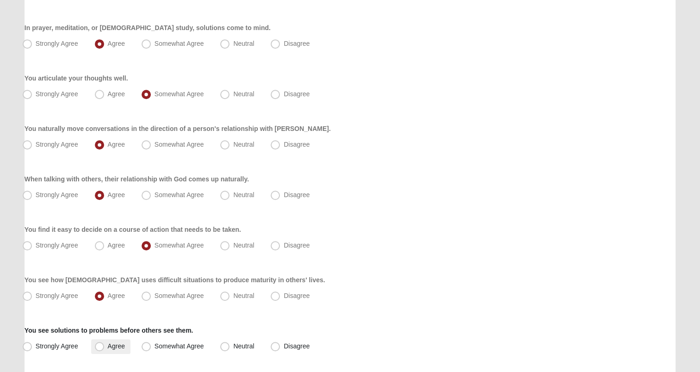
click at [111, 351] on label "Agree" at bounding box center [110, 346] width 39 height 15
click at [105, 349] on input "Agree" at bounding box center [102, 346] width 6 height 6
radio input "true"
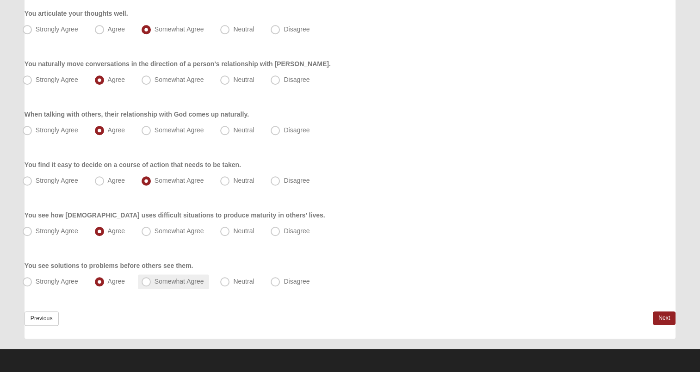
click at [187, 281] on span "Somewhat Agree" at bounding box center [180, 281] width 50 height 7
click at [151, 281] on input "Somewhat Agree" at bounding box center [148, 282] width 6 height 6
radio input "true"
click at [672, 319] on link "Next" at bounding box center [664, 317] width 23 height 13
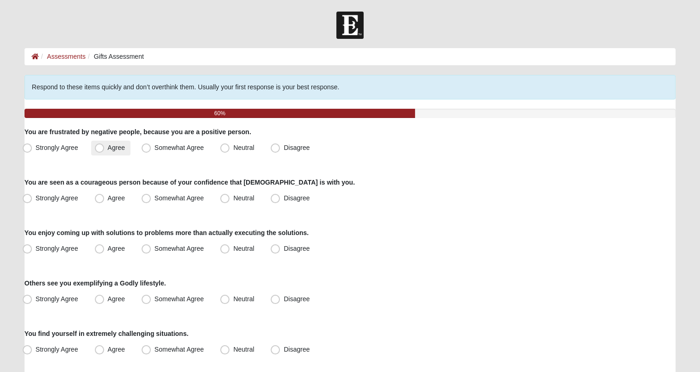
click at [108, 149] on span "Agree" at bounding box center [116, 147] width 17 height 7
click at [99, 149] on input "Agree" at bounding box center [102, 148] width 6 height 6
radio input "true"
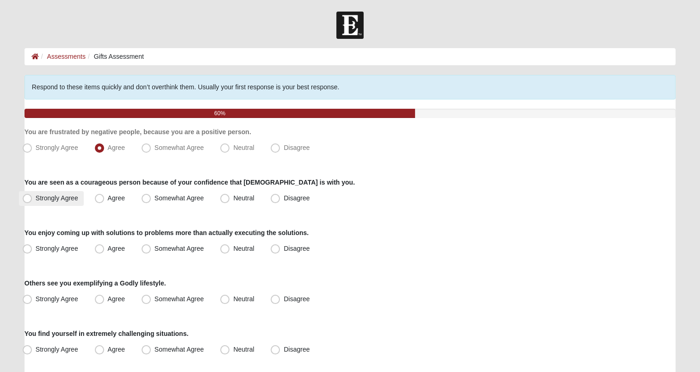
click at [44, 199] on span "Strongly Agree" at bounding box center [57, 197] width 43 height 7
click at [32, 199] on input "Strongly Agree" at bounding box center [29, 198] width 6 height 6
radio input "true"
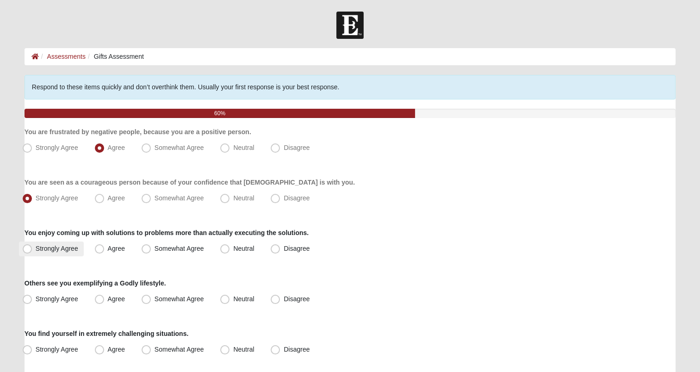
click at [69, 250] on span "Strongly Agree" at bounding box center [57, 248] width 43 height 7
click at [32, 250] on input "Strongly Agree" at bounding box center [29, 249] width 6 height 6
radio input "true"
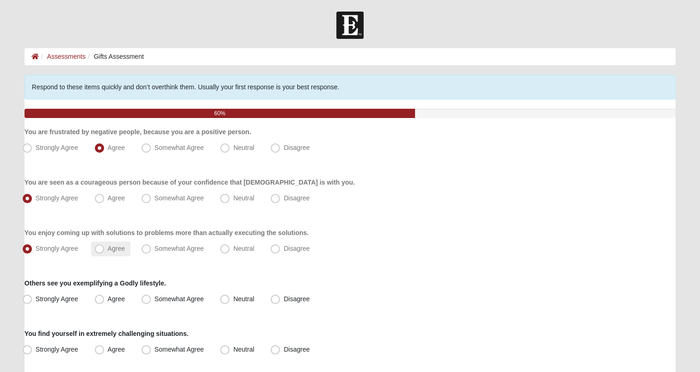
click at [107, 249] on label "Agree" at bounding box center [110, 249] width 39 height 15
click at [105, 249] on input "Agree" at bounding box center [102, 249] width 6 height 6
radio input "true"
click at [108, 300] on span "Agree" at bounding box center [116, 298] width 17 height 7
click at [105, 300] on input "Agree" at bounding box center [102, 299] width 6 height 6
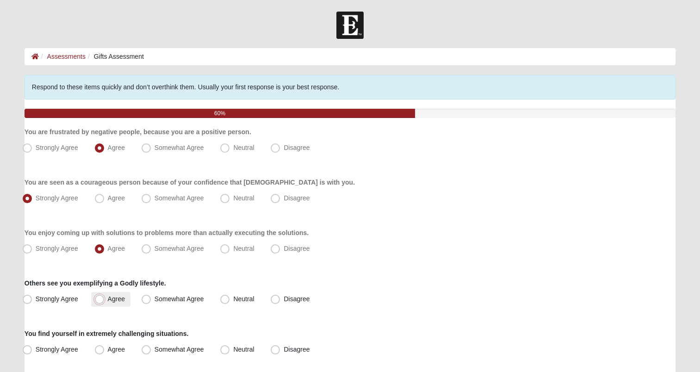
radio input "true"
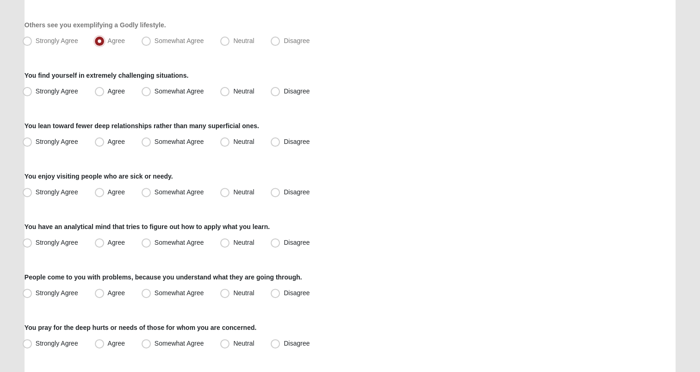
scroll to position [267, 0]
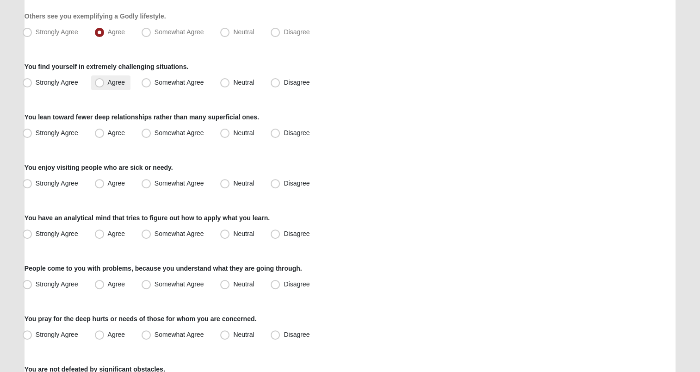
click at [108, 84] on span "Agree" at bounding box center [116, 82] width 17 height 7
click at [100, 84] on input "Agree" at bounding box center [102, 83] width 6 height 6
radio input "true"
click at [54, 133] on span "Strongly Agree" at bounding box center [57, 132] width 43 height 7
click at [32, 133] on input "Strongly Agree" at bounding box center [29, 133] width 6 height 6
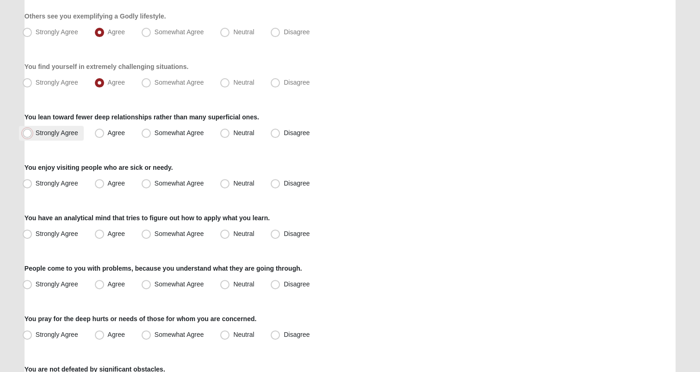
radio input "true"
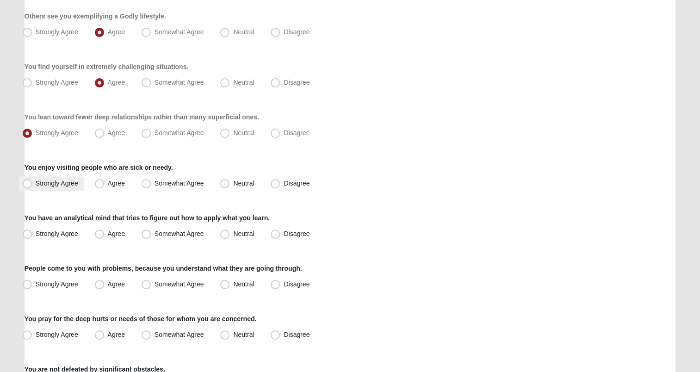
click at [49, 181] on span "Strongly Agree" at bounding box center [57, 183] width 43 height 7
click at [32, 181] on input "Strongly Agree" at bounding box center [29, 183] width 6 height 6
radio input "true"
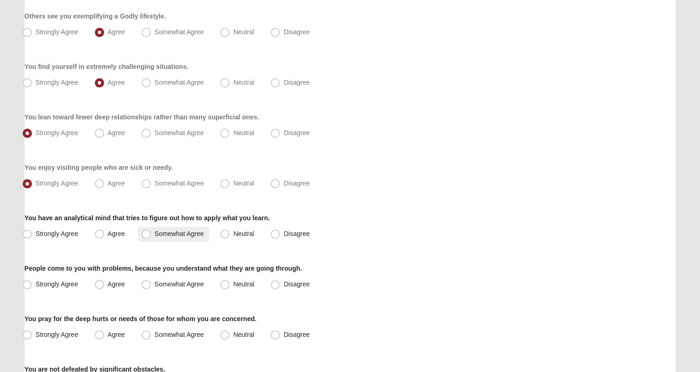
click at [155, 231] on span "Somewhat Agree" at bounding box center [180, 233] width 50 height 7
click at [151, 231] on input "Somewhat Agree" at bounding box center [148, 234] width 6 height 6
radio input "true"
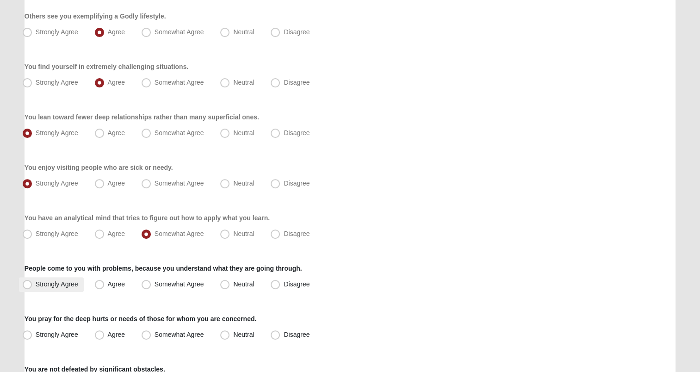
click at [57, 281] on span "Strongly Agree" at bounding box center [57, 283] width 43 height 7
click at [32, 281] on input "Strongly Agree" at bounding box center [29, 284] width 6 height 6
radio input "true"
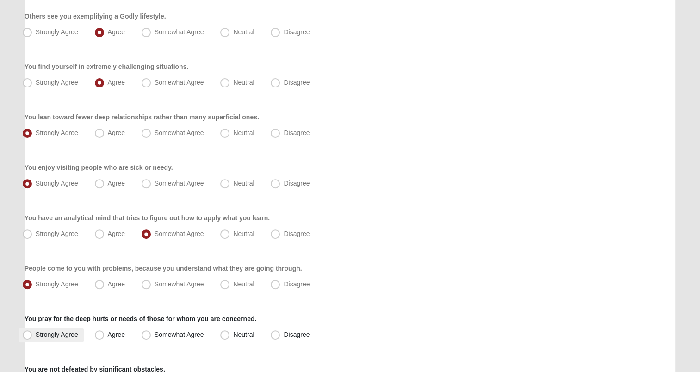
click at [62, 334] on span "Strongly Agree" at bounding box center [57, 334] width 43 height 7
click at [32, 334] on input "Strongly Agree" at bounding box center [29, 335] width 6 height 6
radio input "true"
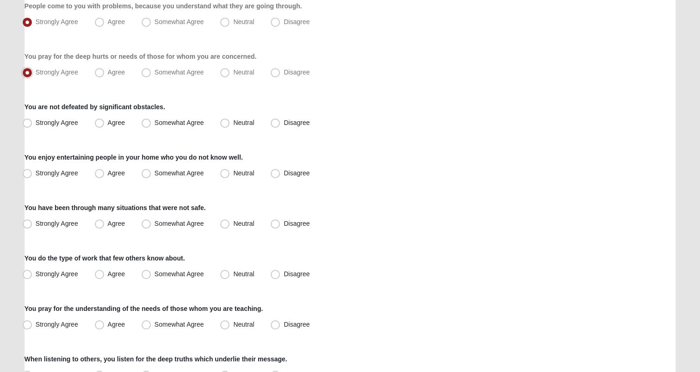
scroll to position [531, 0]
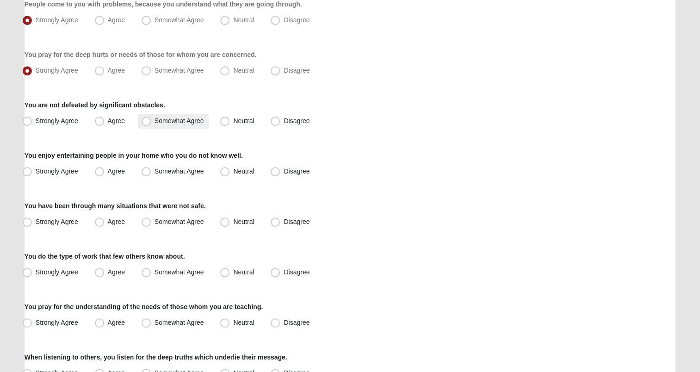
click at [155, 120] on span "Somewhat Agree" at bounding box center [180, 120] width 50 height 7
click at [145, 120] on input "Somewhat Agree" at bounding box center [148, 121] width 6 height 6
radio input "true"
click at [59, 168] on span "Strongly Agree" at bounding box center [57, 171] width 43 height 7
click at [32, 168] on input "Strongly Agree" at bounding box center [29, 171] width 6 height 6
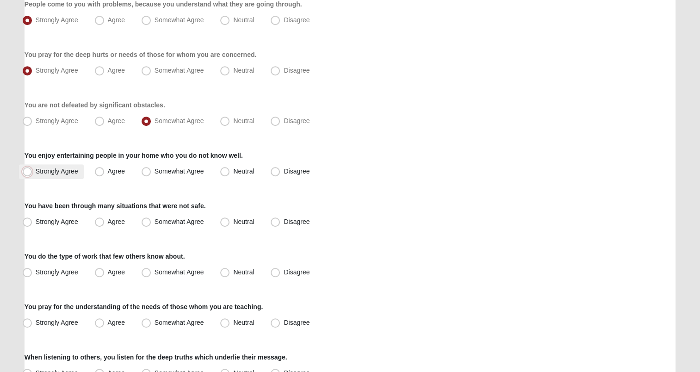
radio input "true"
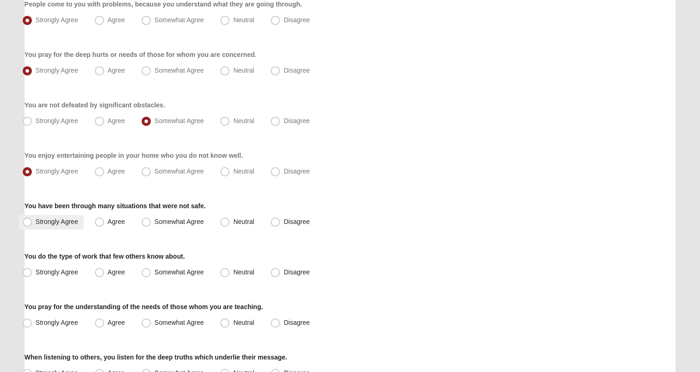
click at [48, 215] on label "Strongly Agree" at bounding box center [51, 222] width 65 height 15
click at [32, 219] on input "Strongly Agree" at bounding box center [29, 222] width 6 height 6
radio input "true"
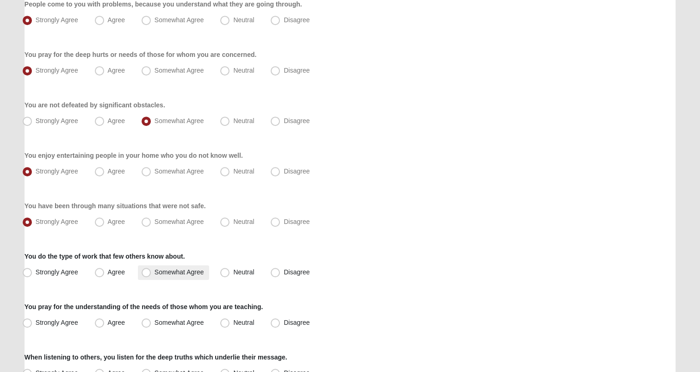
click at [155, 272] on span "Somewhat Agree" at bounding box center [180, 271] width 50 height 7
click at [148, 272] on input "Somewhat Agree" at bounding box center [148, 272] width 6 height 6
radio input "true"
click at [67, 323] on span "Strongly Agree" at bounding box center [57, 322] width 43 height 7
click at [32, 323] on input "Strongly Agree" at bounding box center [29, 323] width 6 height 6
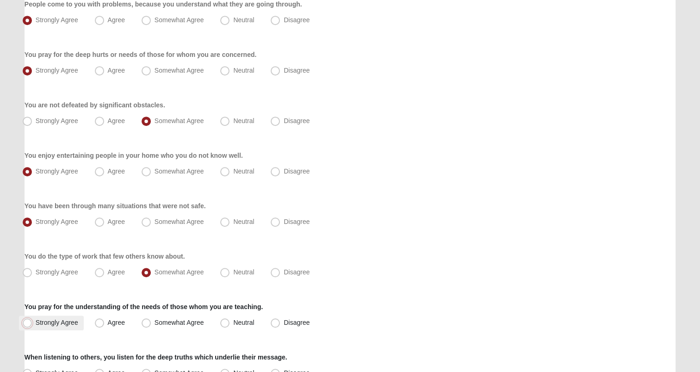
radio input "true"
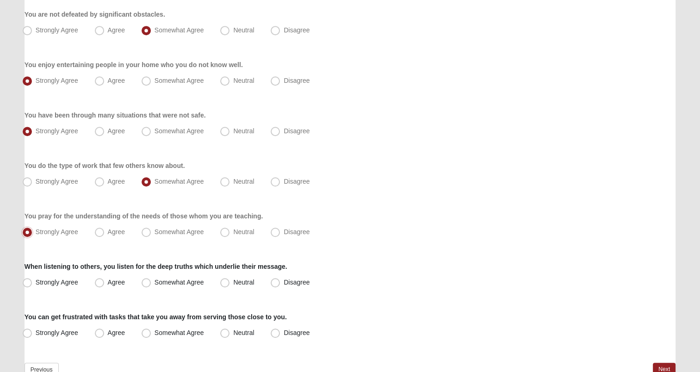
scroll to position [673, 0]
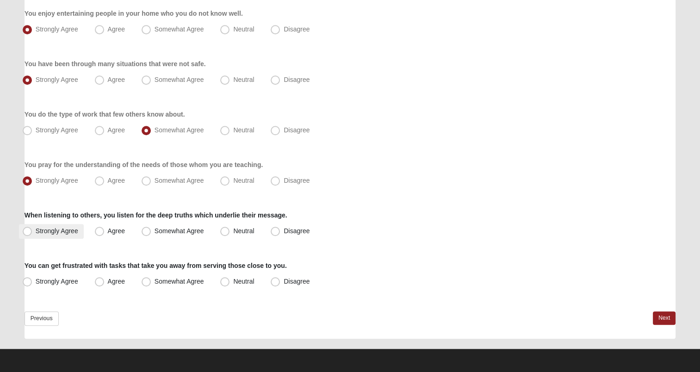
click at [71, 237] on label "Strongly Agree" at bounding box center [51, 231] width 65 height 15
click at [32, 234] on input "Strongly Agree" at bounding box center [29, 231] width 6 height 6
radio input "true"
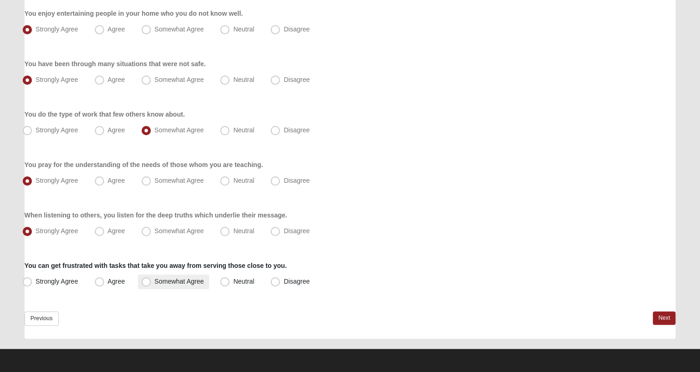
click at [155, 282] on span "Somewhat Agree" at bounding box center [180, 281] width 50 height 7
click at [145, 282] on input "Somewhat Agree" at bounding box center [148, 282] width 6 height 6
radio input "true"
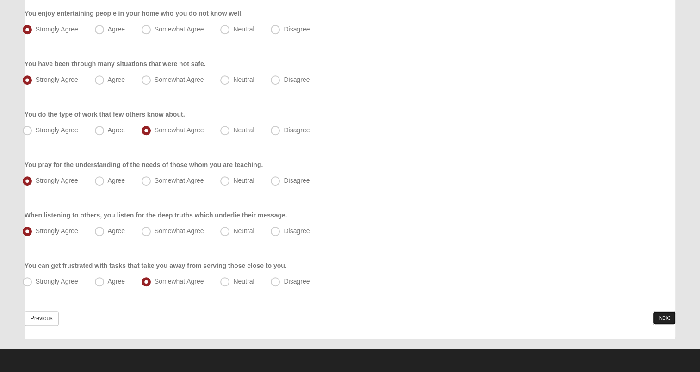
click at [659, 318] on link "Next" at bounding box center [664, 317] width 23 height 13
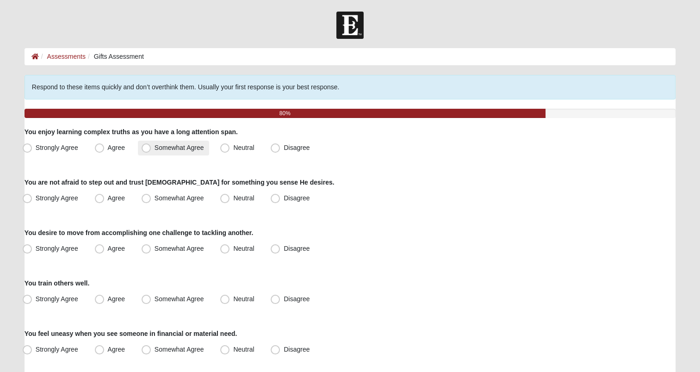
click at [155, 149] on span "Somewhat Agree" at bounding box center [180, 147] width 50 height 7
click at [146, 149] on input "Somewhat Agree" at bounding box center [148, 148] width 6 height 6
radio input "true"
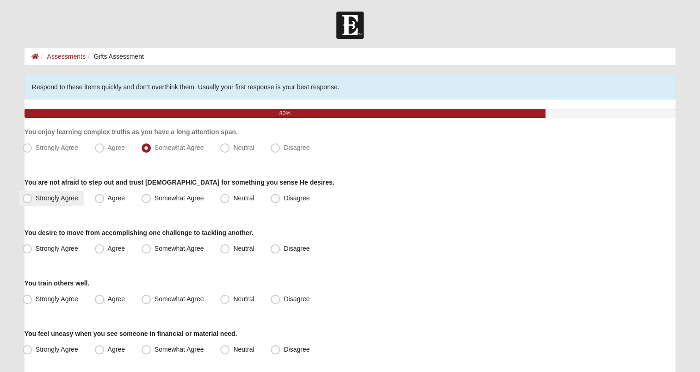
click at [52, 194] on span "Strongly Agree" at bounding box center [57, 197] width 43 height 7
click at [32, 195] on input "Strongly Agree" at bounding box center [29, 198] width 6 height 6
radio input "true"
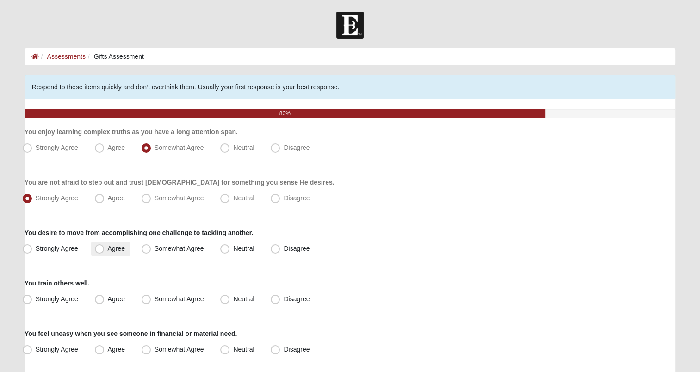
click at [108, 249] on span "Agree" at bounding box center [116, 248] width 17 height 7
click at [101, 249] on input "Agree" at bounding box center [102, 249] width 6 height 6
radio input "true"
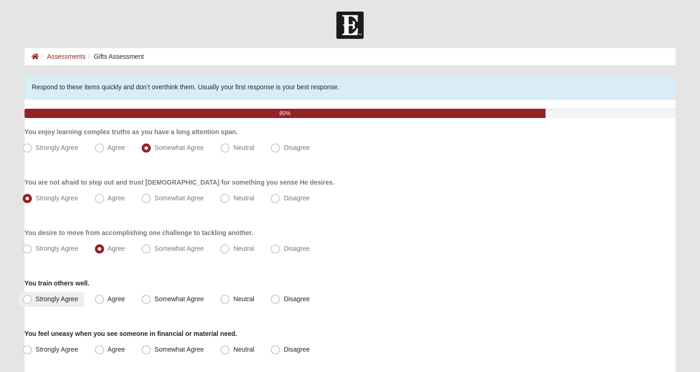
click at [38, 297] on span "Strongly Agree" at bounding box center [57, 298] width 43 height 7
click at [32, 297] on input "Strongly Agree" at bounding box center [29, 299] width 6 height 6
radio input "true"
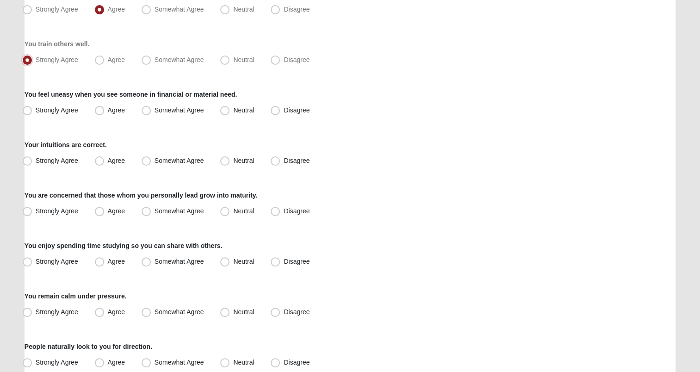
scroll to position [247, 0]
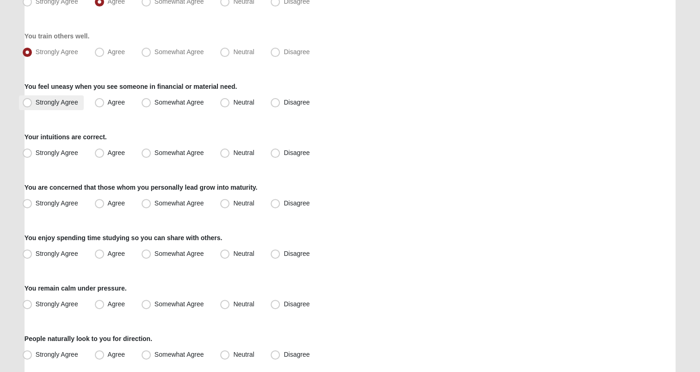
click at [50, 100] on span "Strongly Agree" at bounding box center [57, 102] width 43 height 7
click at [32, 100] on input "Strongly Agree" at bounding box center [29, 102] width 6 height 6
radio input "true"
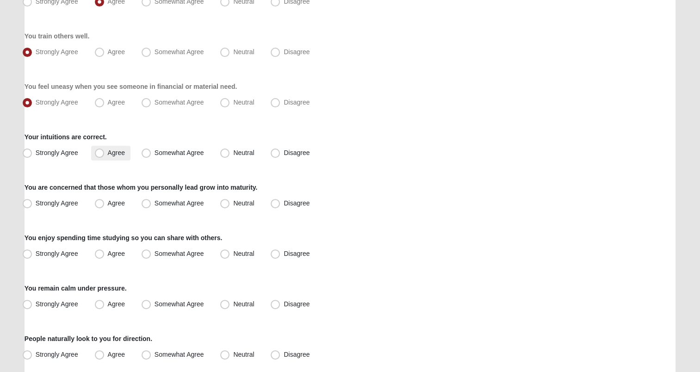
click at [109, 155] on label "Agree" at bounding box center [110, 153] width 39 height 15
click at [105, 155] on input "Agree" at bounding box center [102, 153] width 6 height 6
radio input "true"
click at [108, 203] on span "Agree" at bounding box center [116, 202] width 17 height 7
click at [102, 203] on input "Agree" at bounding box center [102, 203] width 6 height 6
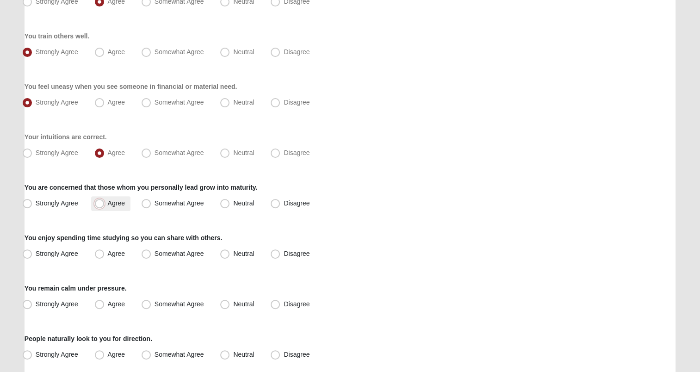
radio input "true"
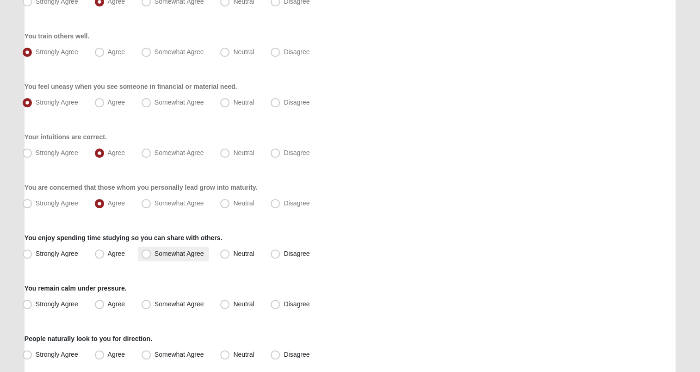
click at [155, 257] on span "Somewhat Agree" at bounding box center [180, 253] width 50 height 7
click at [146, 257] on input "Somewhat Agree" at bounding box center [148, 254] width 6 height 6
radio input "true"
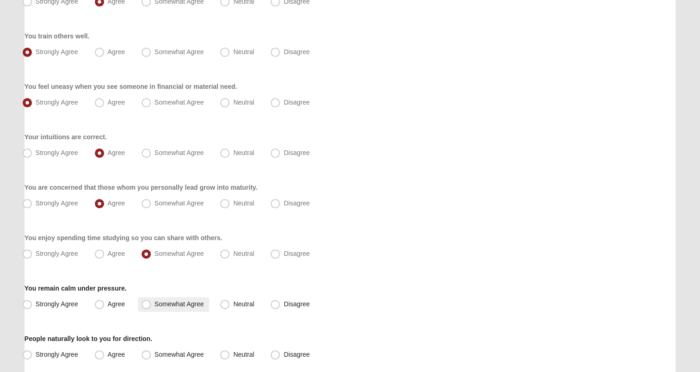
click at [155, 305] on span "Somewhat Agree" at bounding box center [180, 303] width 50 height 7
click at [148, 305] on input "Somewhat Agree" at bounding box center [148, 304] width 6 height 6
radio input "true"
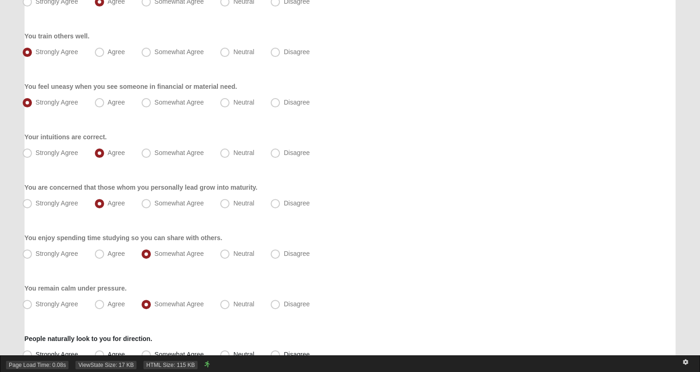
click at [99, 357] on div "Page Load Time: 0.08s ViewState Size: 17 KB HTML Size: 115 KB" at bounding box center [350, 363] width 700 height 17
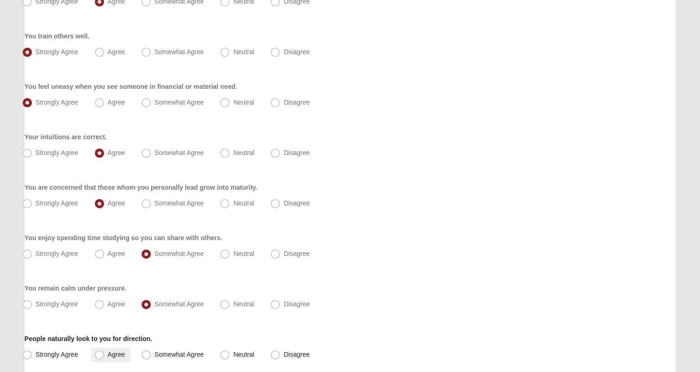
click at [108, 351] on span "Agree" at bounding box center [116, 354] width 17 height 7
click at [99, 352] on input "Agree" at bounding box center [102, 355] width 6 height 6
radio input "true"
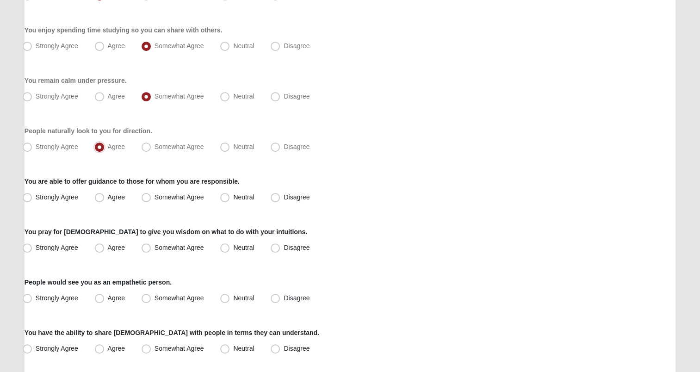
scroll to position [456, 0]
click at [51, 193] on span "Strongly Agree" at bounding box center [57, 196] width 43 height 7
click at [32, 193] on input "Strongly Agree" at bounding box center [29, 196] width 6 height 6
radio input "true"
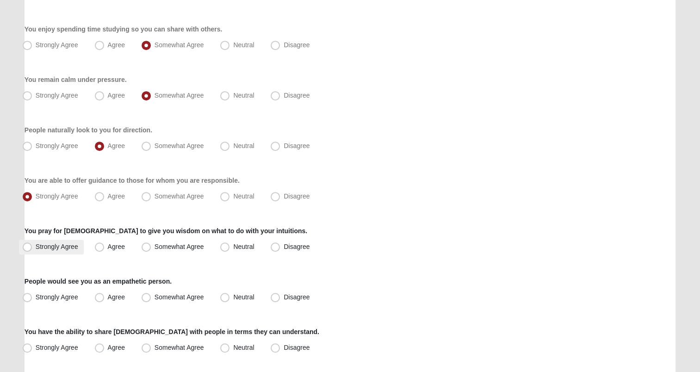
click at [49, 248] on span "Strongly Agree" at bounding box center [57, 246] width 43 height 7
click at [32, 248] on input "Strongly Agree" at bounding box center [29, 247] width 6 height 6
radio input "true"
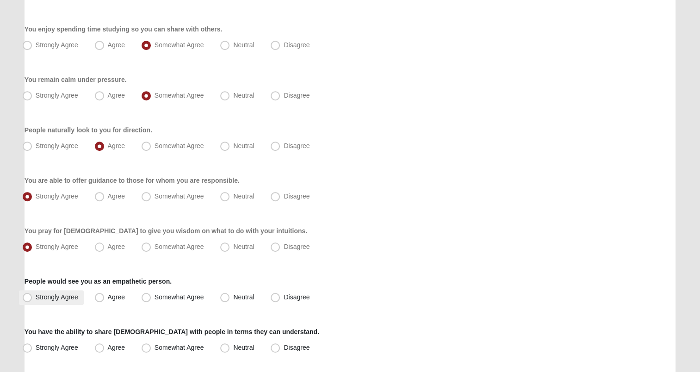
click at [48, 295] on span "Strongly Agree" at bounding box center [57, 296] width 43 height 7
click at [32, 295] on input "Strongly Agree" at bounding box center [29, 297] width 6 height 6
radio input "true"
click at [59, 339] on div "You have the ability to share Christ with people in terms they can understand. …" at bounding box center [350, 341] width 651 height 28
click at [52, 350] on label "Strongly Agree" at bounding box center [51, 348] width 65 height 15
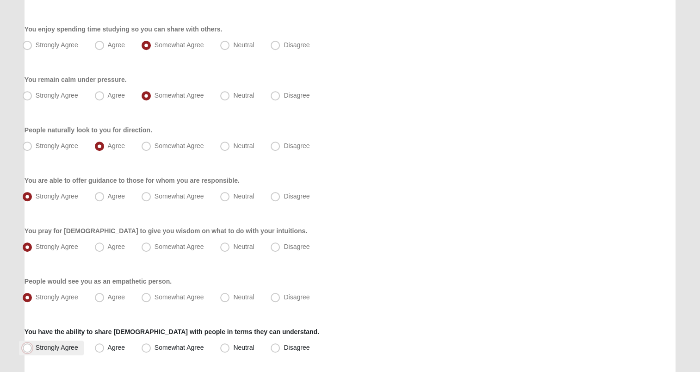
click at [32, 350] on input "Strongly Agree" at bounding box center [29, 348] width 6 height 6
radio input "true"
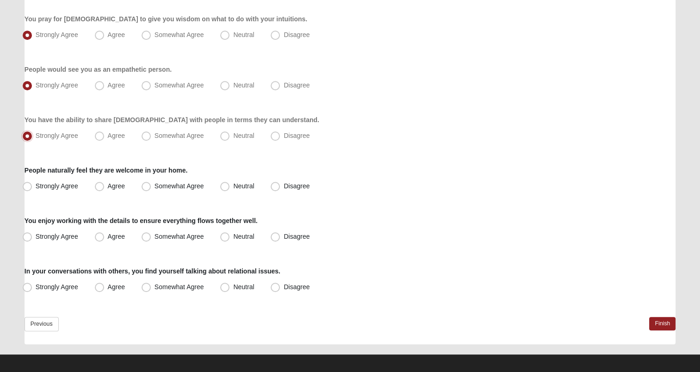
scroll to position [673, 0]
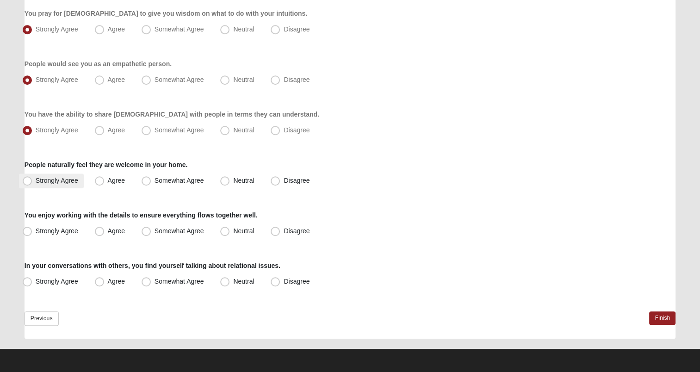
click at [45, 178] on span "Strongly Agree" at bounding box center [57, 180] width 43 height 7
click at [32, 178] on input "Strongly Agree" at bounding box center [29, 181] width 6 height 6
radio input "true"
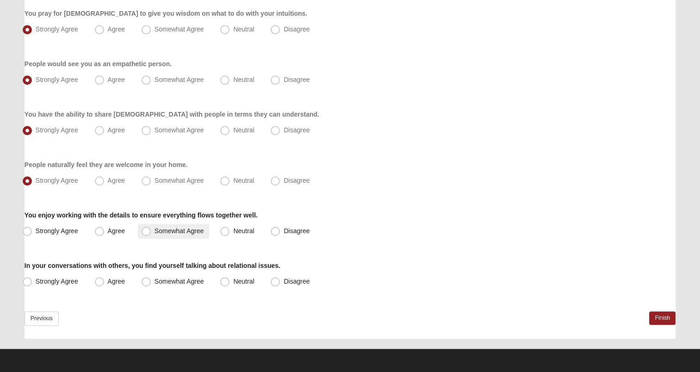
click at [155, 232] on span "Somewhat Agree" at bounding box center [180, 230] width 50 height 7
click at [146, 232] on input "Somewhat Agree" at bounding box center [148, 231] width 6 height 6
radio input "true"
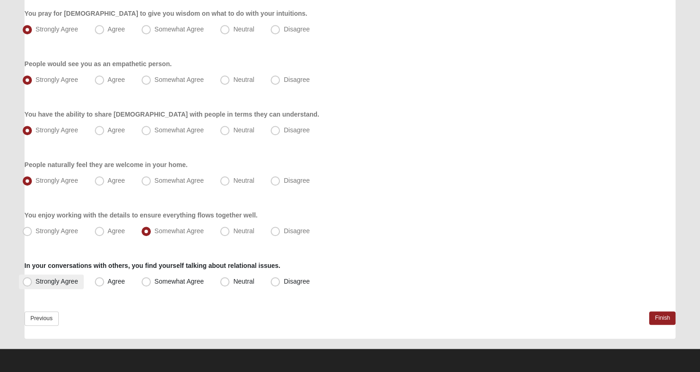
click at [42, 288] on label "Strongly Agree" at bounding box center [51, 281] width 65 height 15
click at [32, 285] on input "Strongly Agree" at bounding box center [29, 282] width 6 height 6
radio input "true"
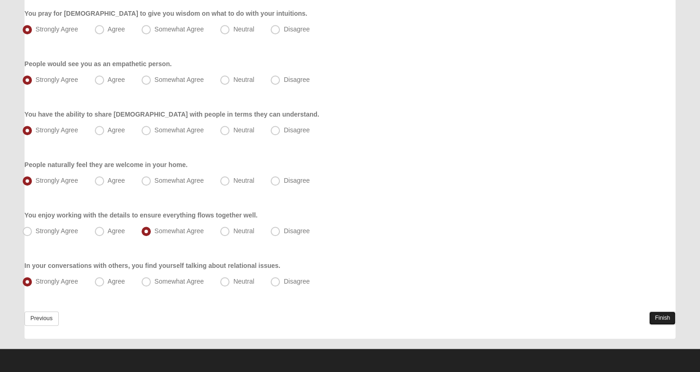
click at [658, 319] on link "Finish" at bounding box center [662, 317] width 26 height 13
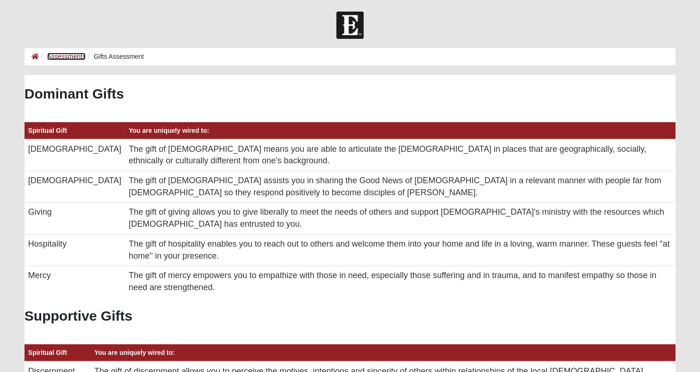
click at [76, 57] on link "Assessments" at bounding box center [66, 56] width 38 height 7
